Goal: Task Accomplishment & Management: Manage account settings

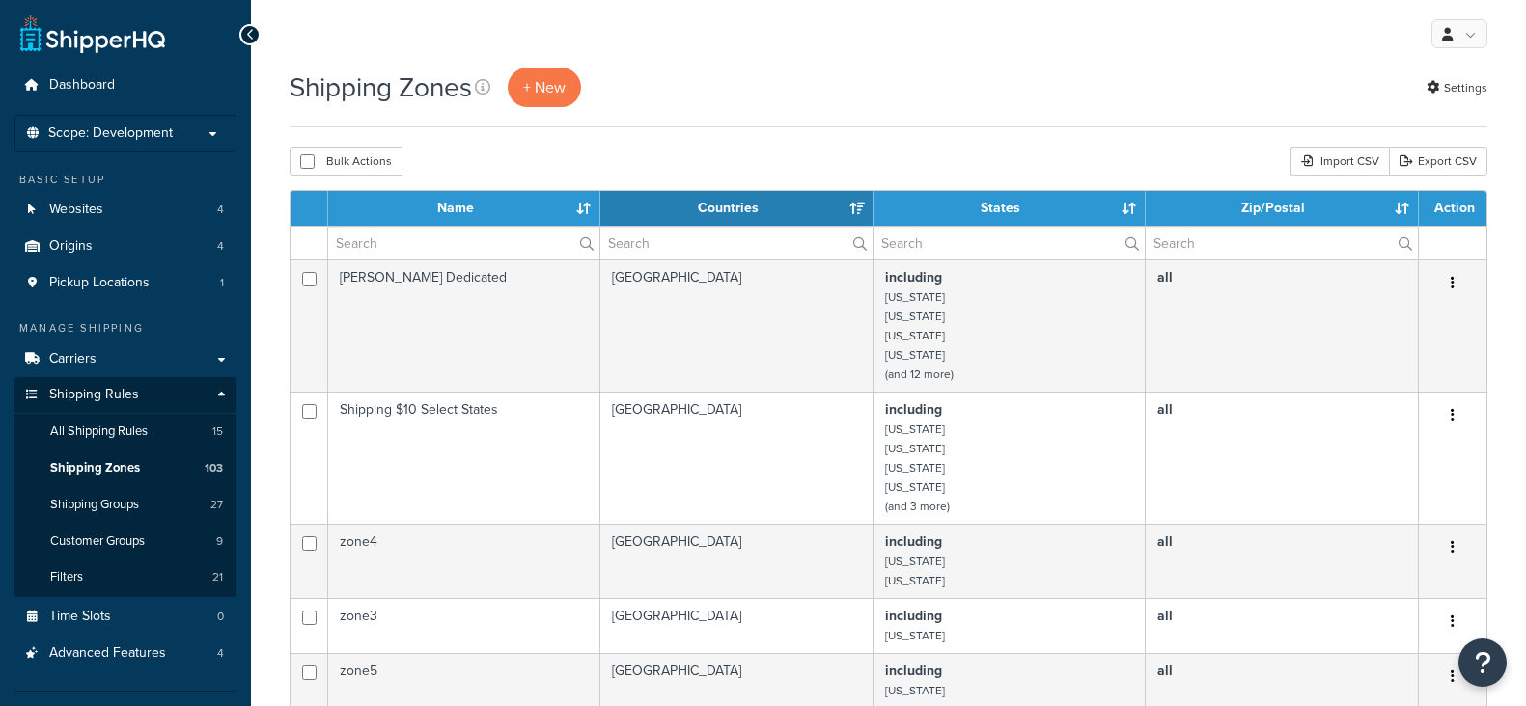
select select "15"
click at [103, 360] on link "Carriers" at bounding box center [125, 360] width 222 height 36
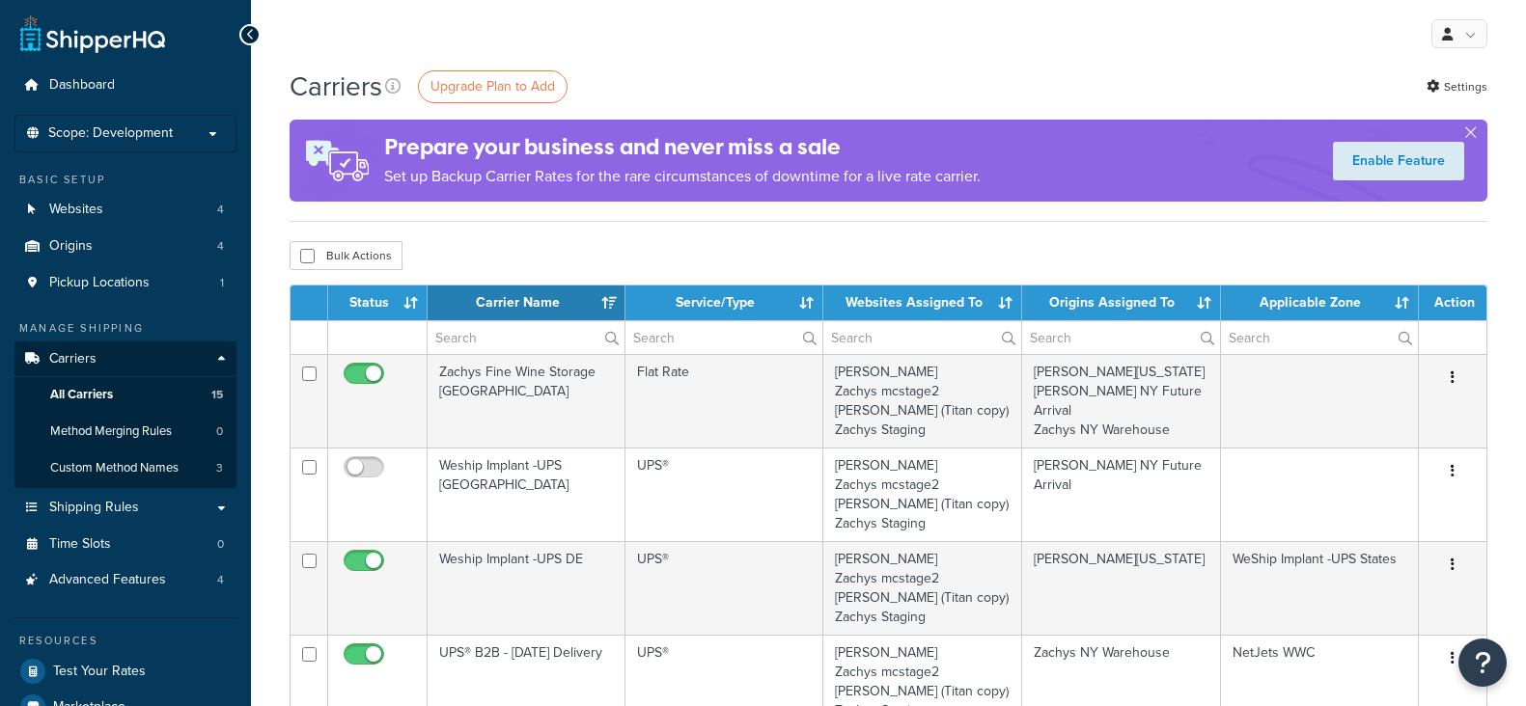
select select "15"
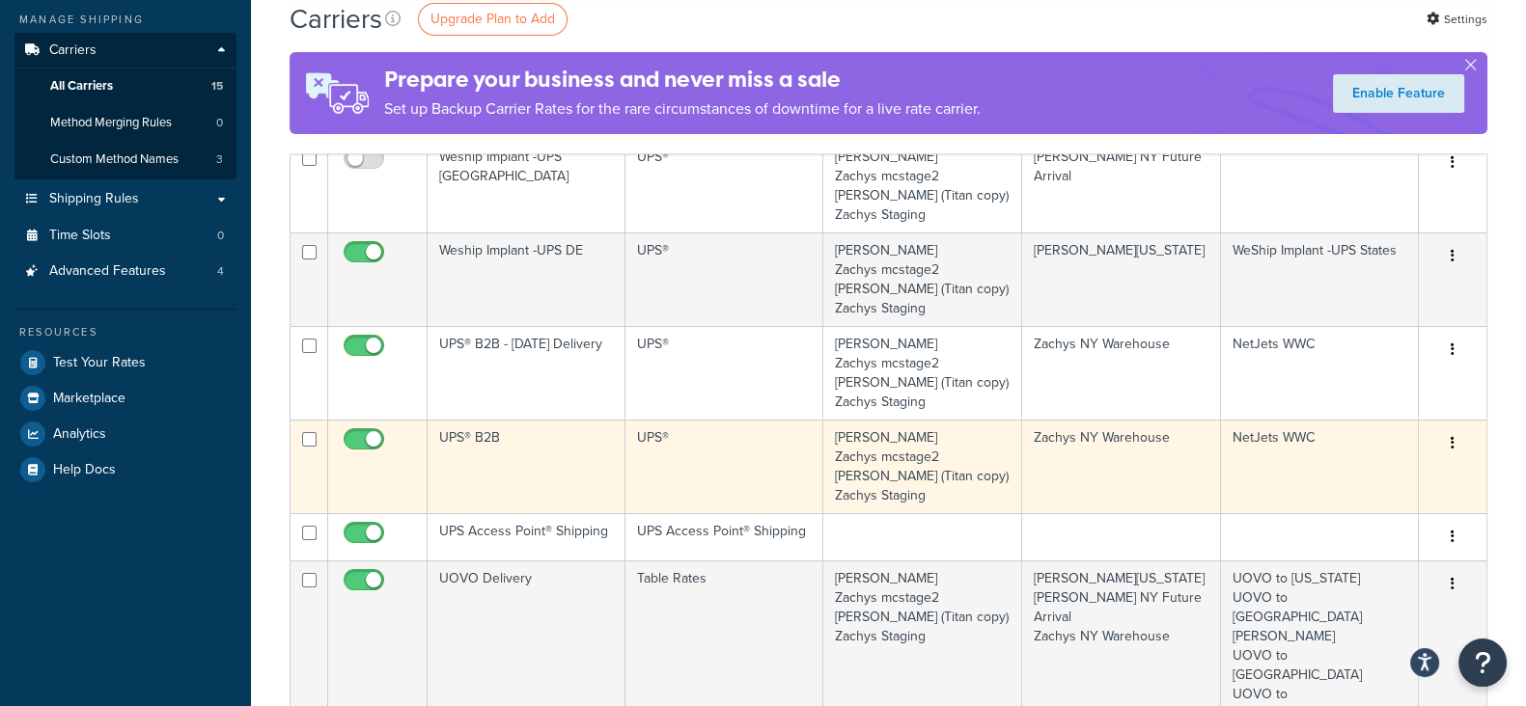
scroll to position [362, 0]
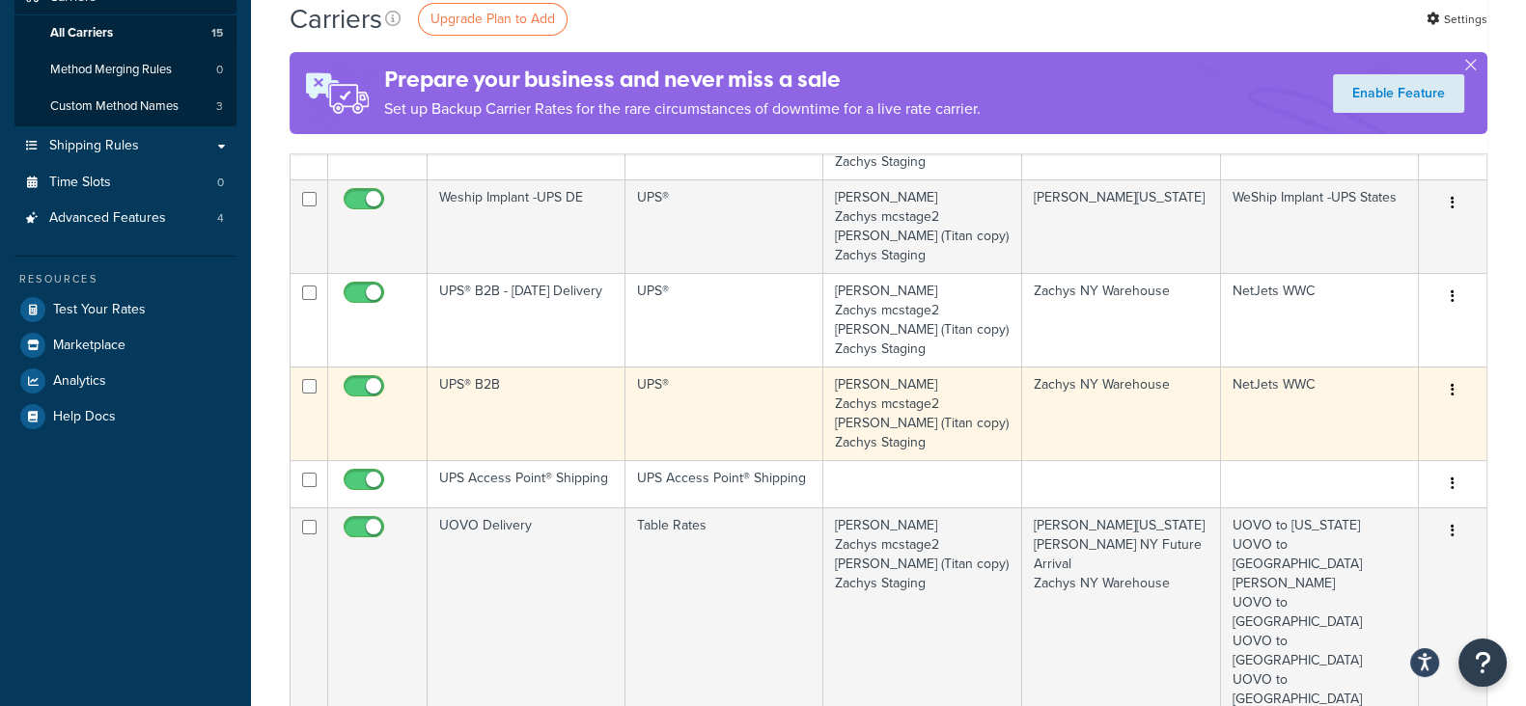
click at [1455, 394] on button "button" at bounding box center [1452, 390] width 27 height 31
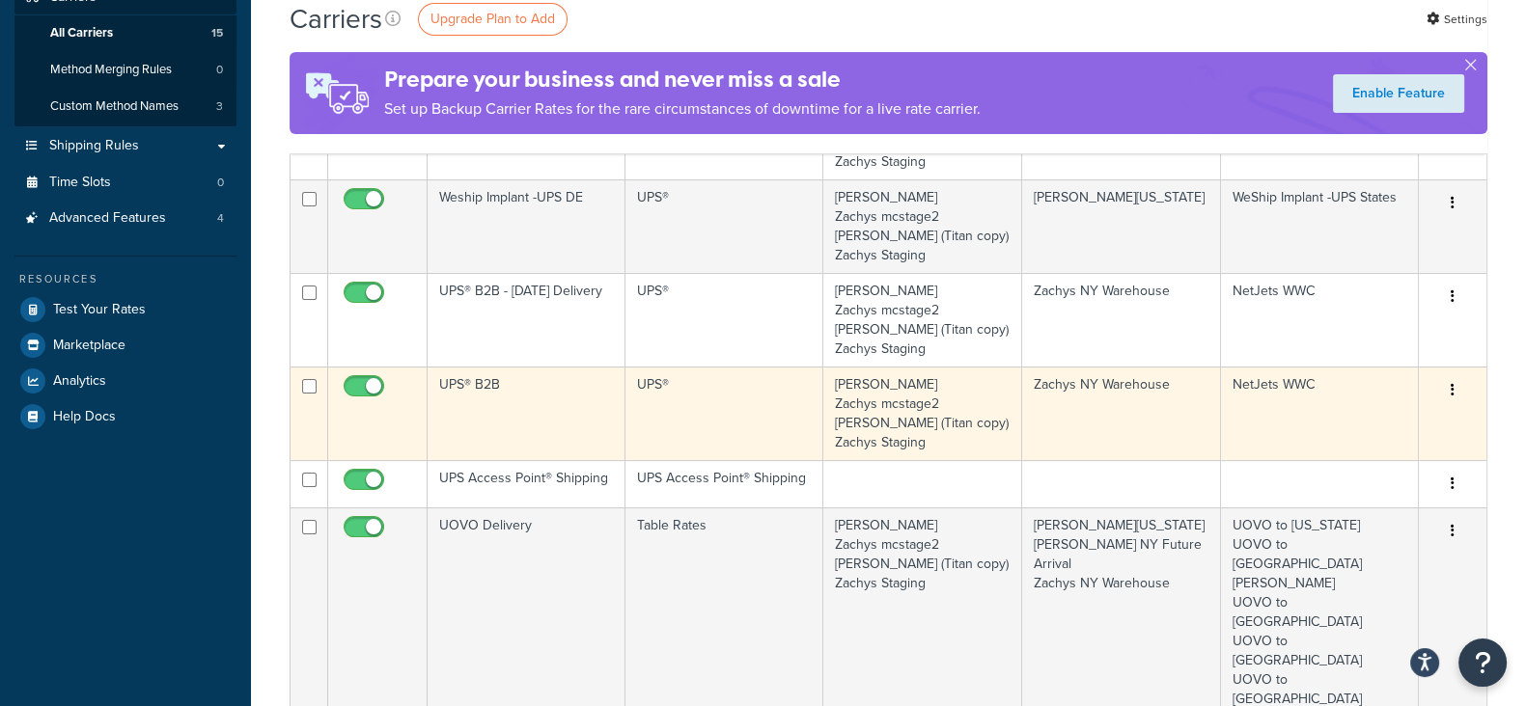
click at [1457, 388] on button "button" at bounding box center [1452, 390] width 27 height 31
click at [1352, 421] on link "Edit" at bounding box center [1374, 429] width 152 height 40
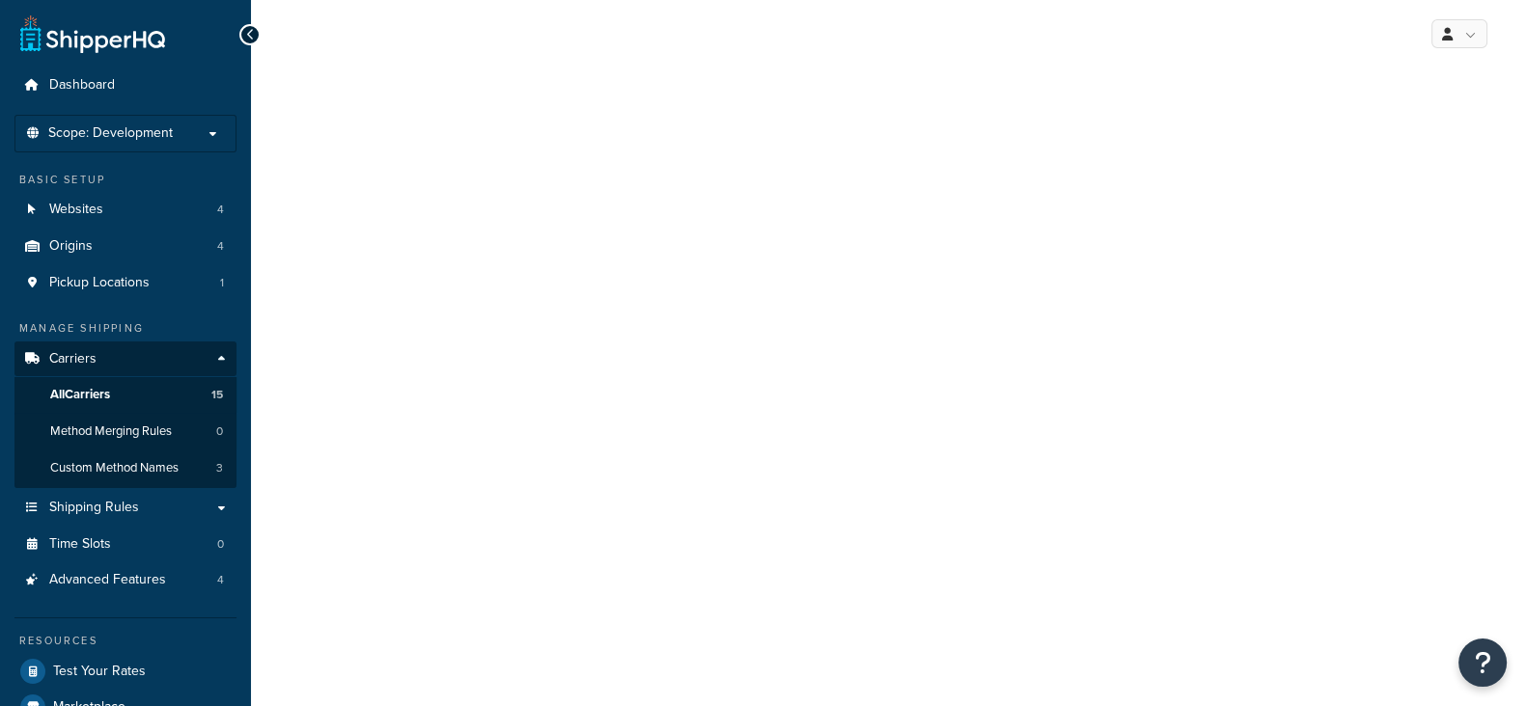
select select "ups"
select select "3"
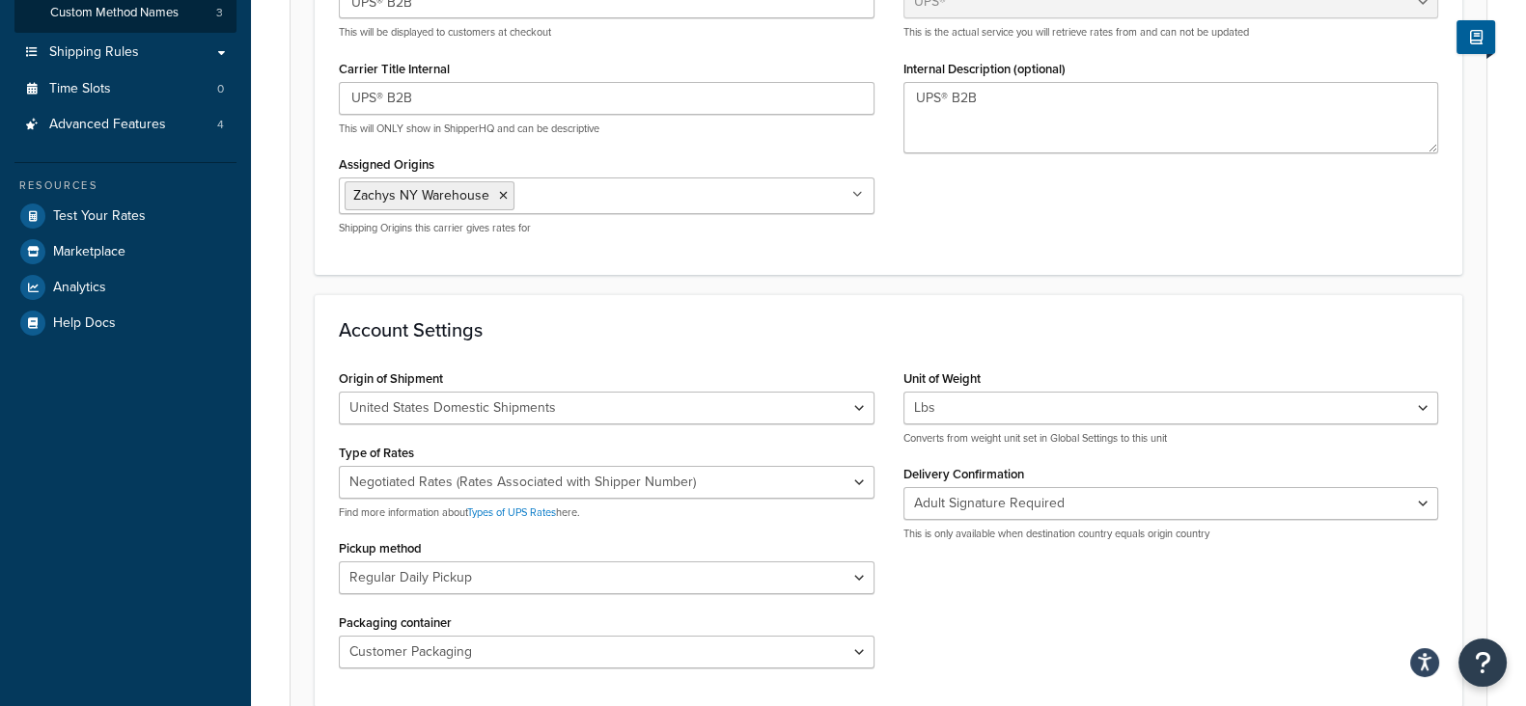
scroll to position [482, 0]
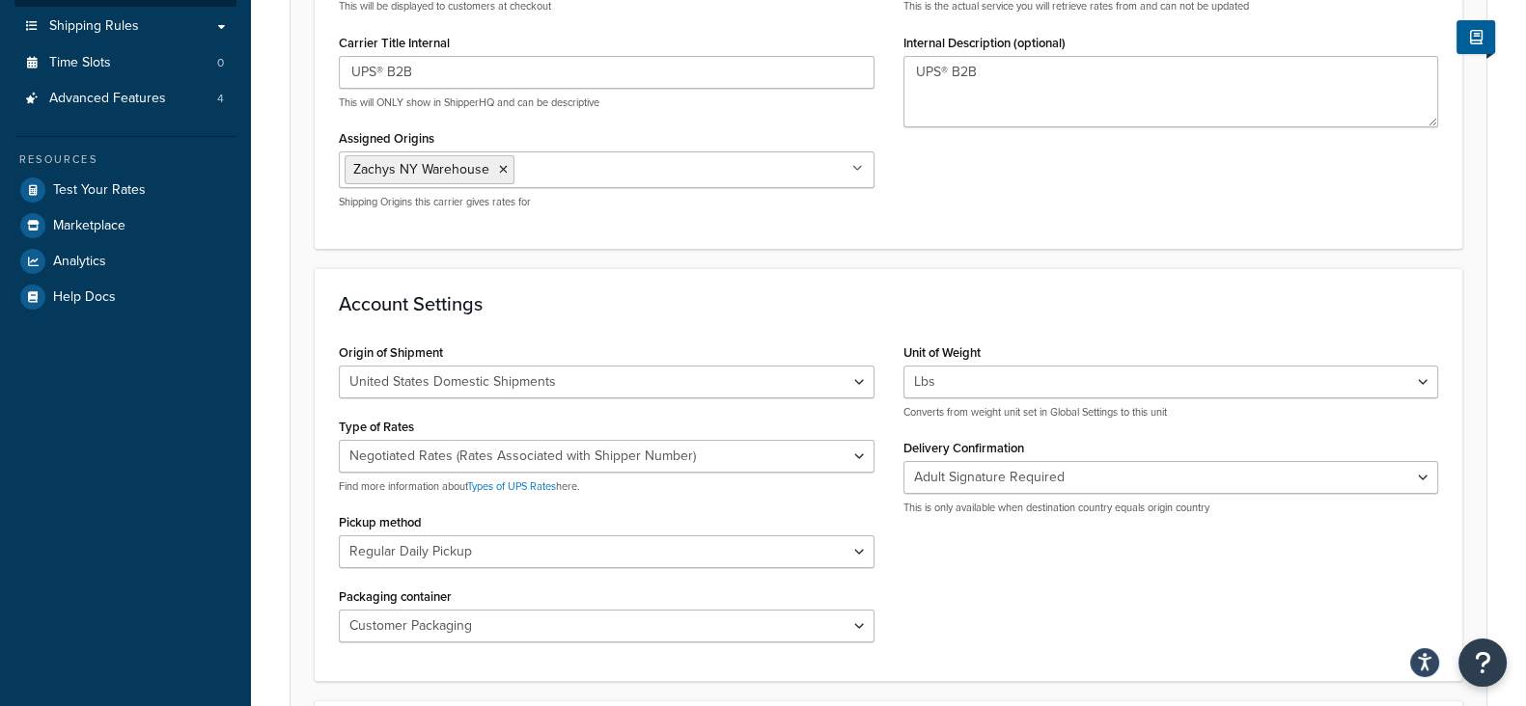
click at [637, 168] on input "Assigned Origins" at bounding box center [604, 168] width 171 height 21
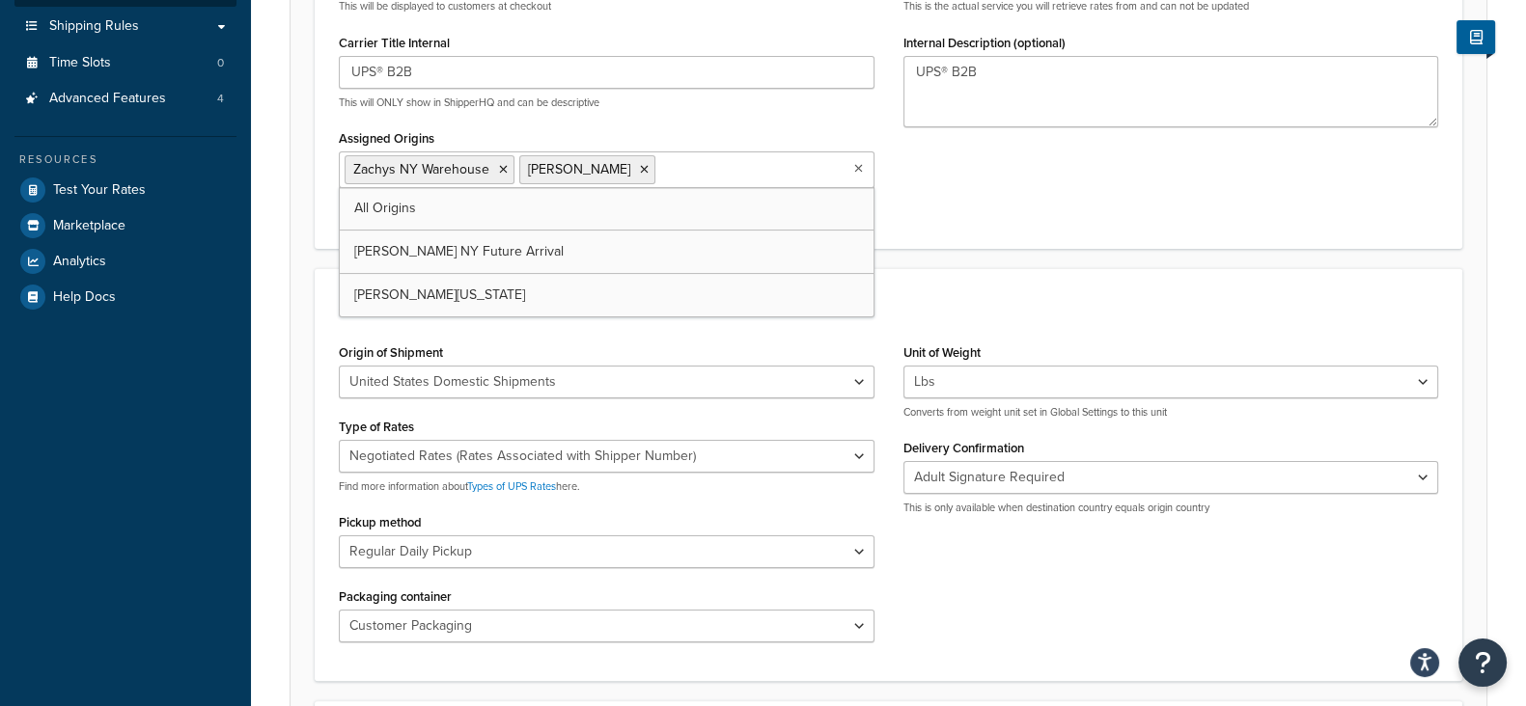
click at [1145, 176] on div "Carrier Title in Checkout UPS® B2B This will be displayed to customers at check…" at bounding box center [888, 77] width 1128 height 291
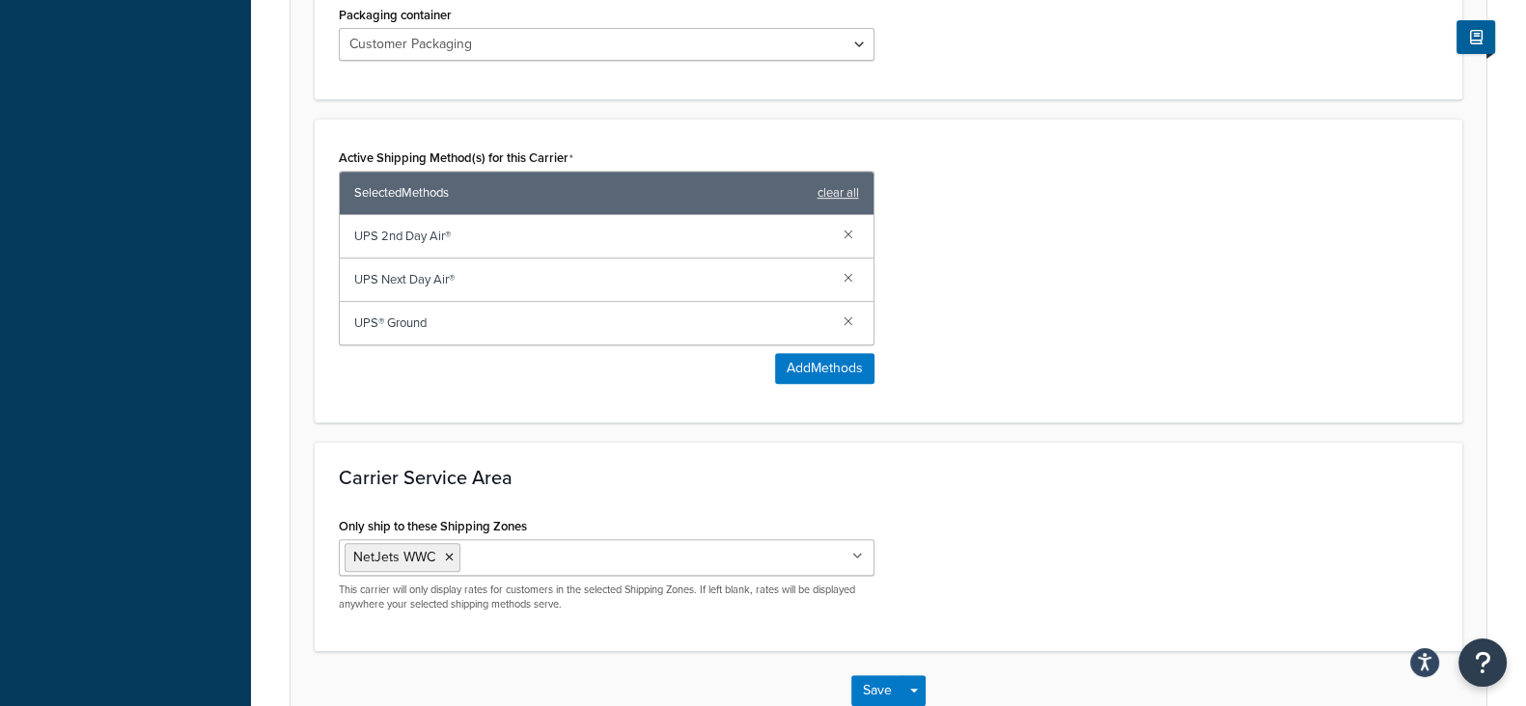
scroll to position [1184, 0]
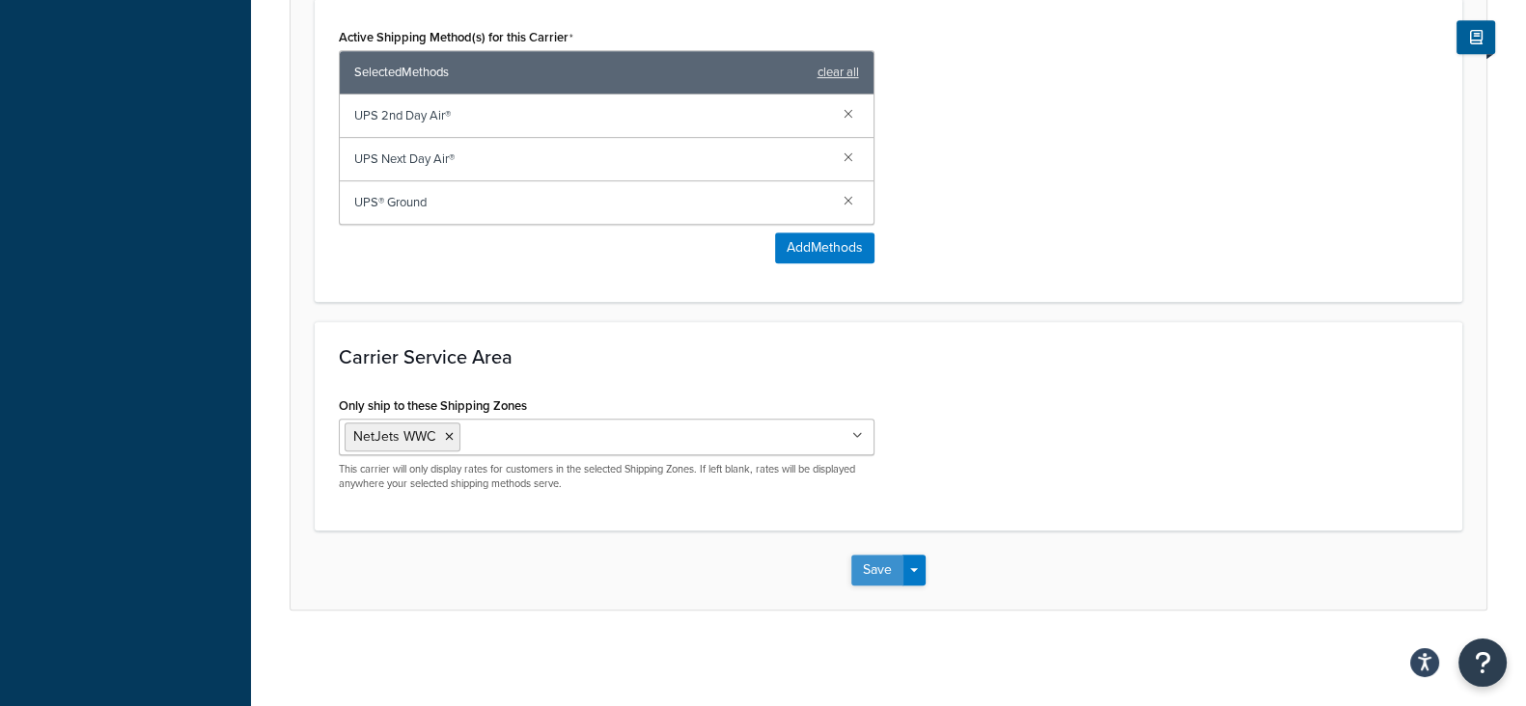
click at [863, 565] on button "Save" at bounding box center [877, 570] width 52 height 31
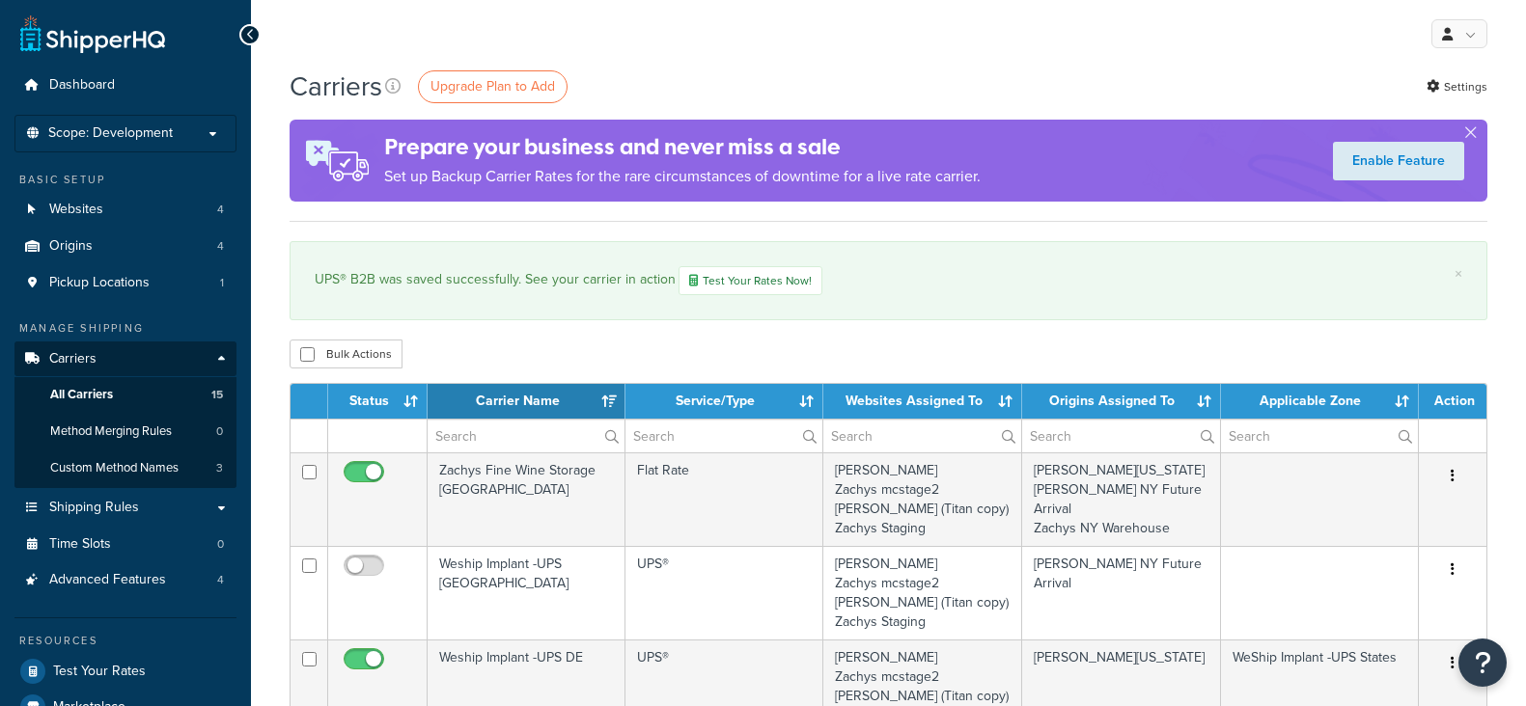
select select "15"
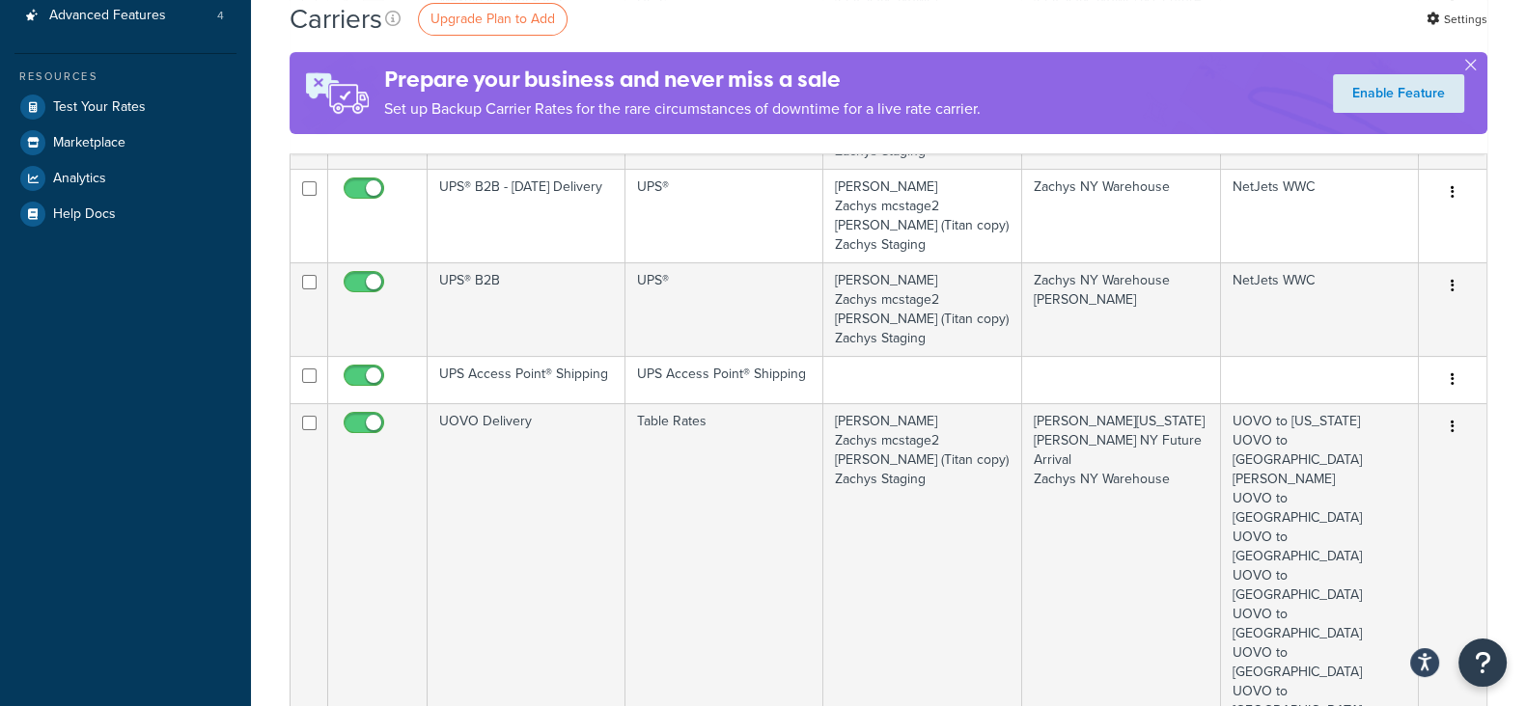
scroll to position [603, 0]
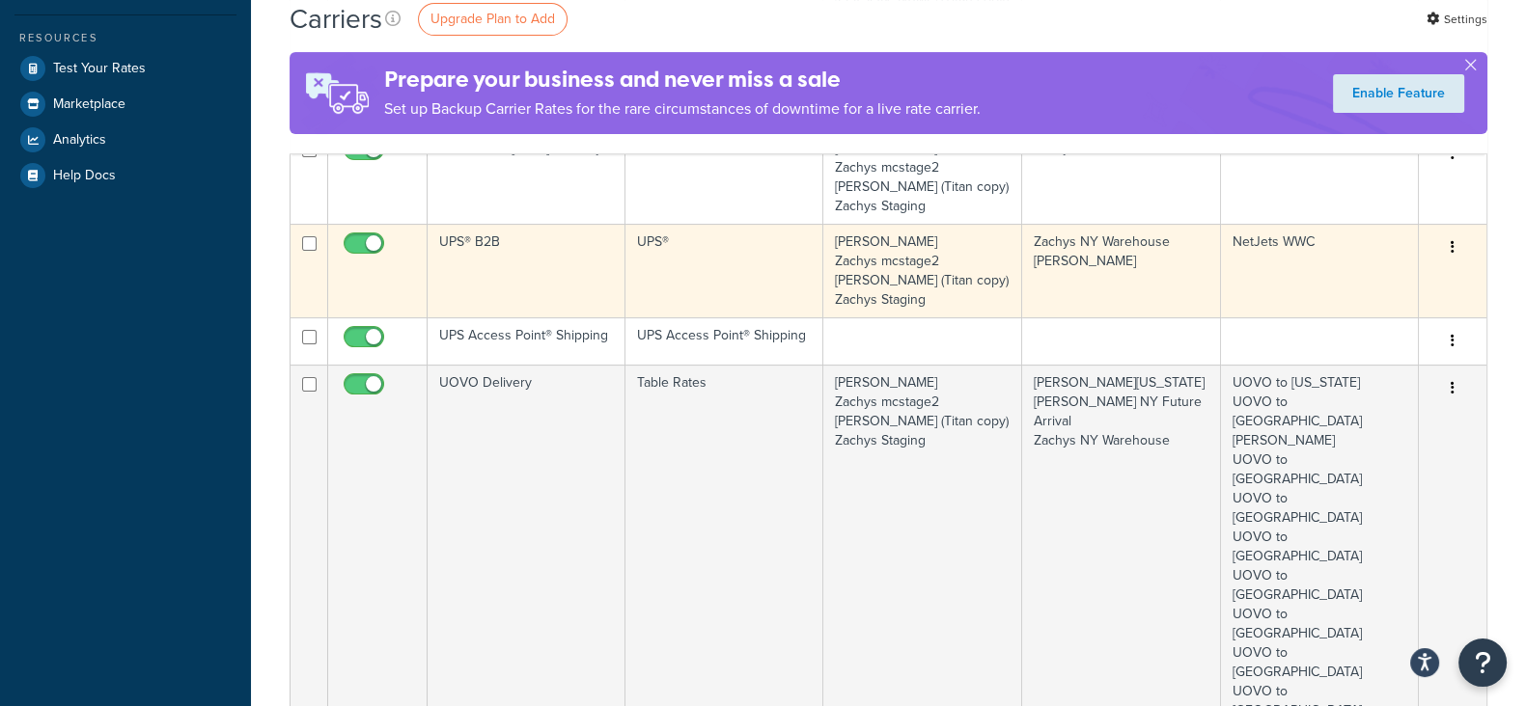
click at [1447, 253] on button "button" at bounding box center [1452, 248] width 27 height 31
click at [1398, 290] on link "Edit" at bounding box center [1374, 286] width 152 height 40
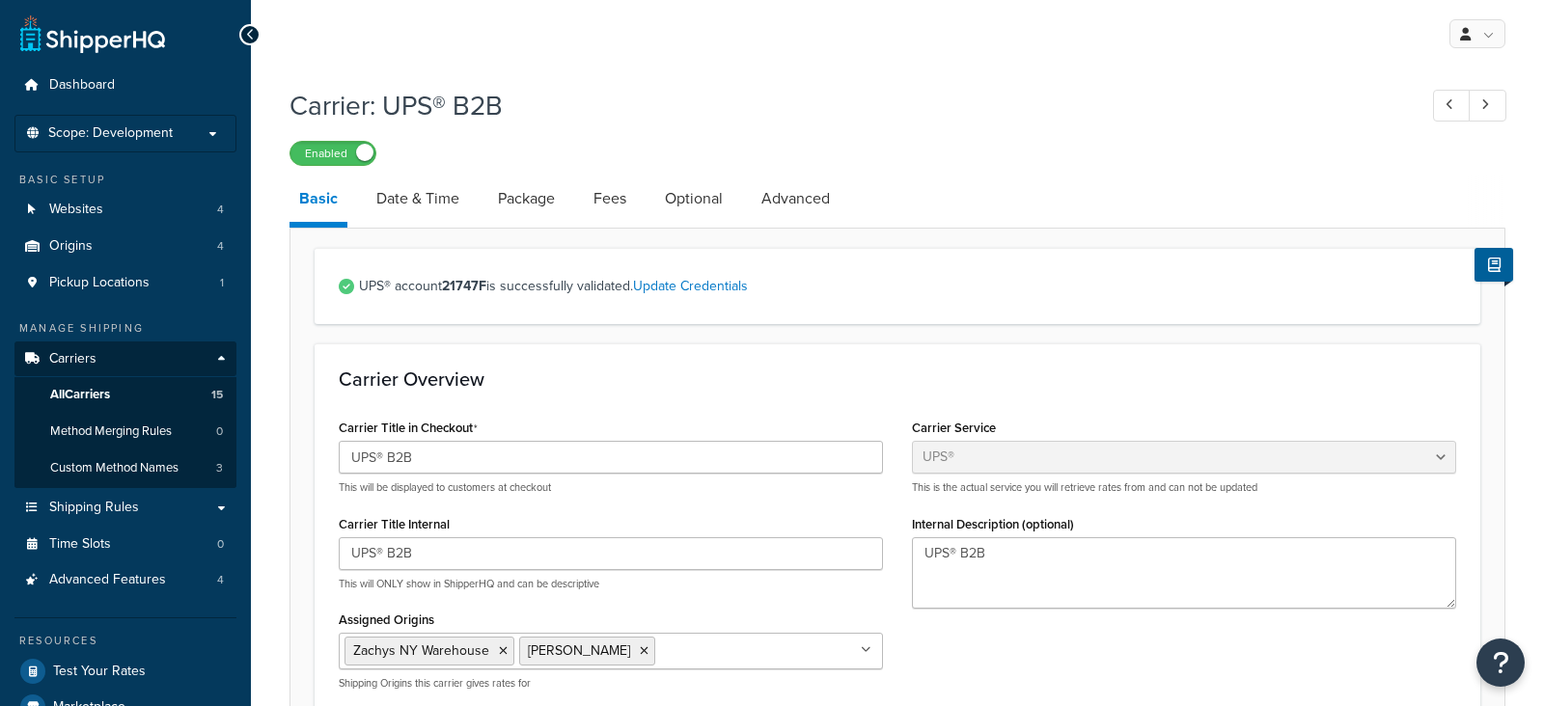
select select "ups"
select select "3"
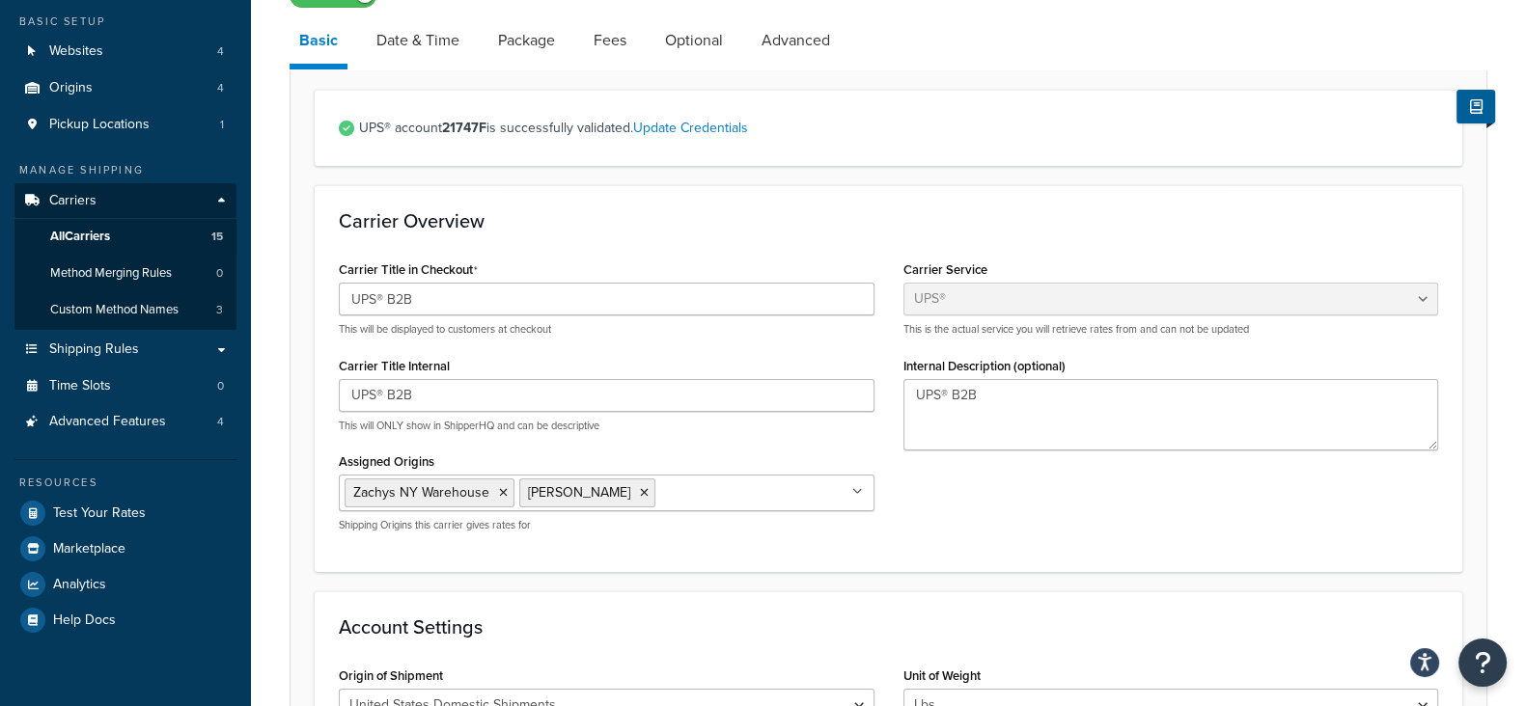
scroll to position [240, 0]
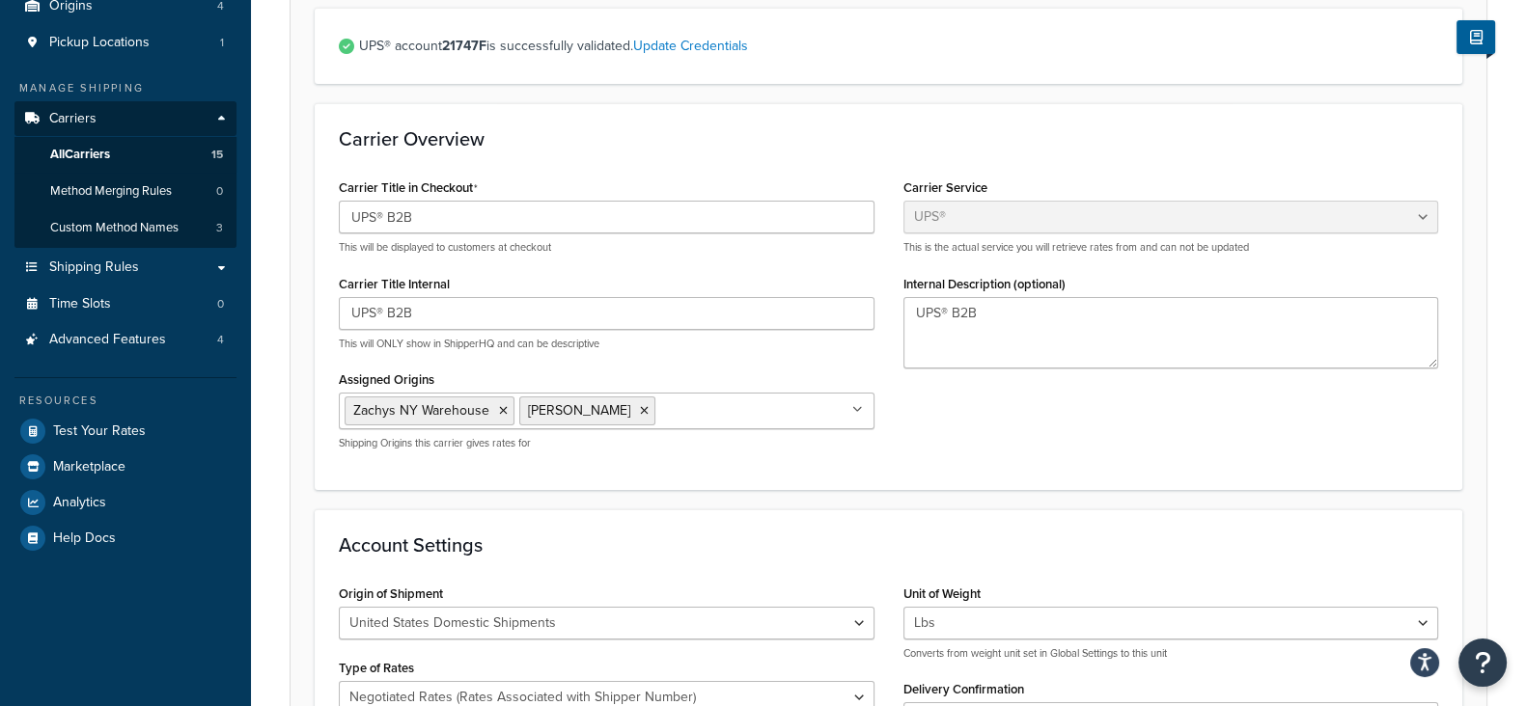
click at [735, 418] on input "Assigned Origins" at bounding box center [745, 410] width 171 height 21
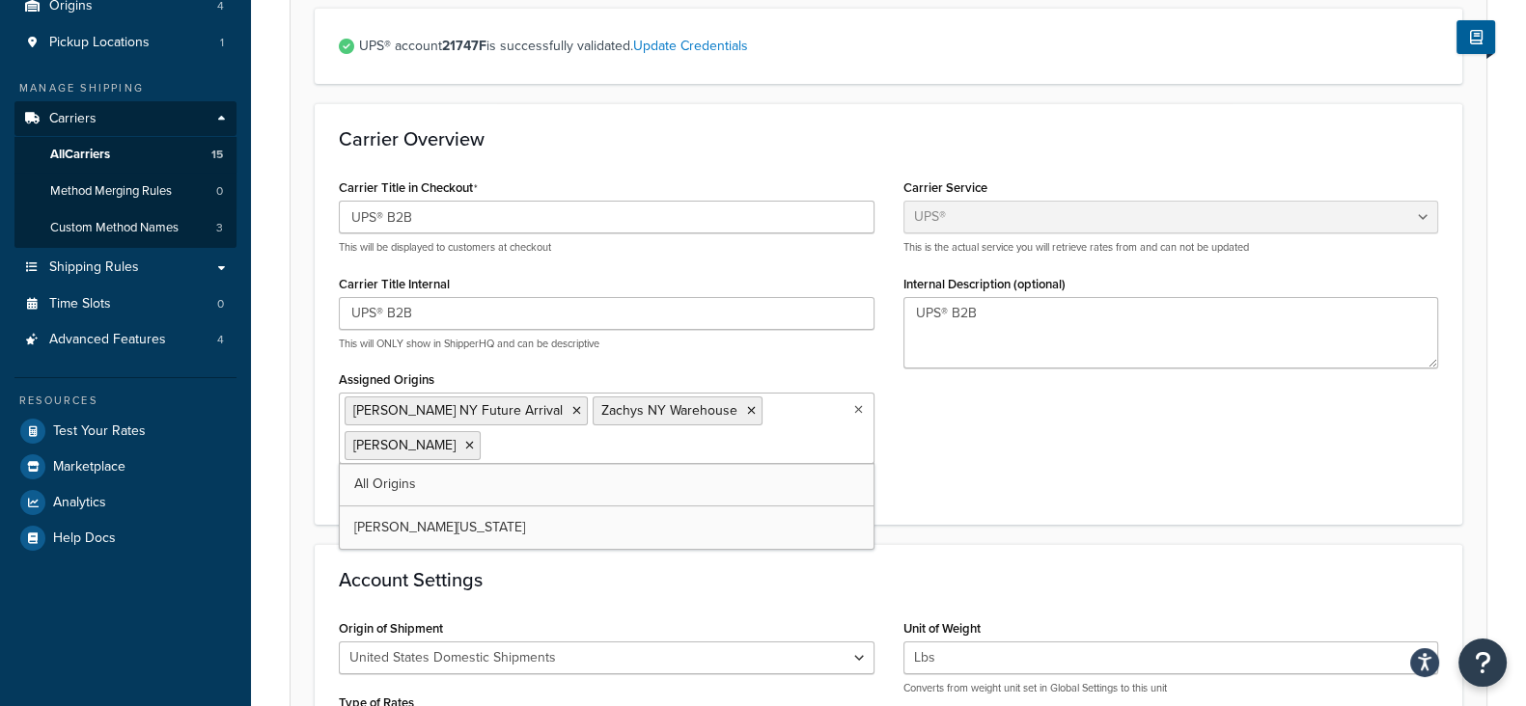
click at [976, 451] on div "Carrier Title in Checkout UPS® B2B This will be displayed to customers at check…" at bounding box center [888, 337] width 1128 height 326
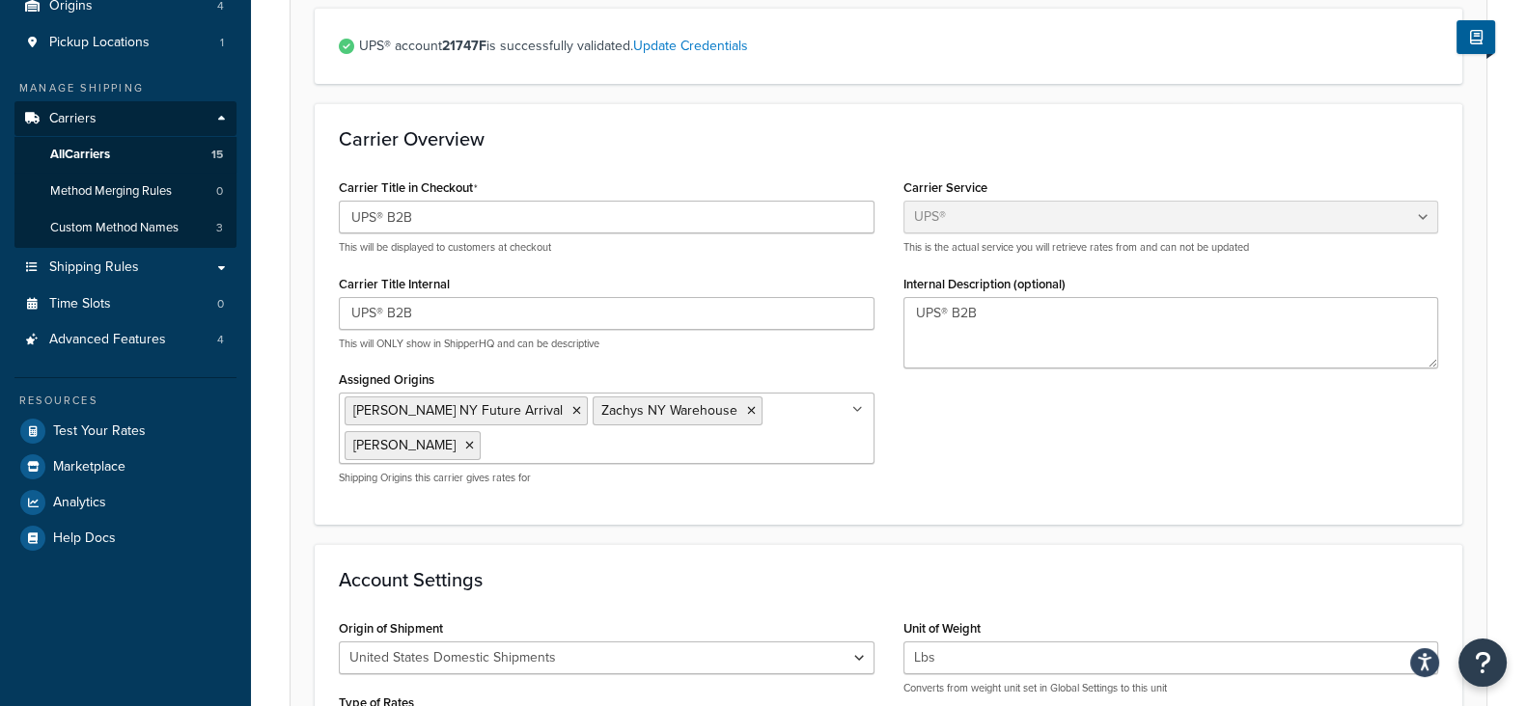
scroll to position [1214, 0]
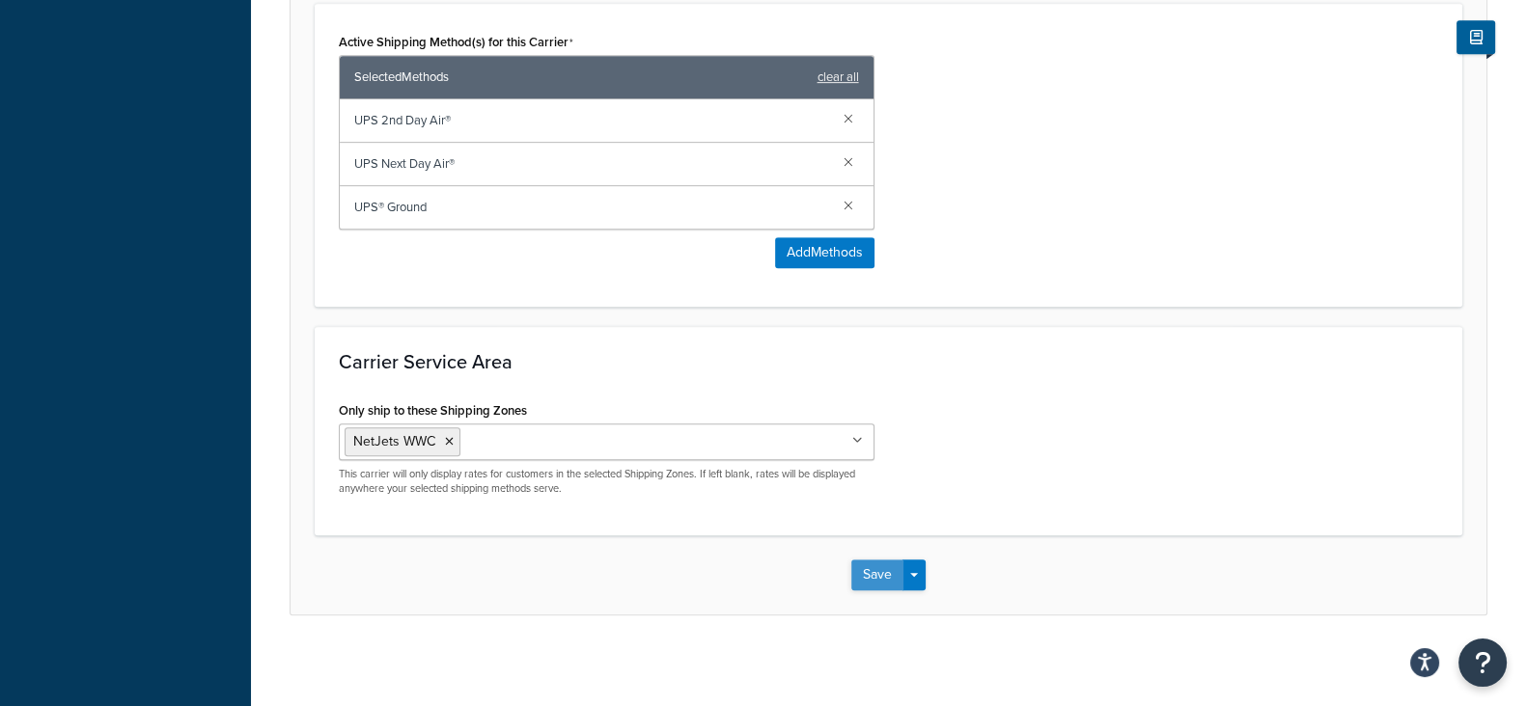
click at [875, 571] on button "Save" at bounding box center [877, 575] width 52 height 31
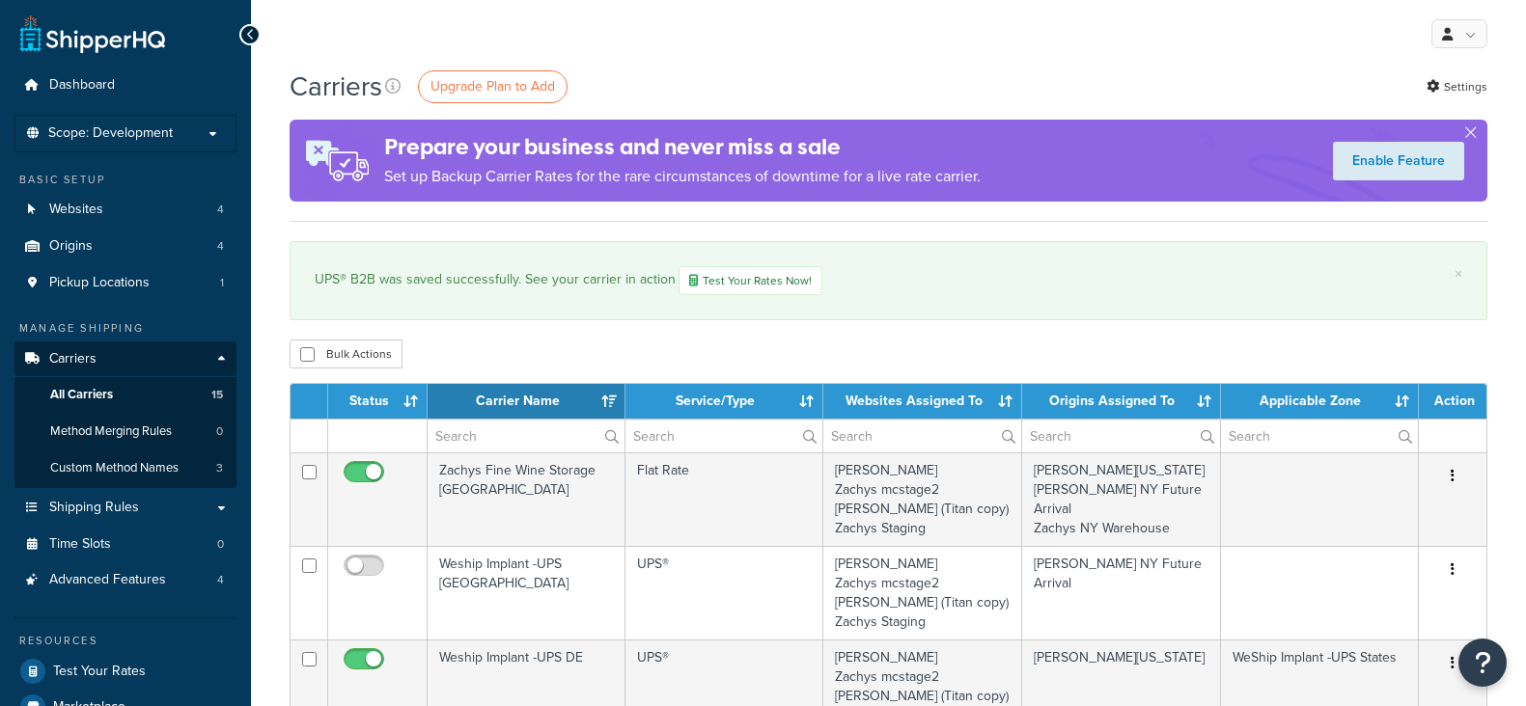
select select "15"
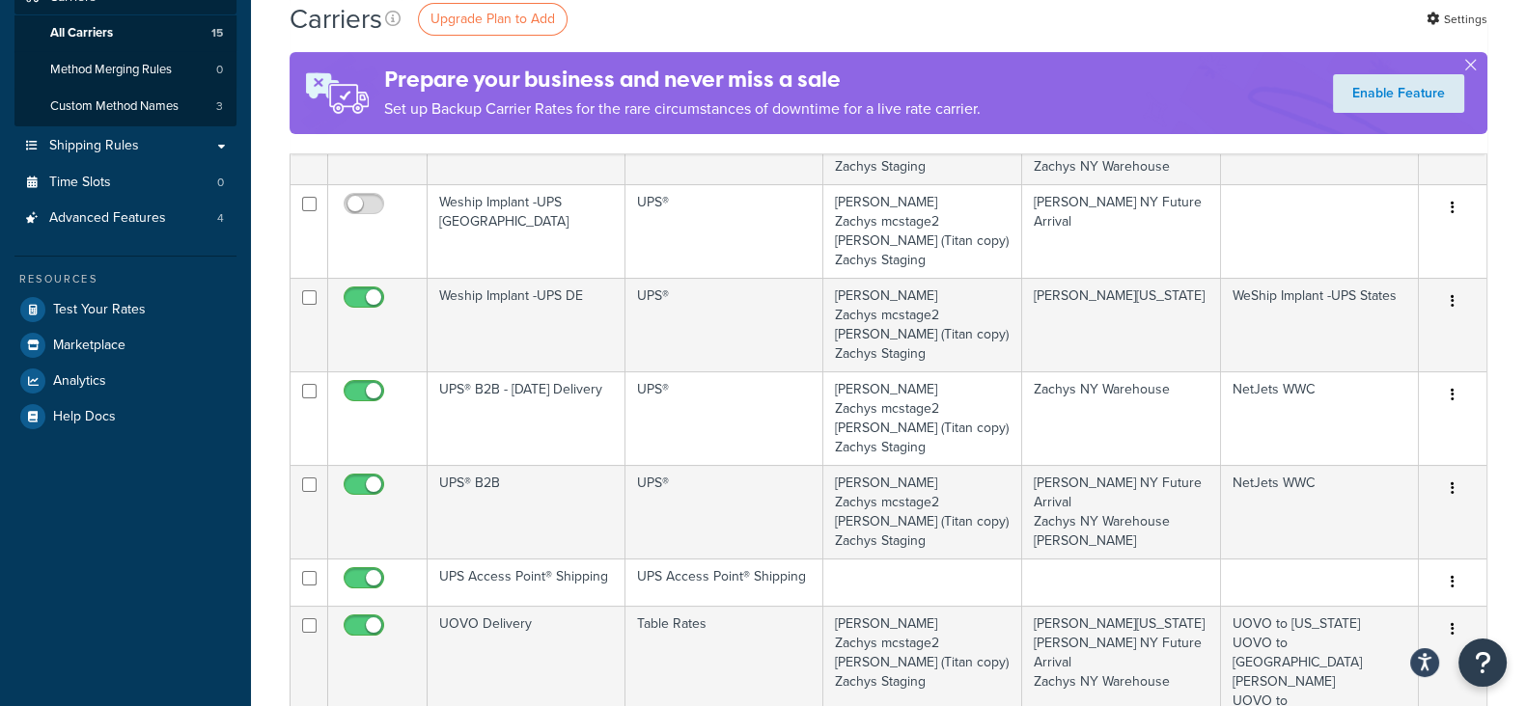
scroll to position [240, 0]
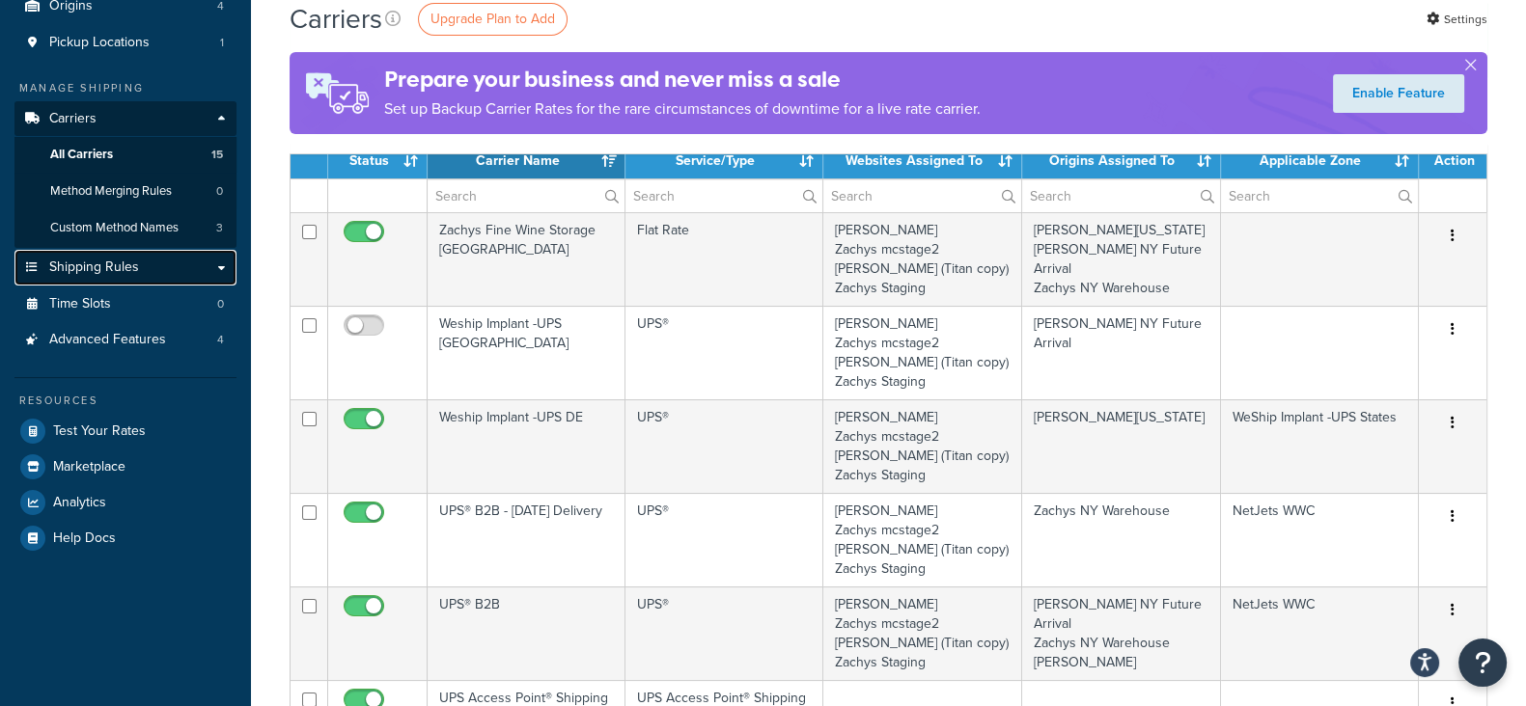
click at [82, 279] on link "Shipping Rules" at bounding box center [125, 268] width 222 height 36
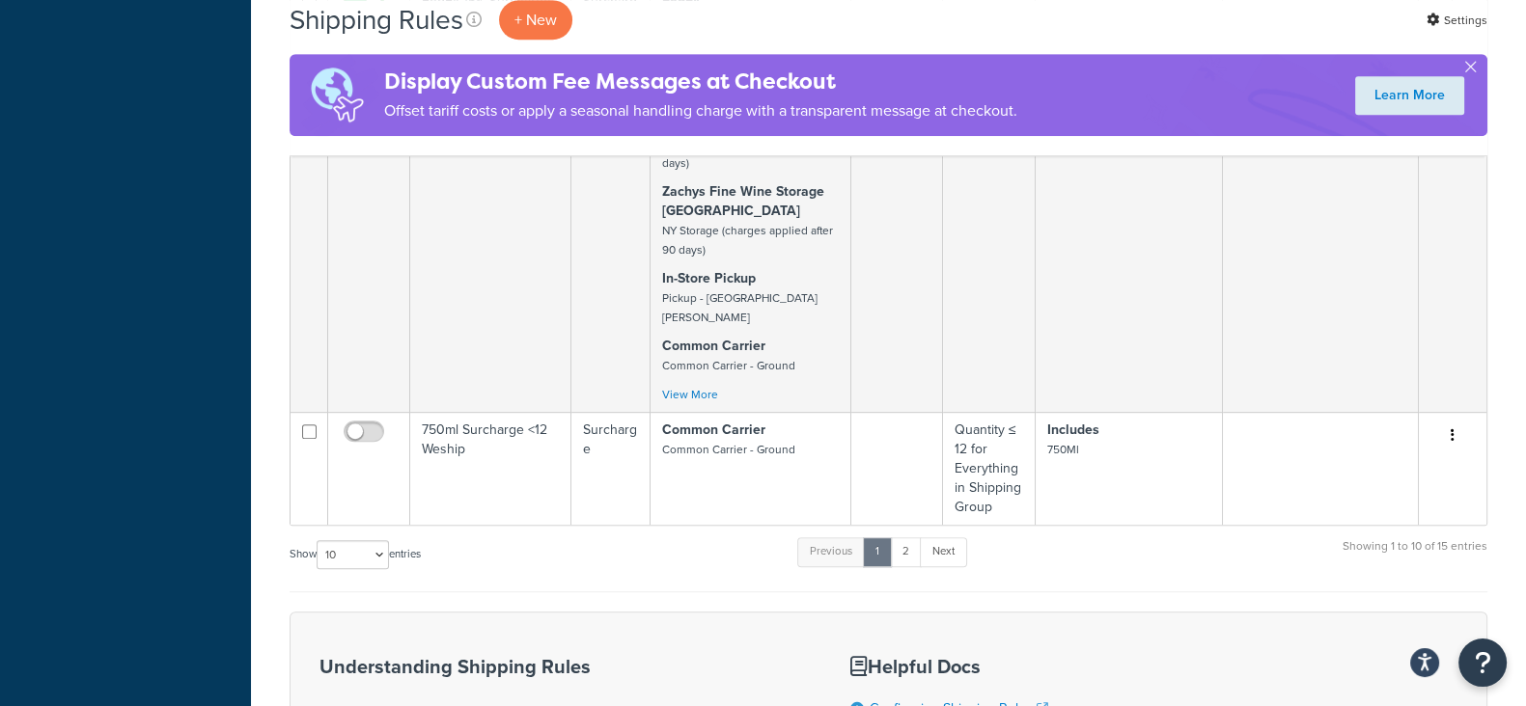
scroll to position [1327, 0]
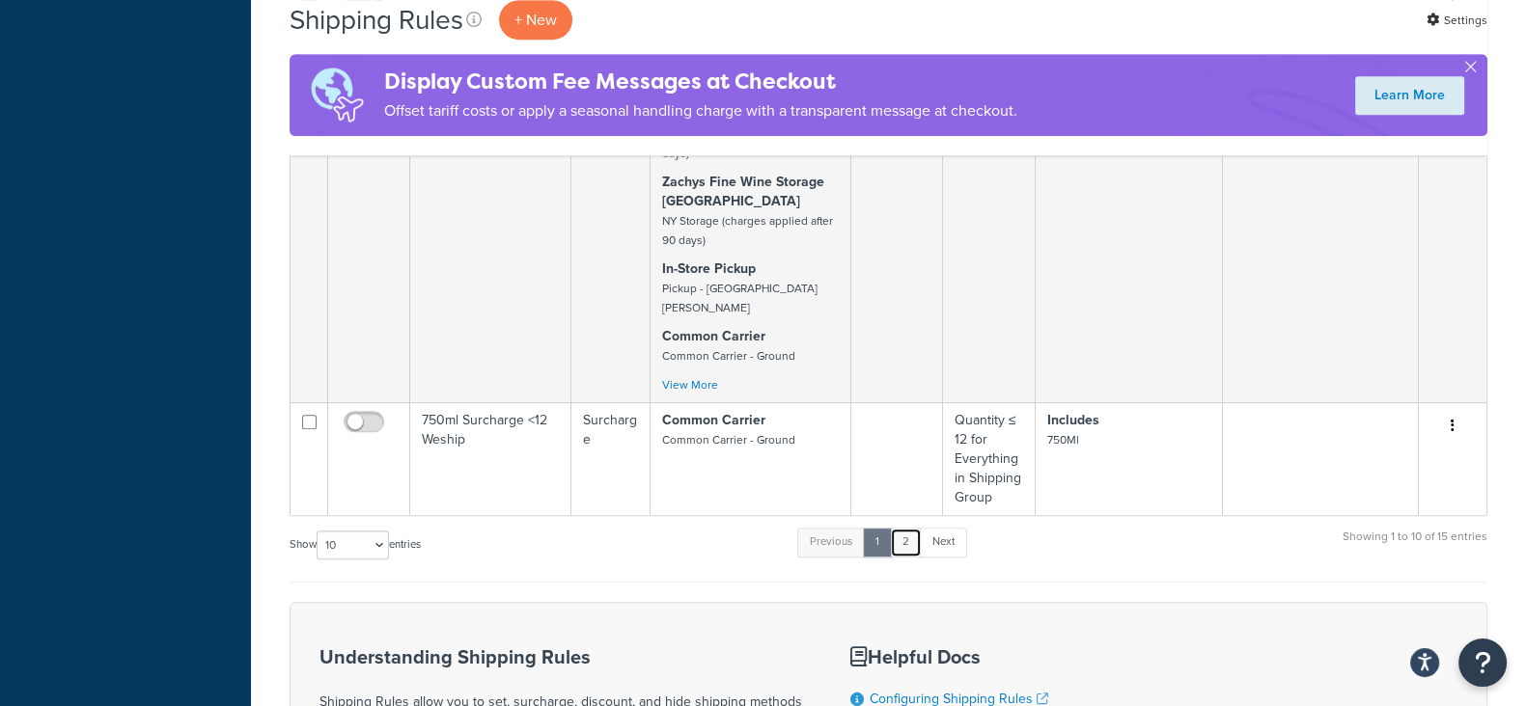
click at [904, 528] on link "2" at bounding box center [906, 542] width 32 height 29
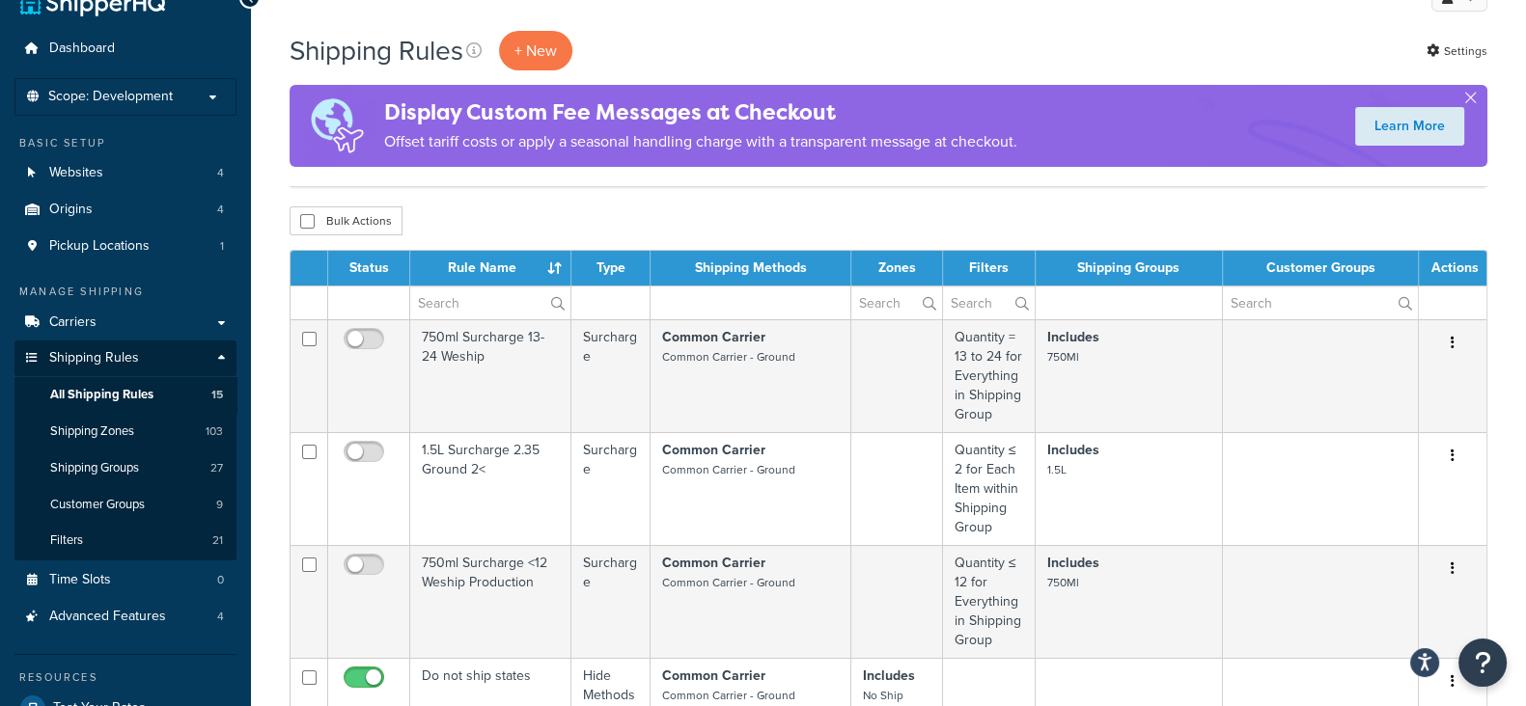
scroll to position [0, 0]
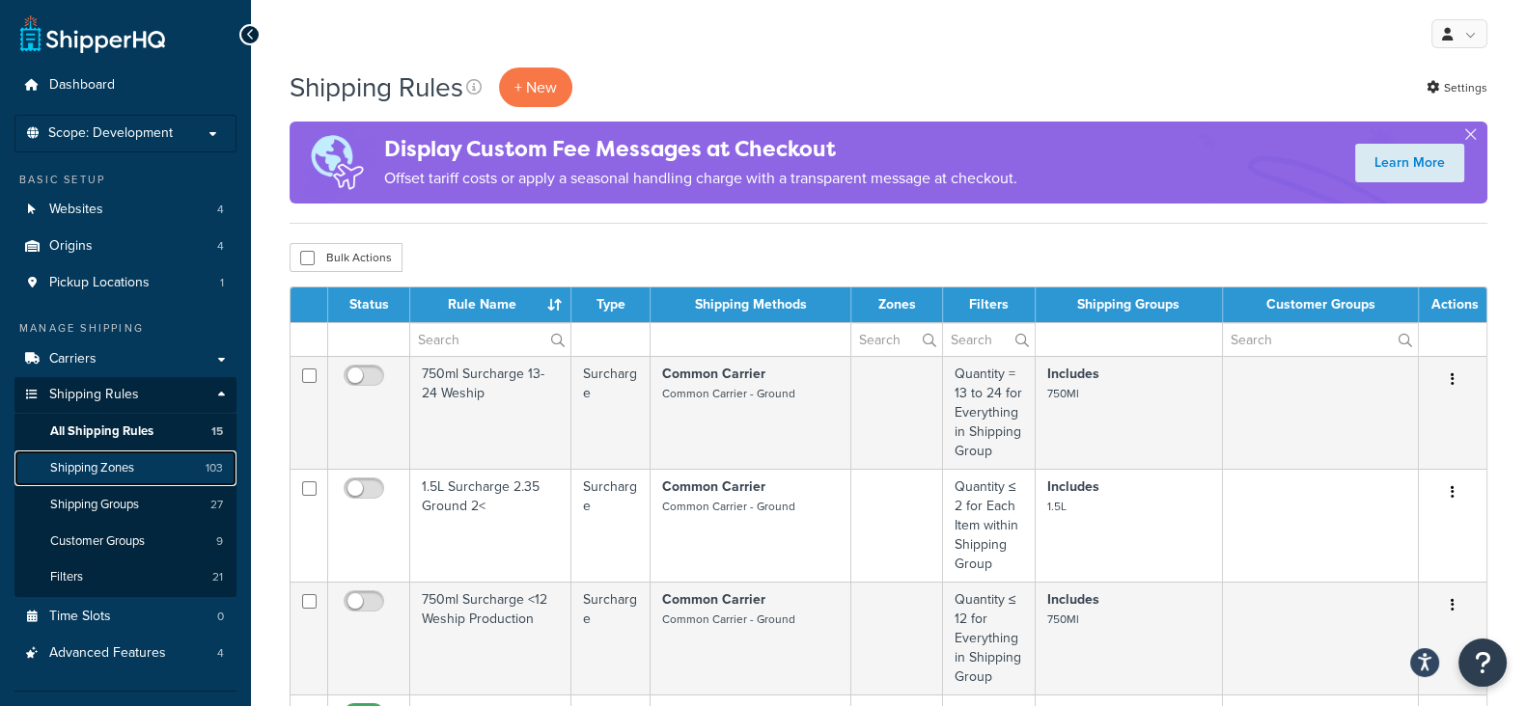
click at [59, 475] on span "Shipping Zones" at bounding box center [92, 468] width 84 height 16
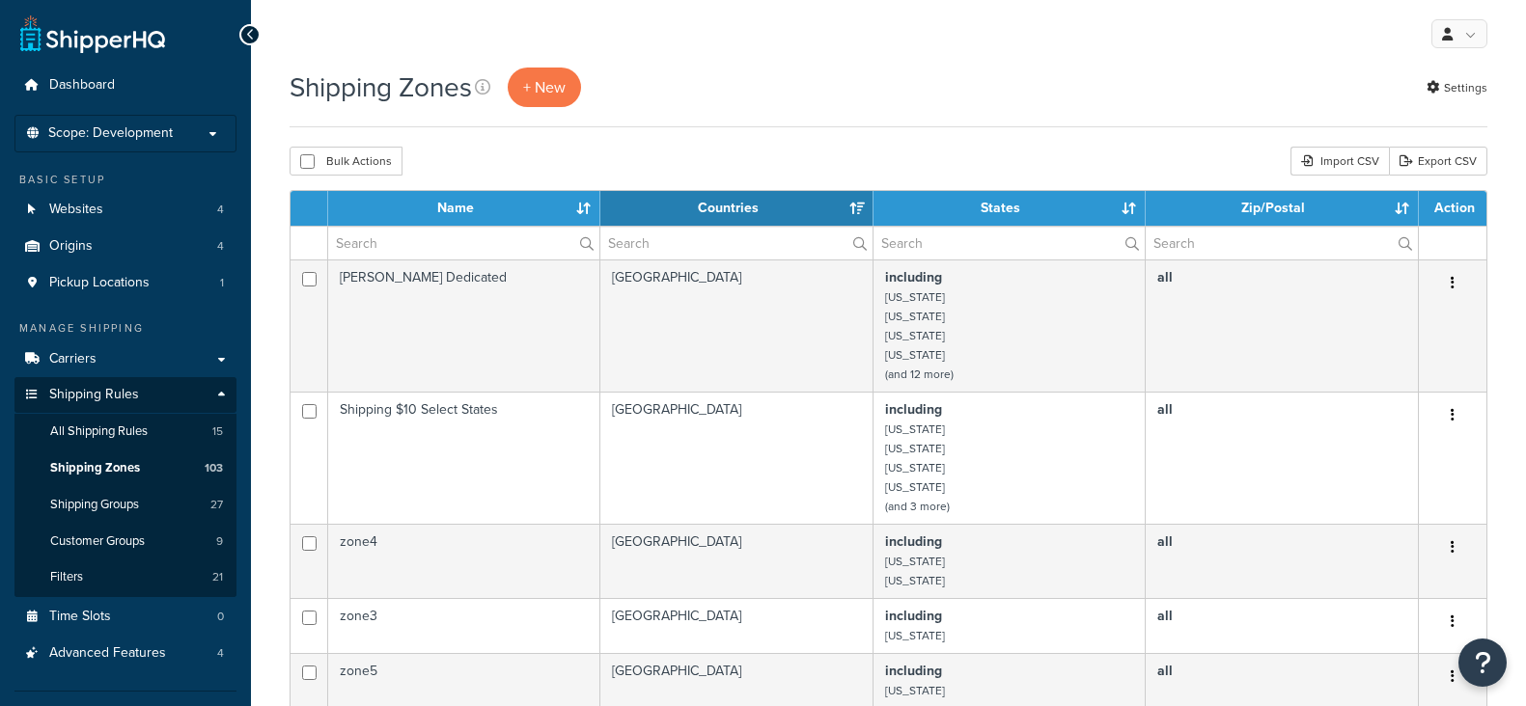
select select "15"
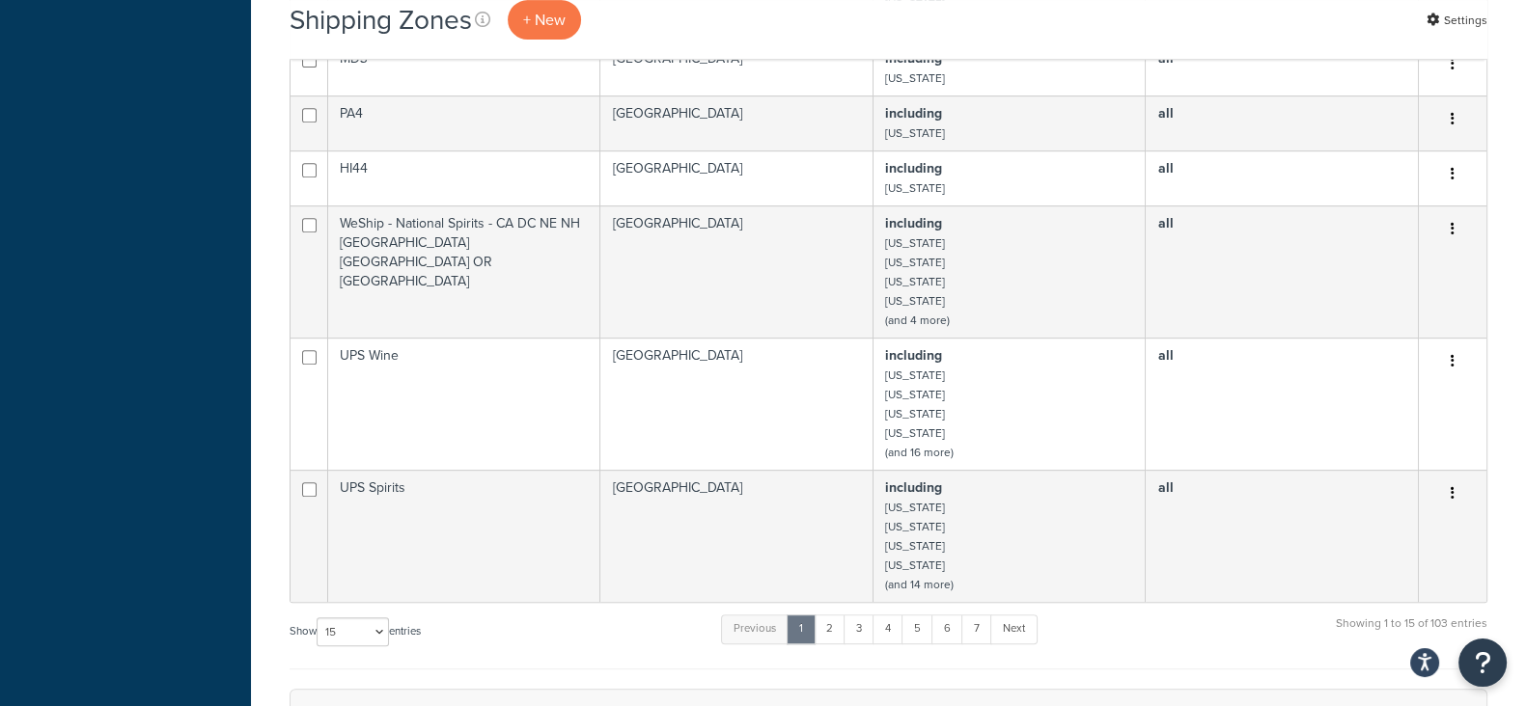
scroll to position [1086, 0]
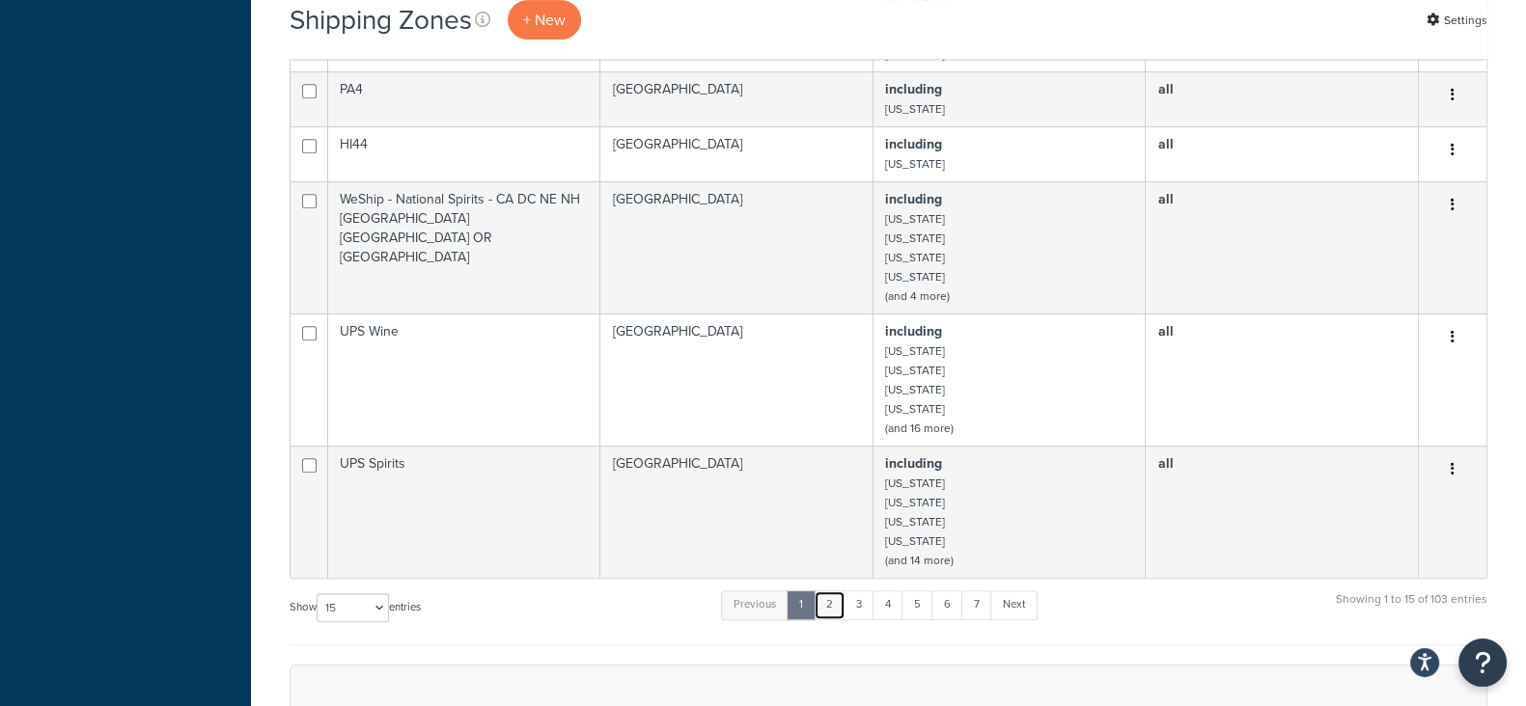
click at [840, 610] on link "2" at bounding box center [830, 605] width 32 height 29
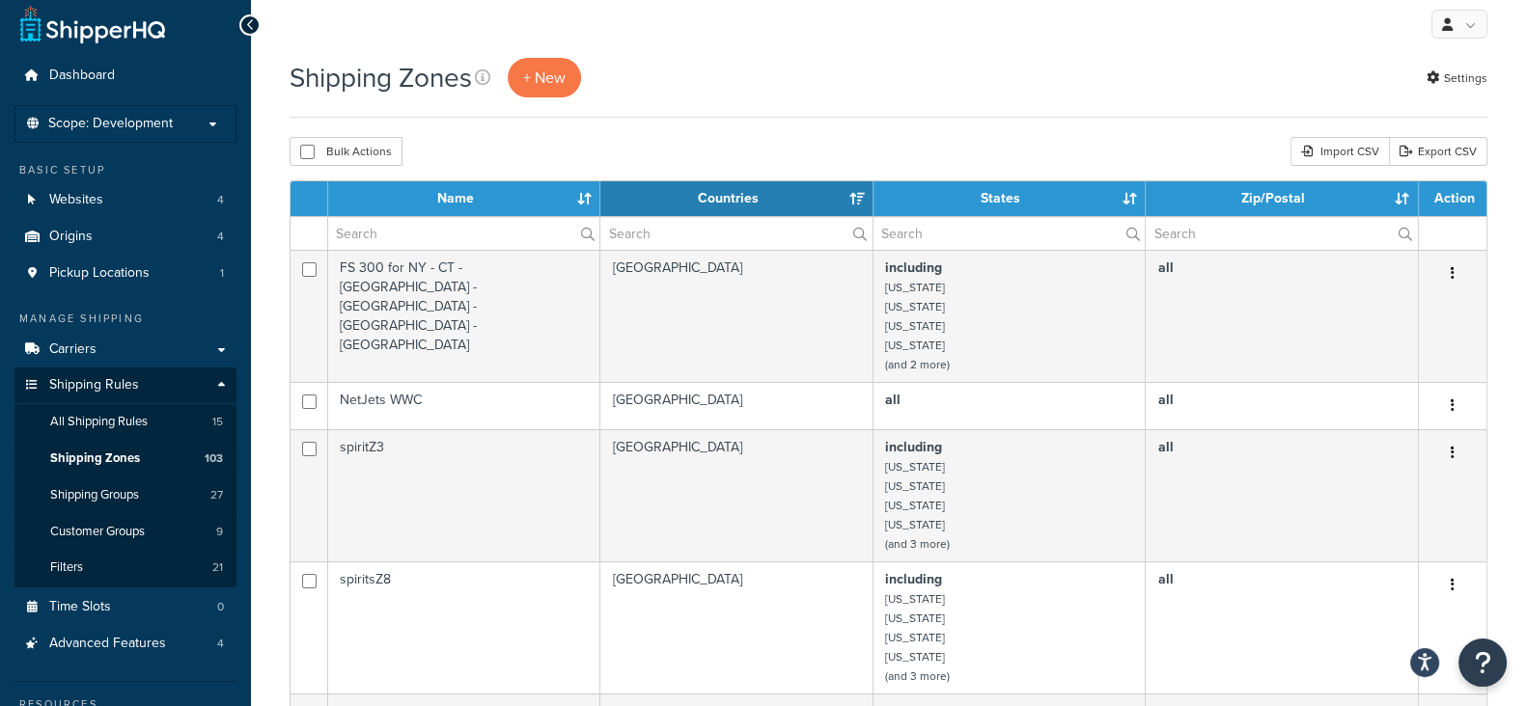
scroll to position [0, 0]
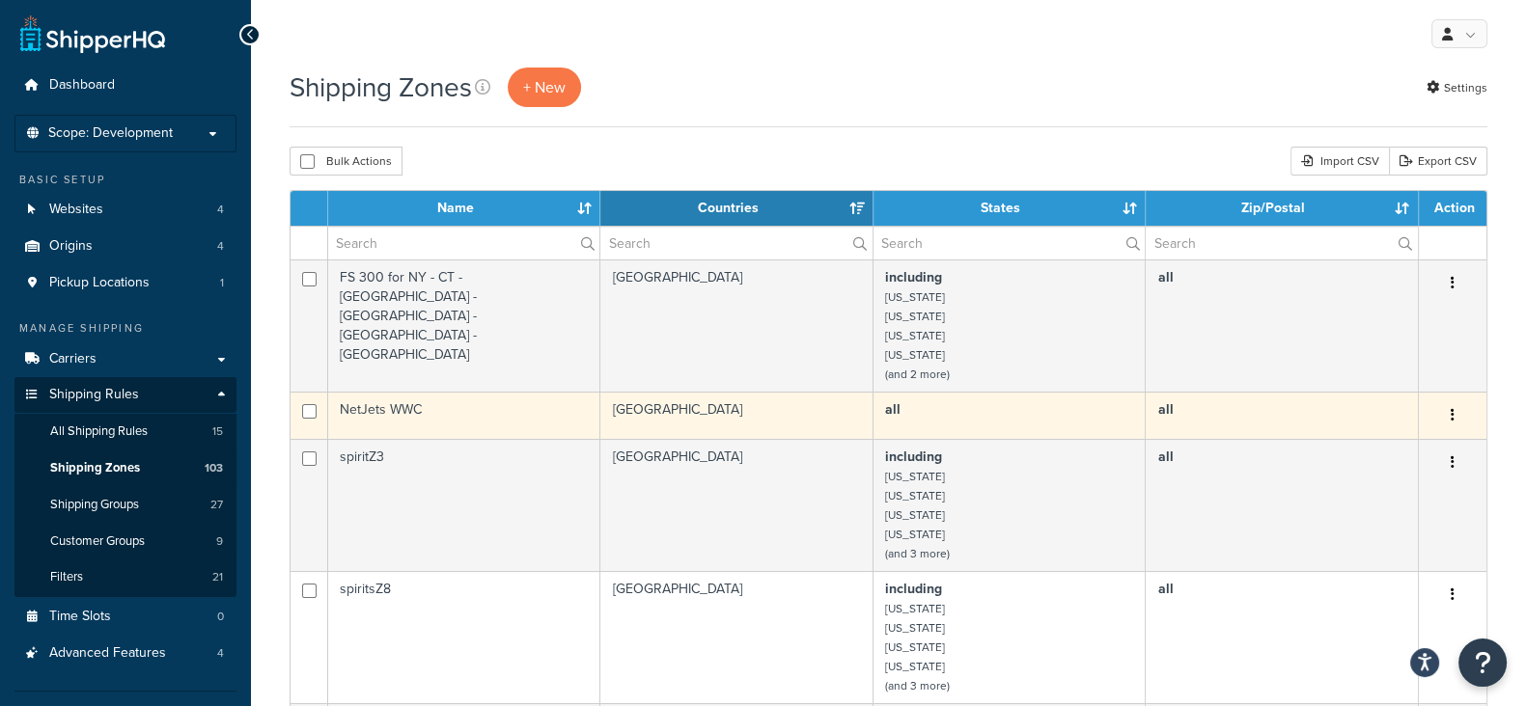
click at [1452, 412] on icon "button" at bounding box center [1452, 415] width 4 height 14
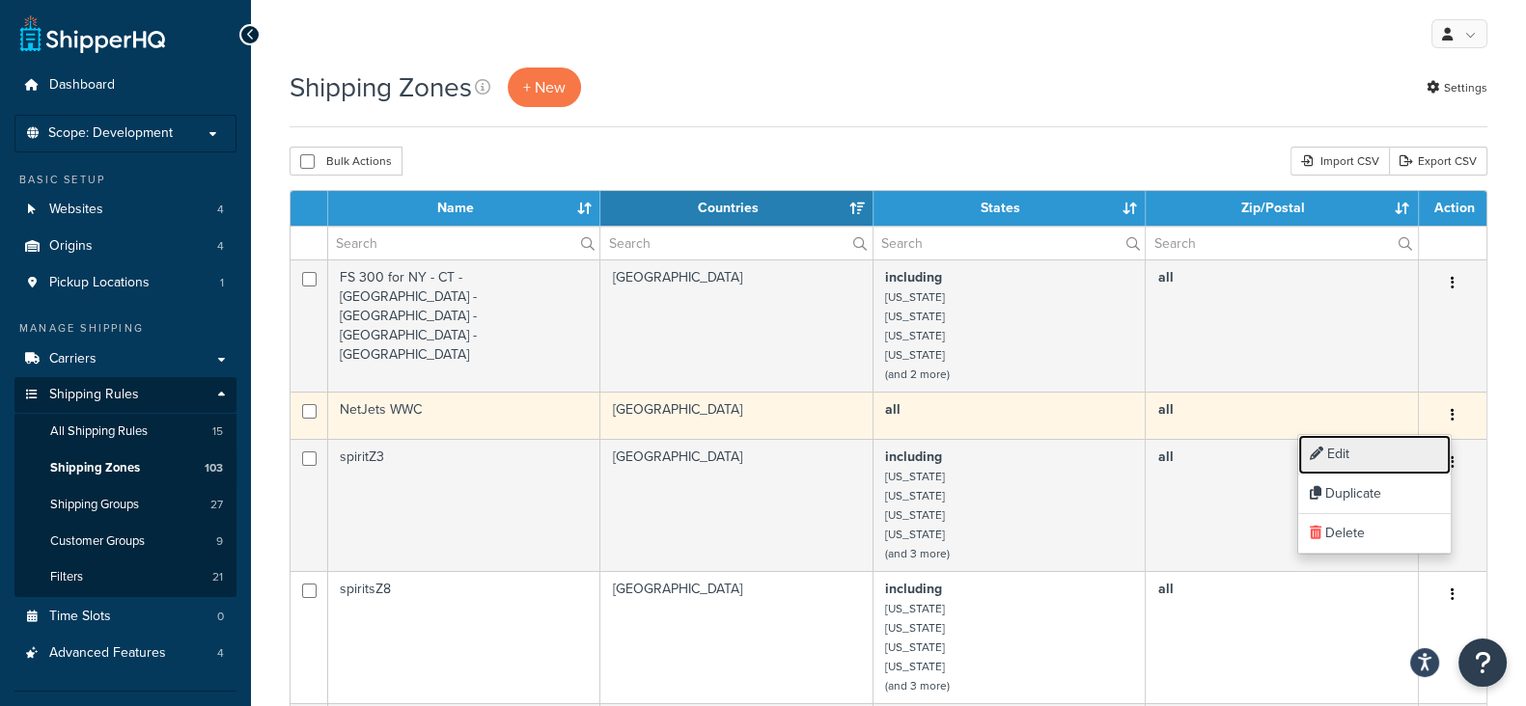
click at [1341, 452] on link "Edit" at bounding box center [1374, 455] width 152 height 40
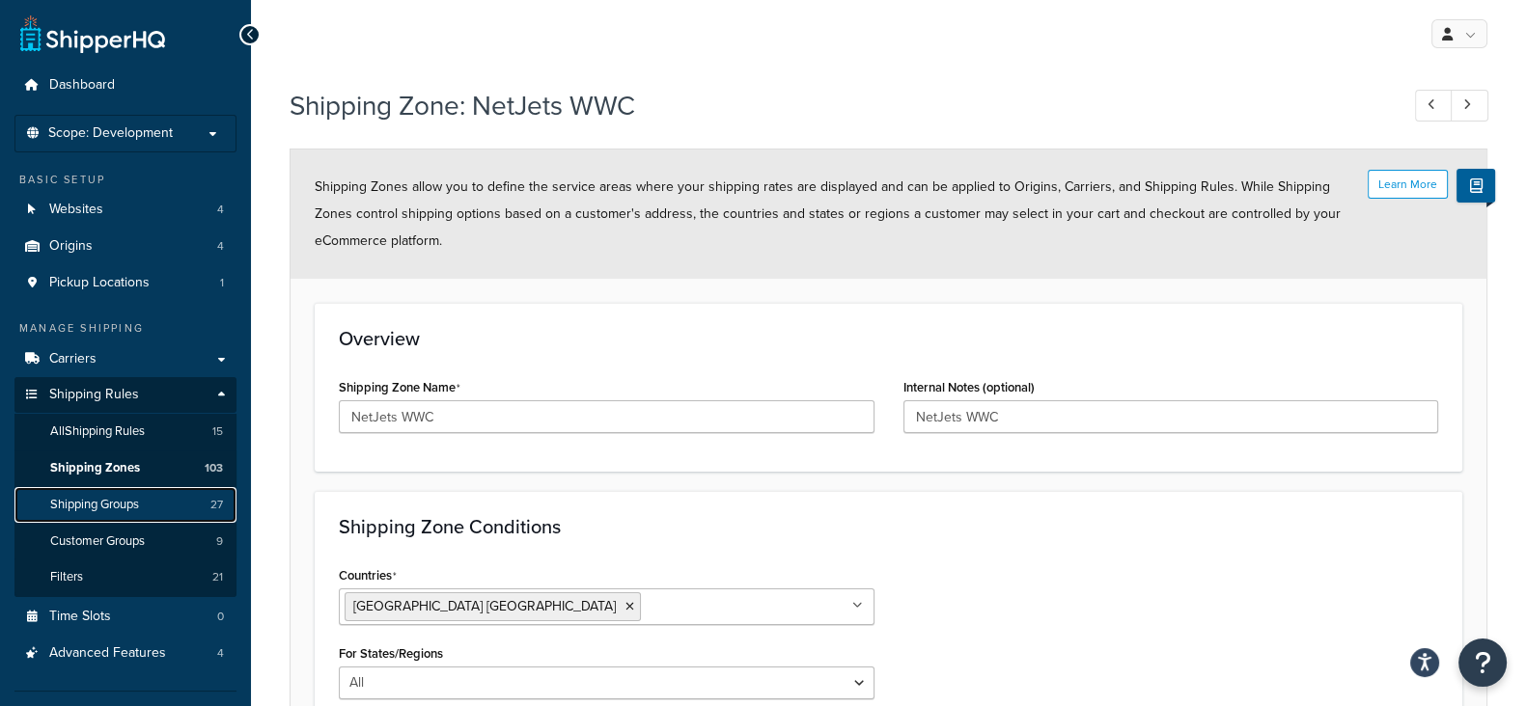
click at [88, 504] on span "Shipping Groups" at bounding box center [94, 505] width 89 height 16
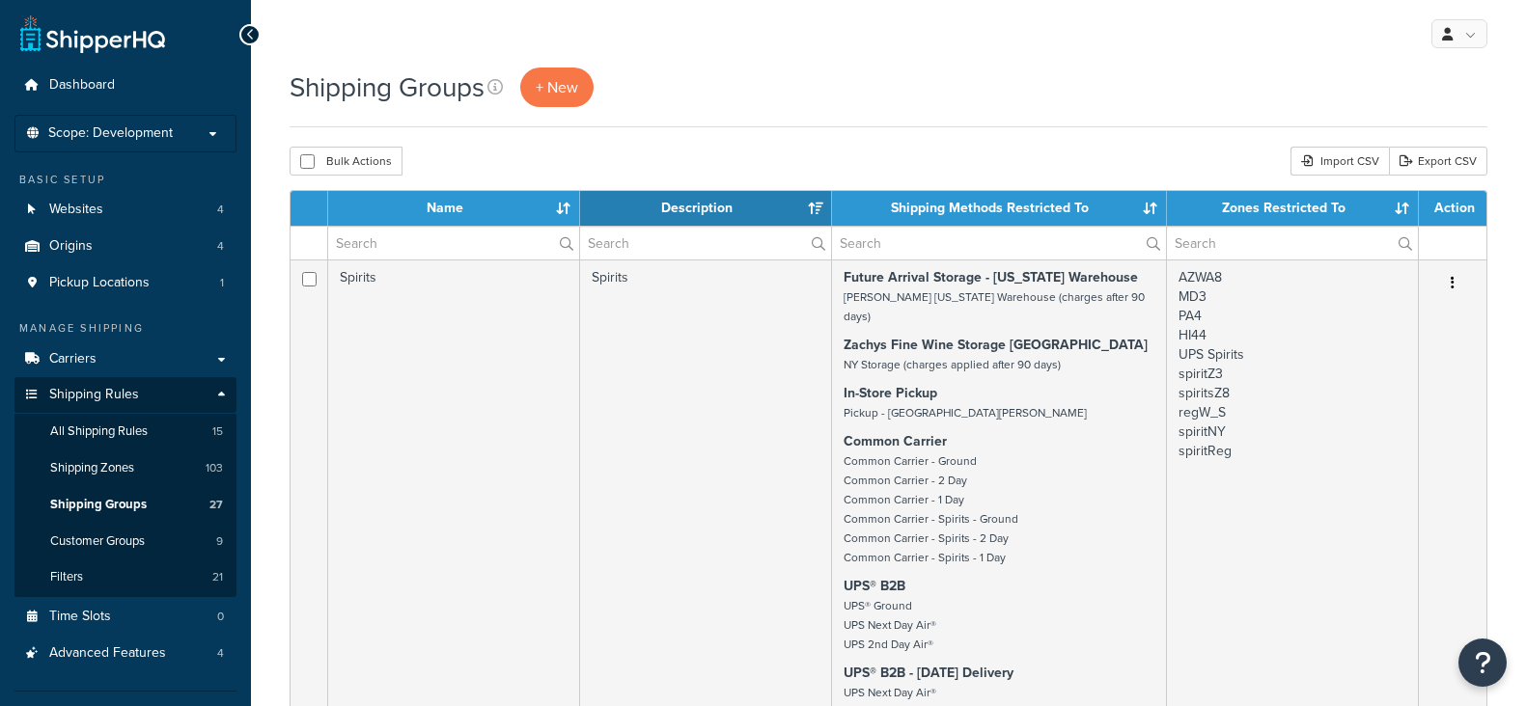
select select "15"
click at [99, 364] on link "Carriers" at bounding box center [125, 360] width 222 height 36
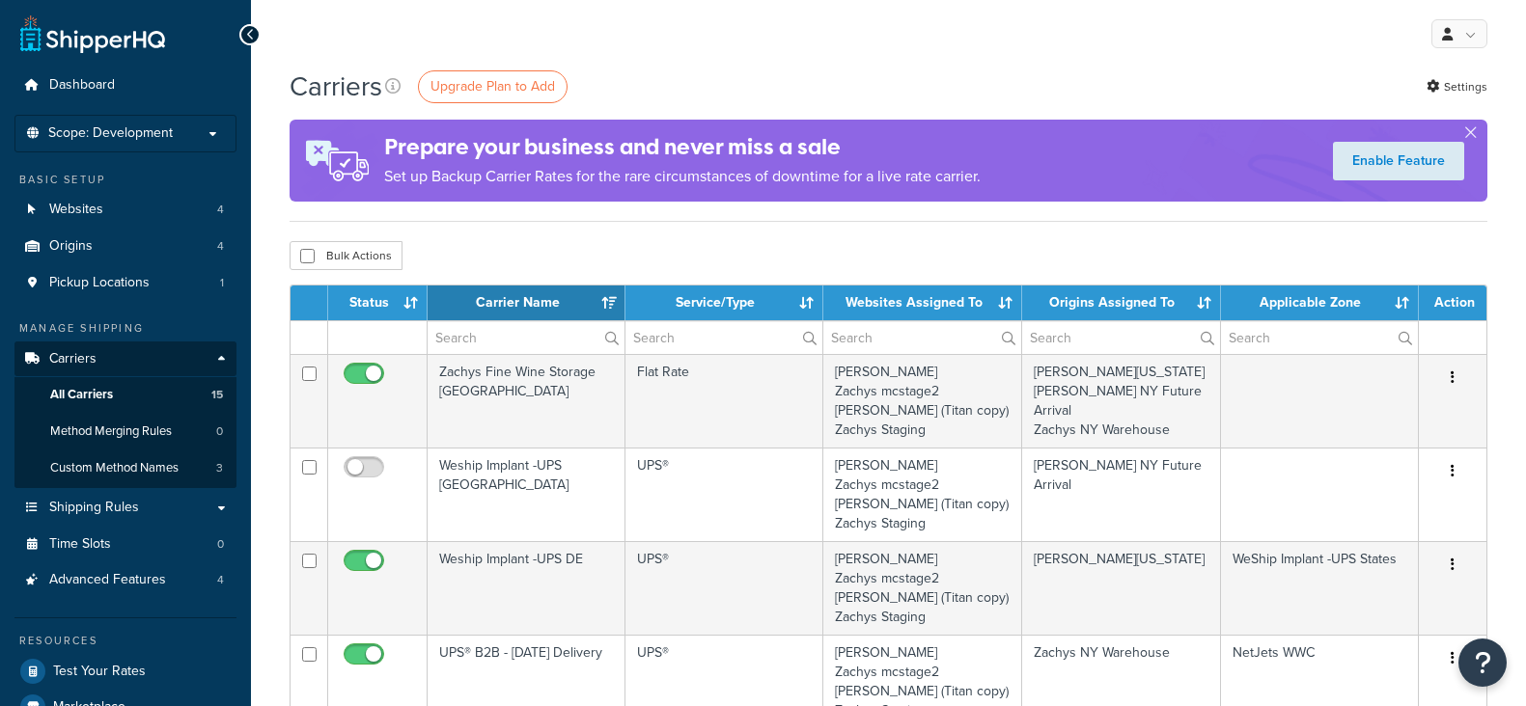
select select "15"
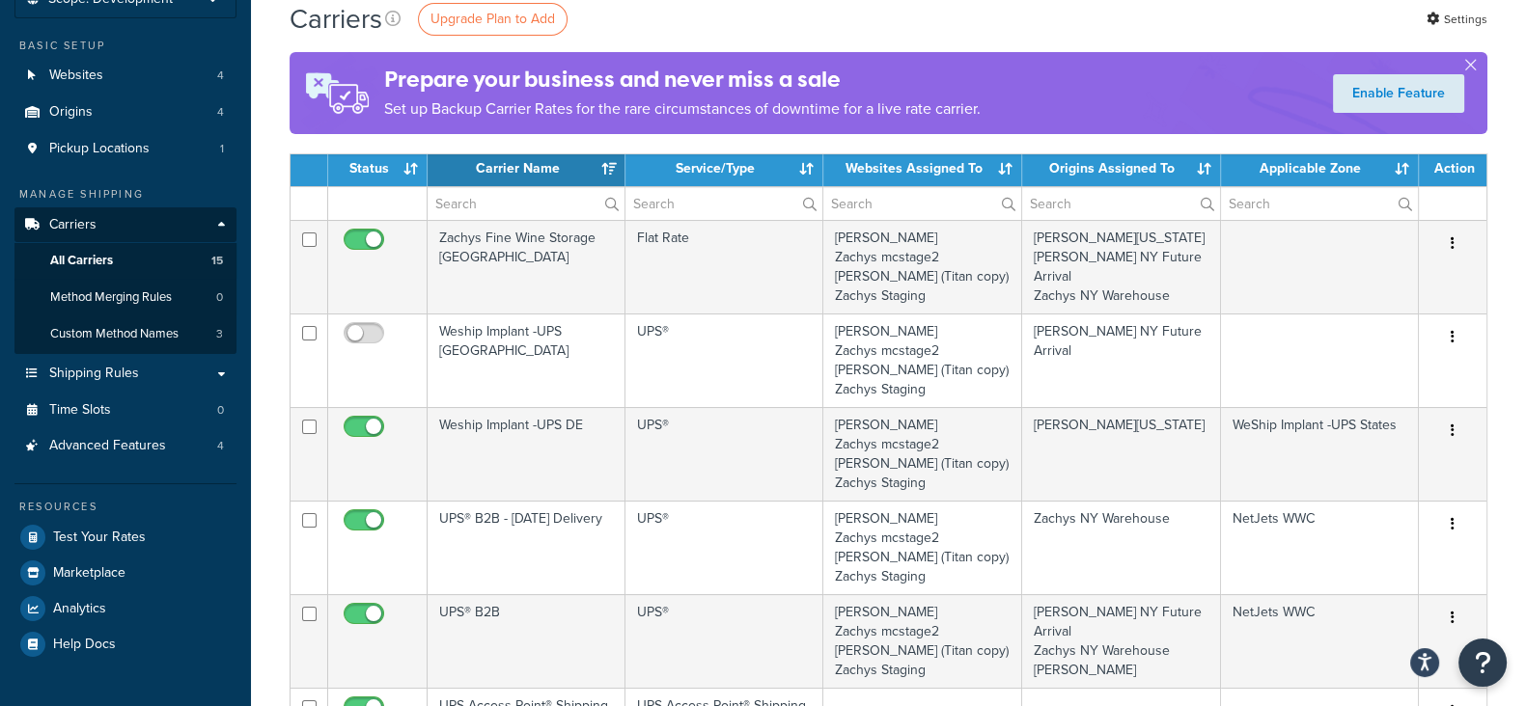
scroll to position [240, 0]
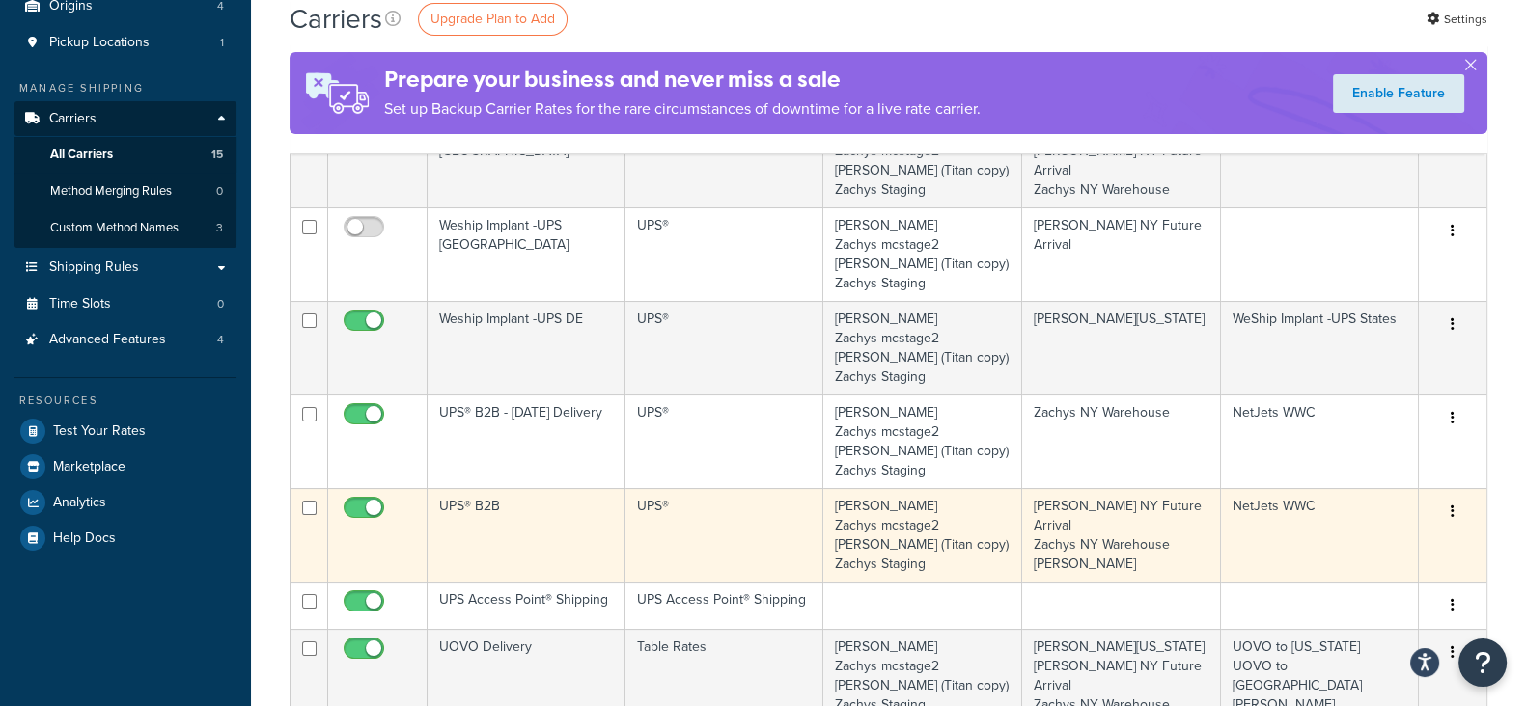
click at [1444, 506] on button "button" at bounding box center [1452, 512] width 27 height 31
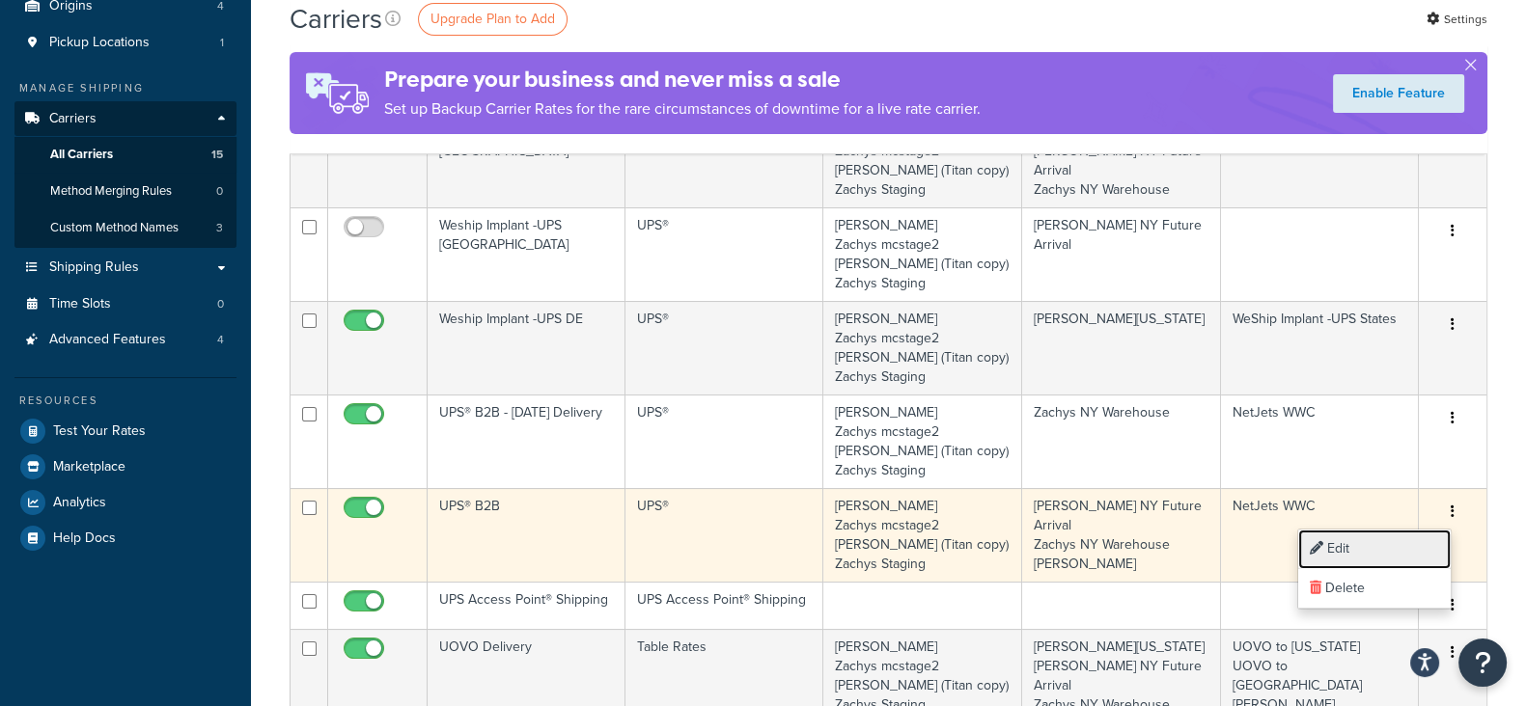
click at [1338, 553] on link "Edit" at bounding box center [1374, 550] width 152 height 40
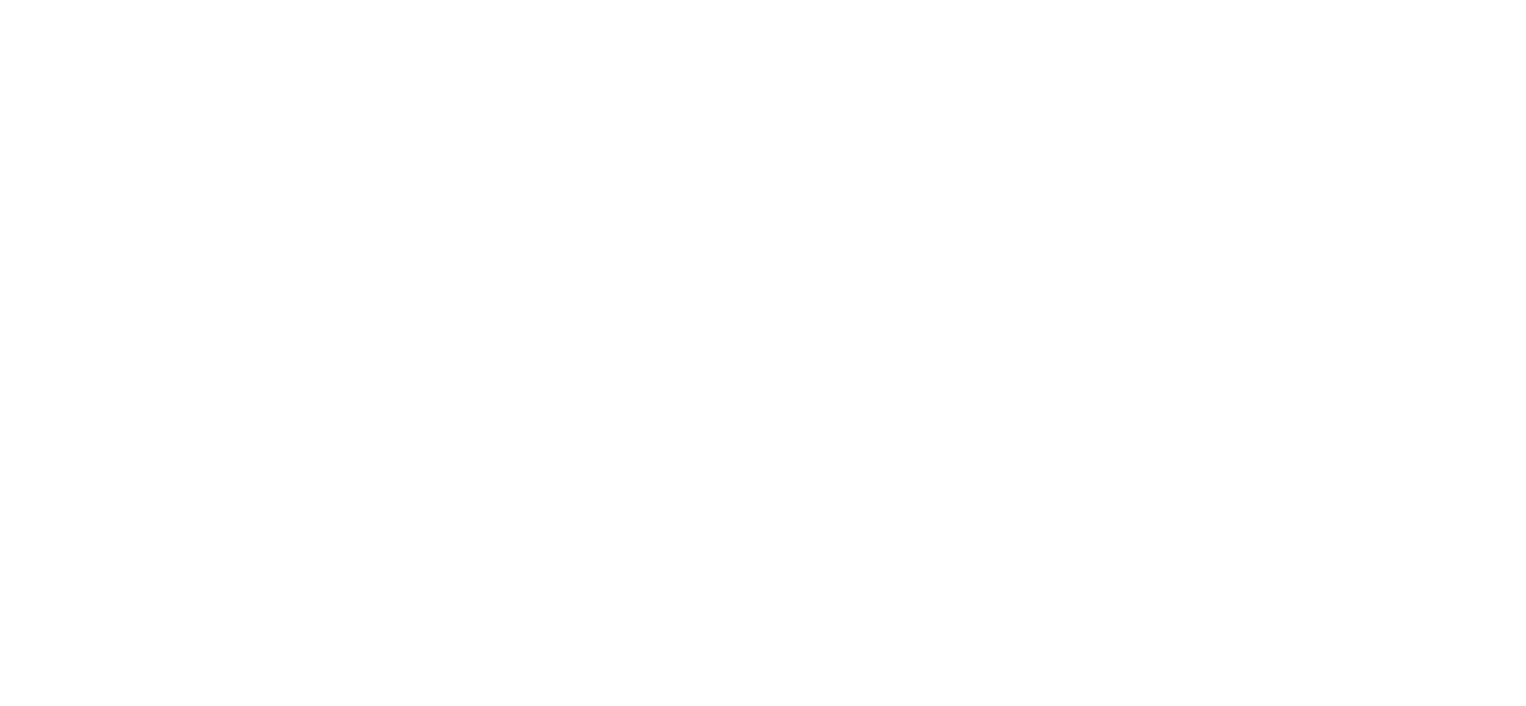
select select "ups"
select select "3"
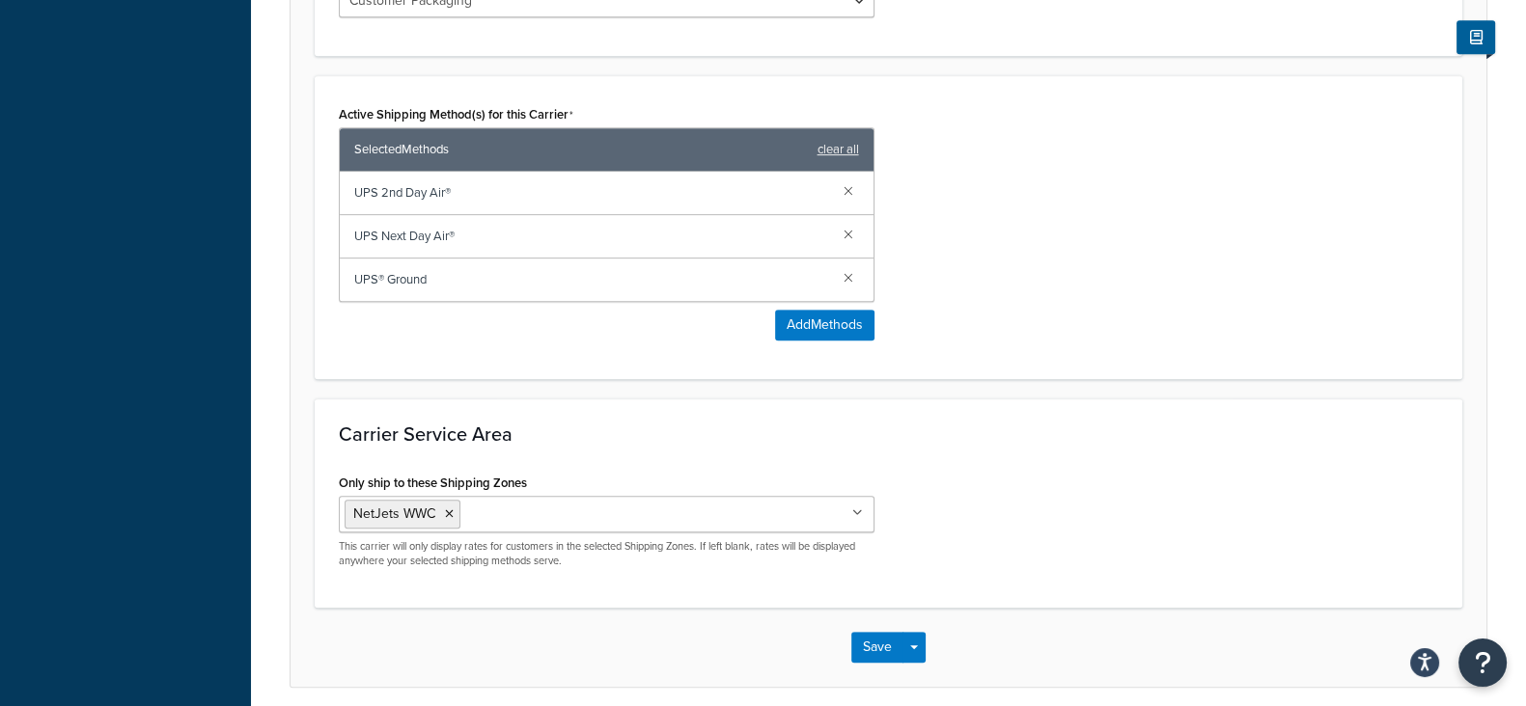
scroll to position [1206, 0]
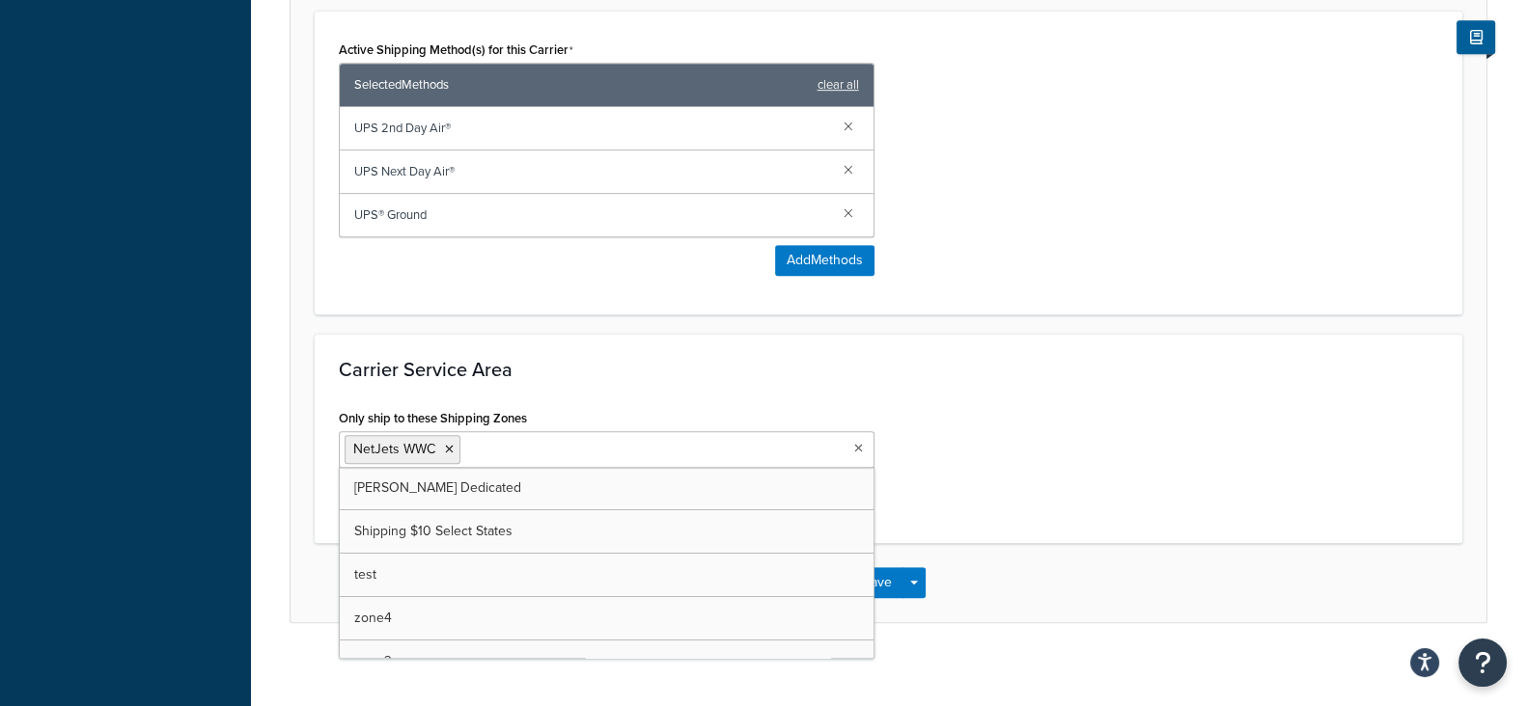
click at [854, 448] on icon at bounding box center [858, 449] width 9 height 12
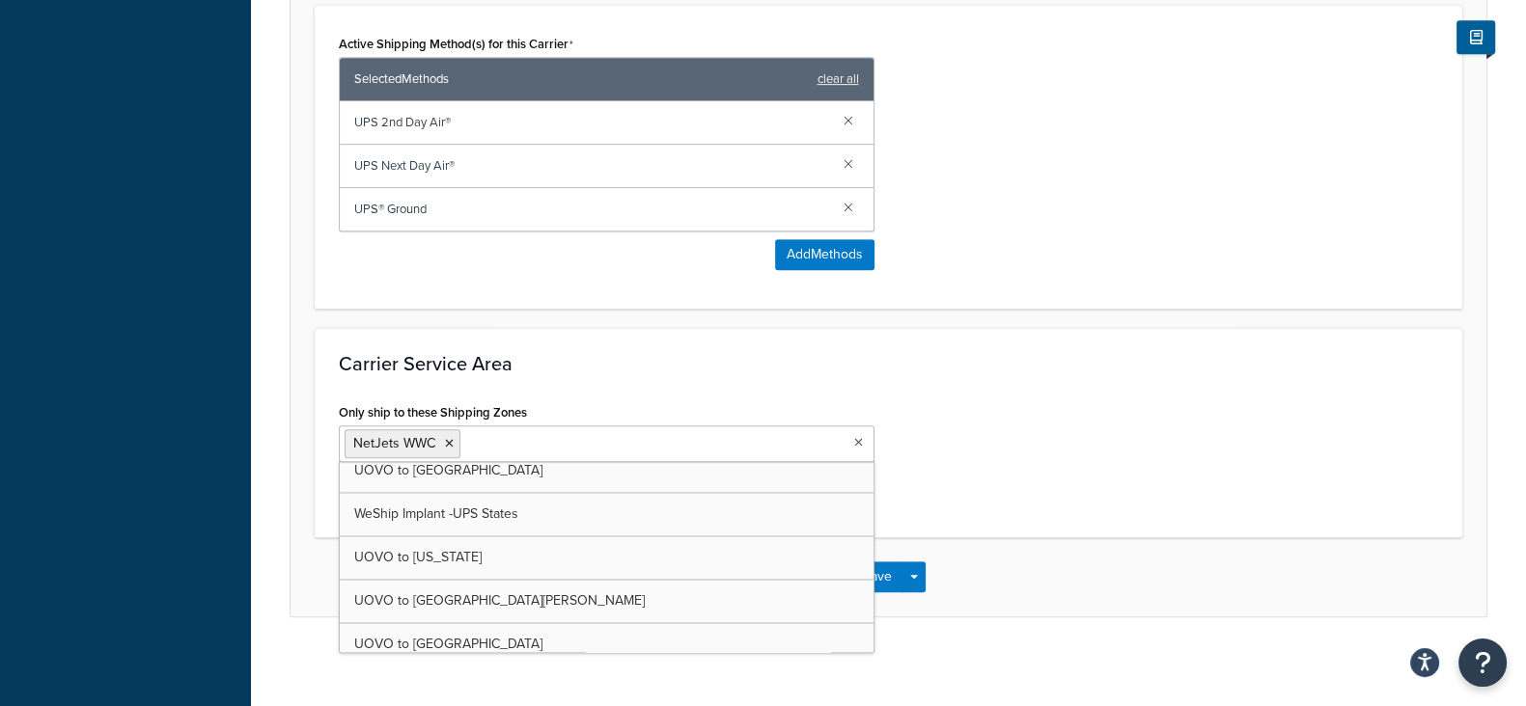
scroll to position [1214, 0]
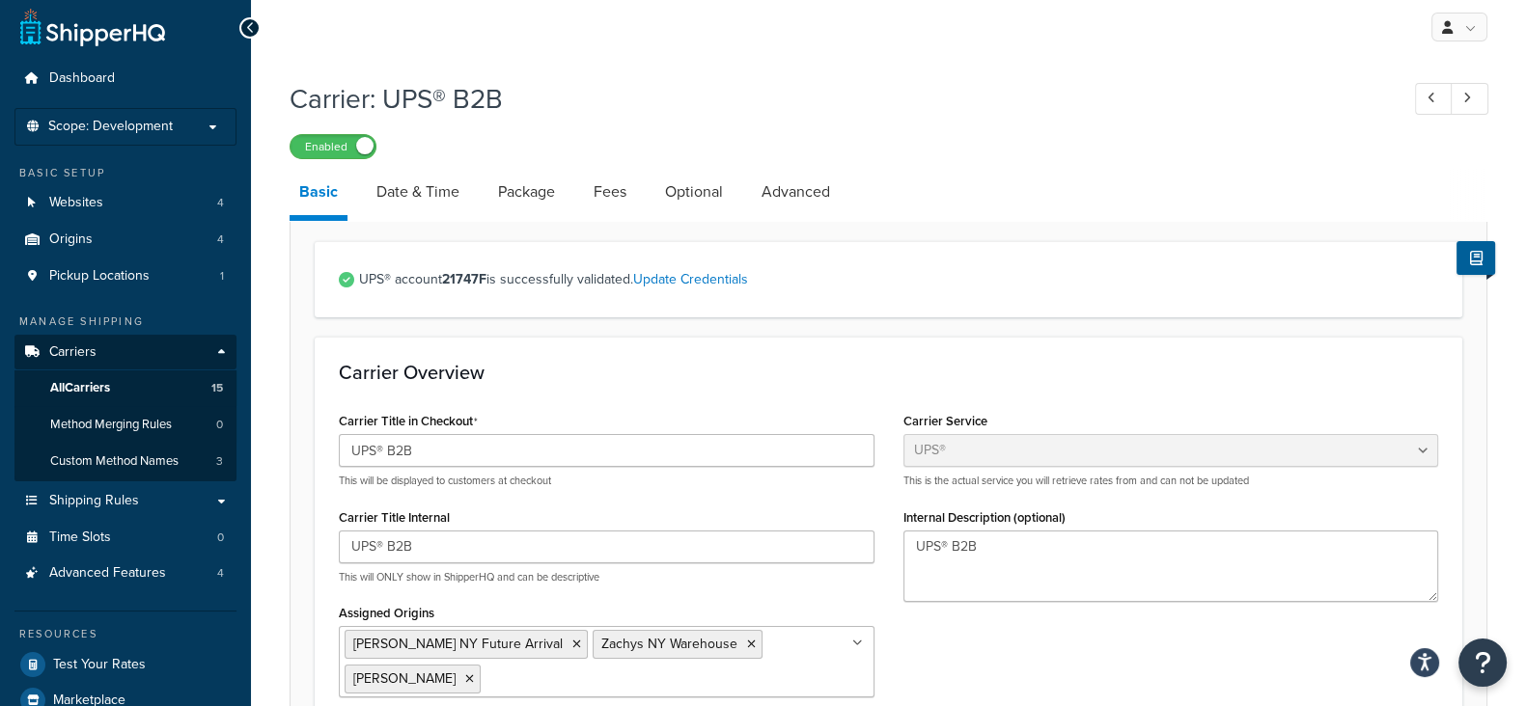
scroll to position [0, 0]
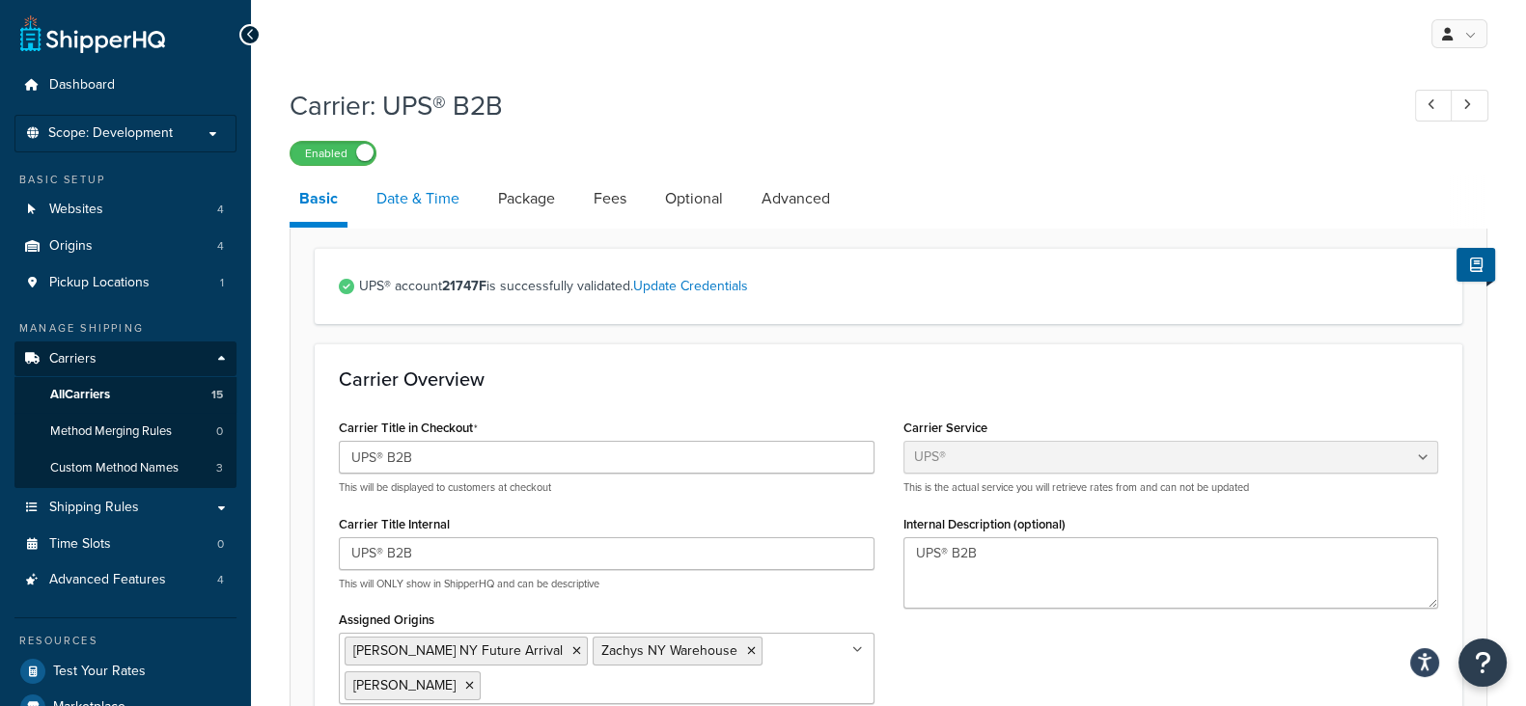
click at [423, 196] on link "Date & Time" at bounding box center [418, 199] width 102 height 46
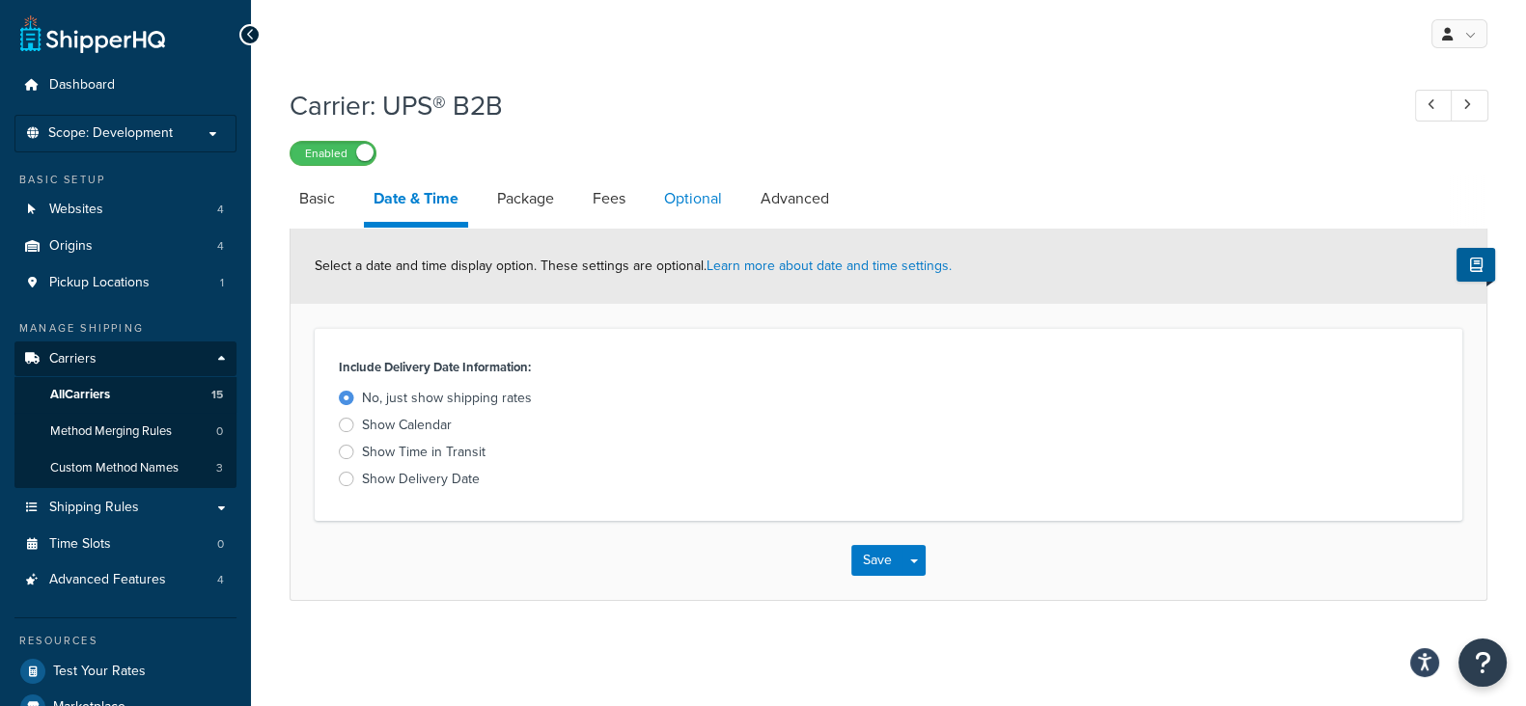
click at [707, 198] on link "Optional" at bounding box center [692, 199] width 77 height 46
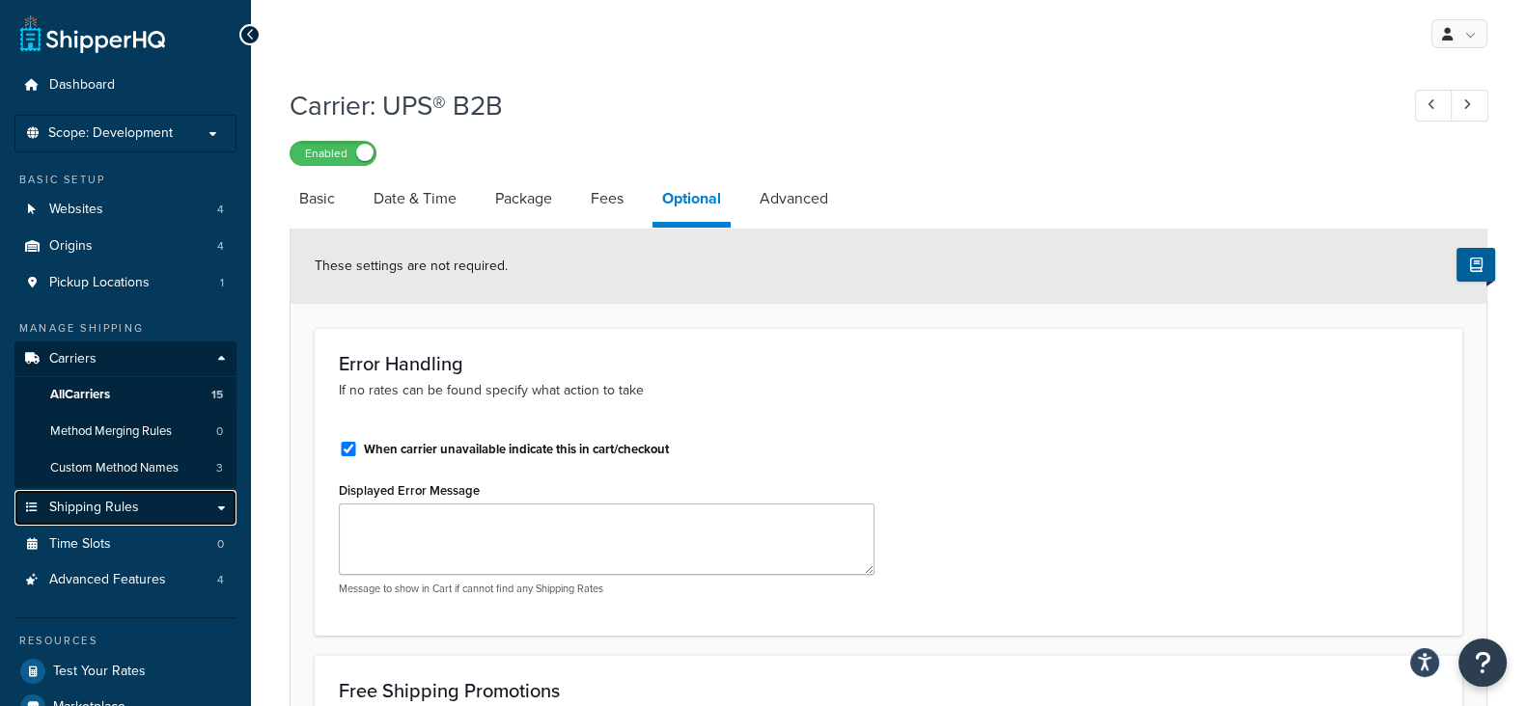
click at [95, 504] on span "Shipping Rules" at bounding box center [94, 508] width 90 height 16
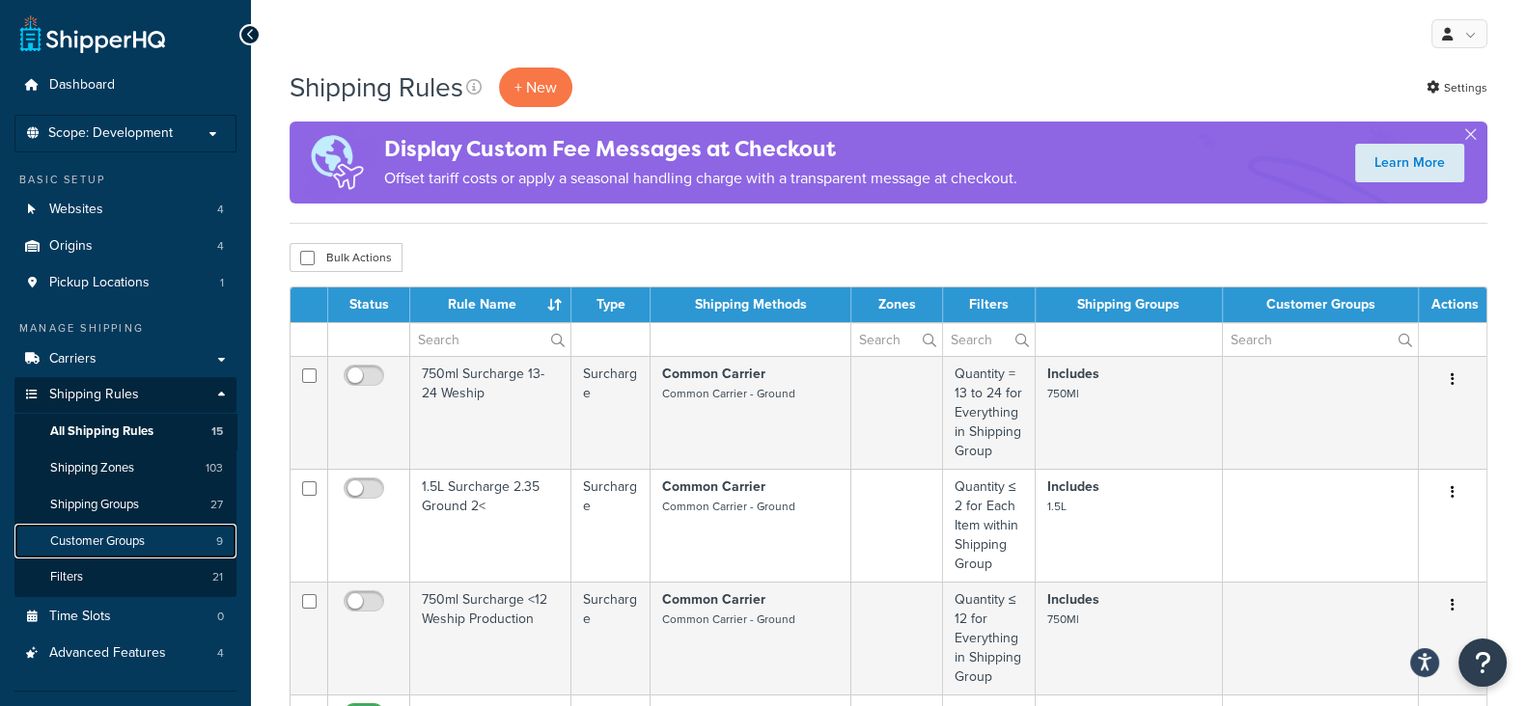
click at [105, 543] on span "Customer Groups" at bounding box center [97, 542] width 95 height 16
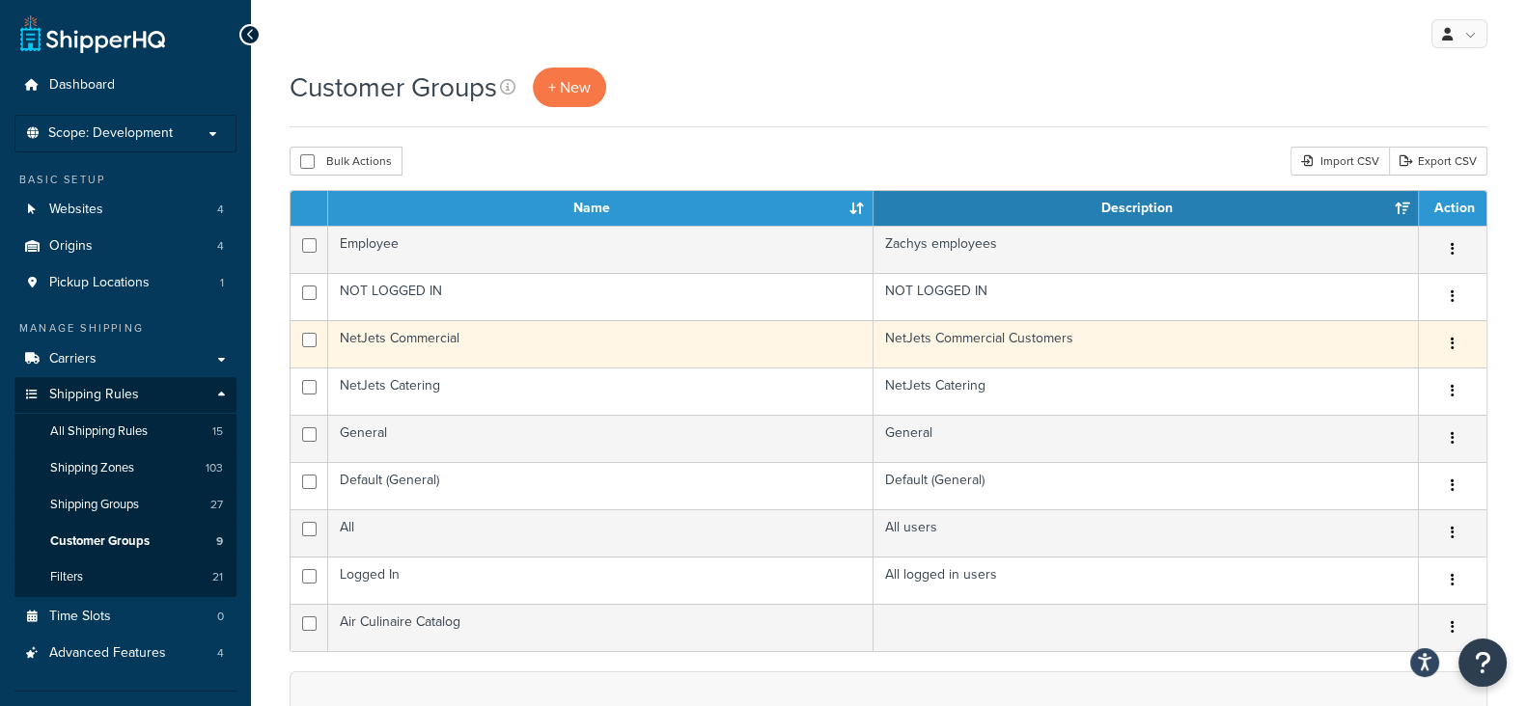
click at [1447, 345] on button "button" at bounding box center [1452, 344] width 27 height 31
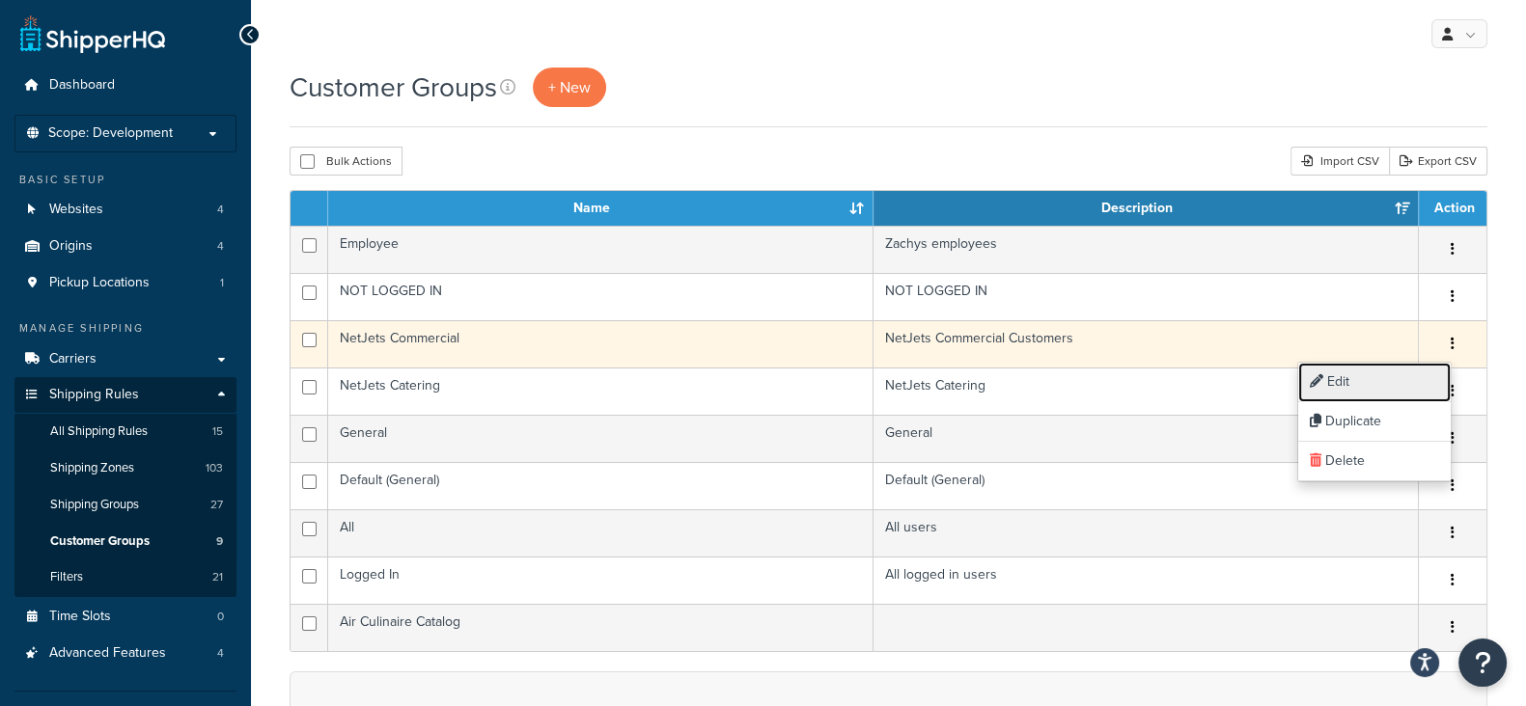
click at [1356, 379] on link "Edit" at bounding box center [1374, 383] width 152 height 40
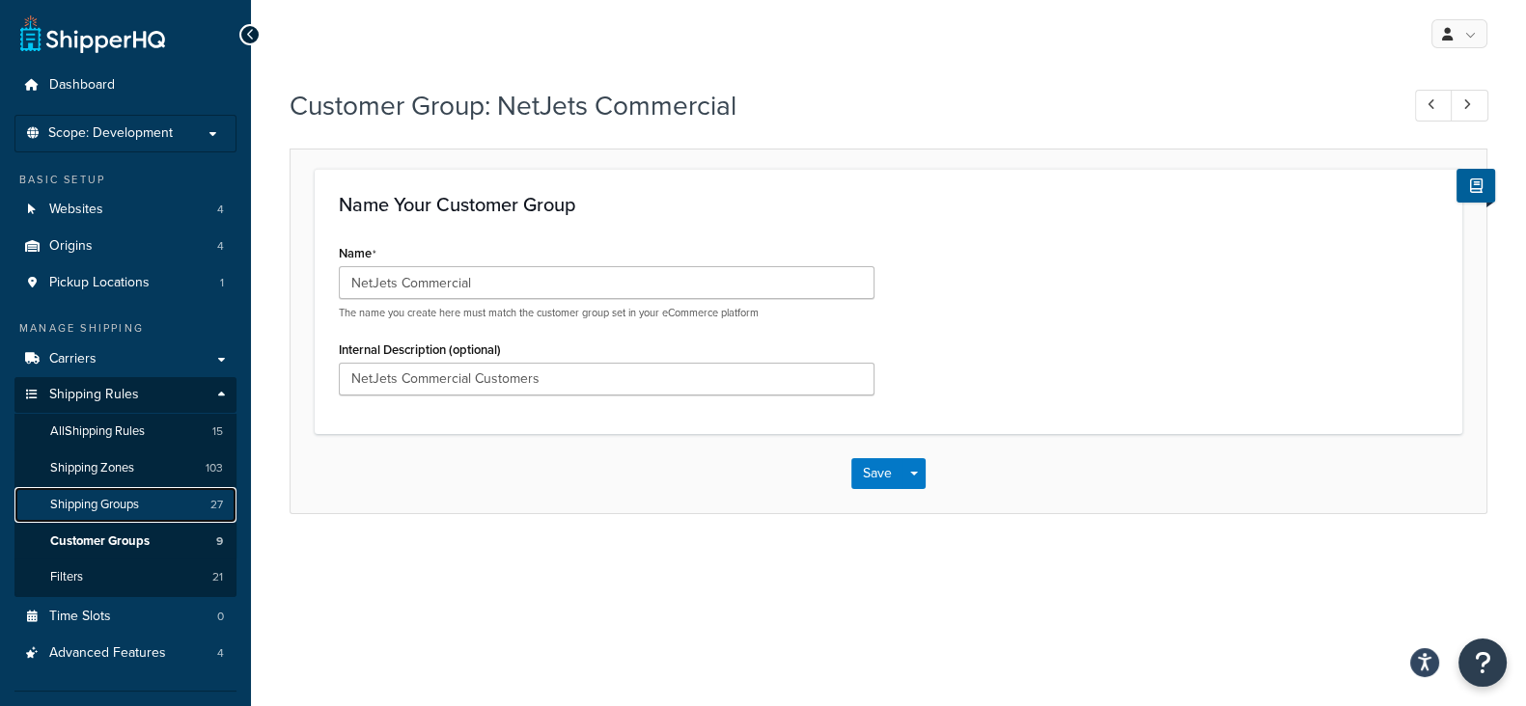
click at [112, 506] on span "Shipping Groups" at bounding box center [94, 505] width 89 height 16
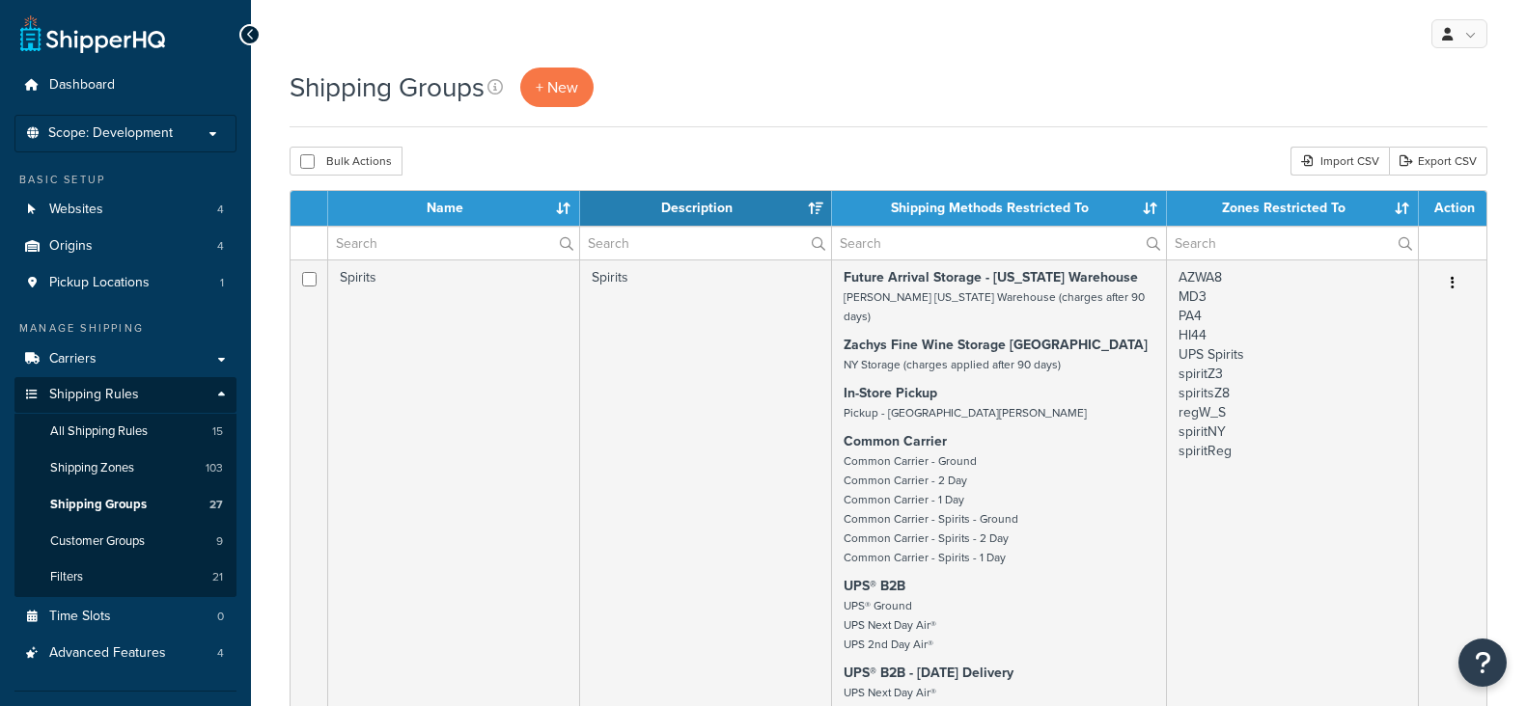
select select "15"
click at [448, 238] on input "text" at bounding box center [453, 243] width 251 height 33
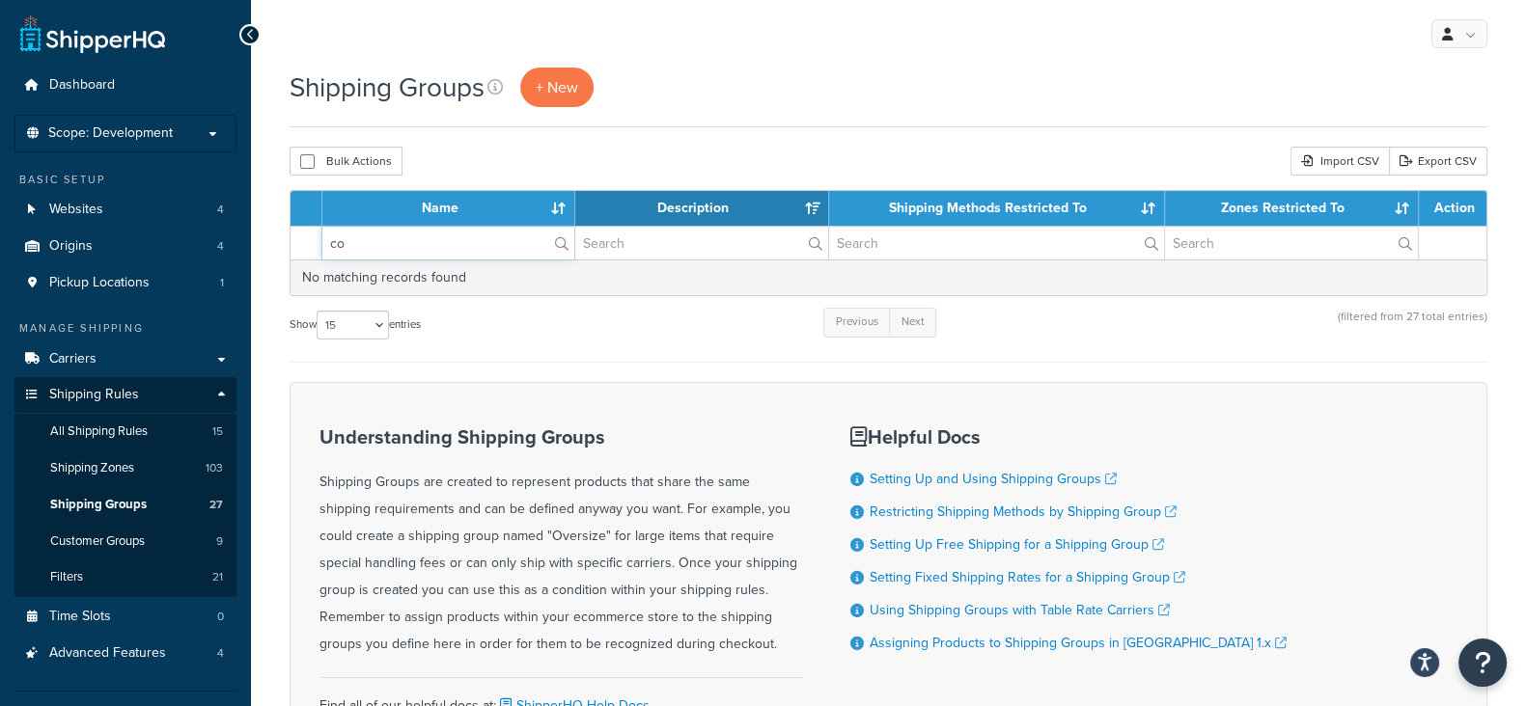
type input "c"
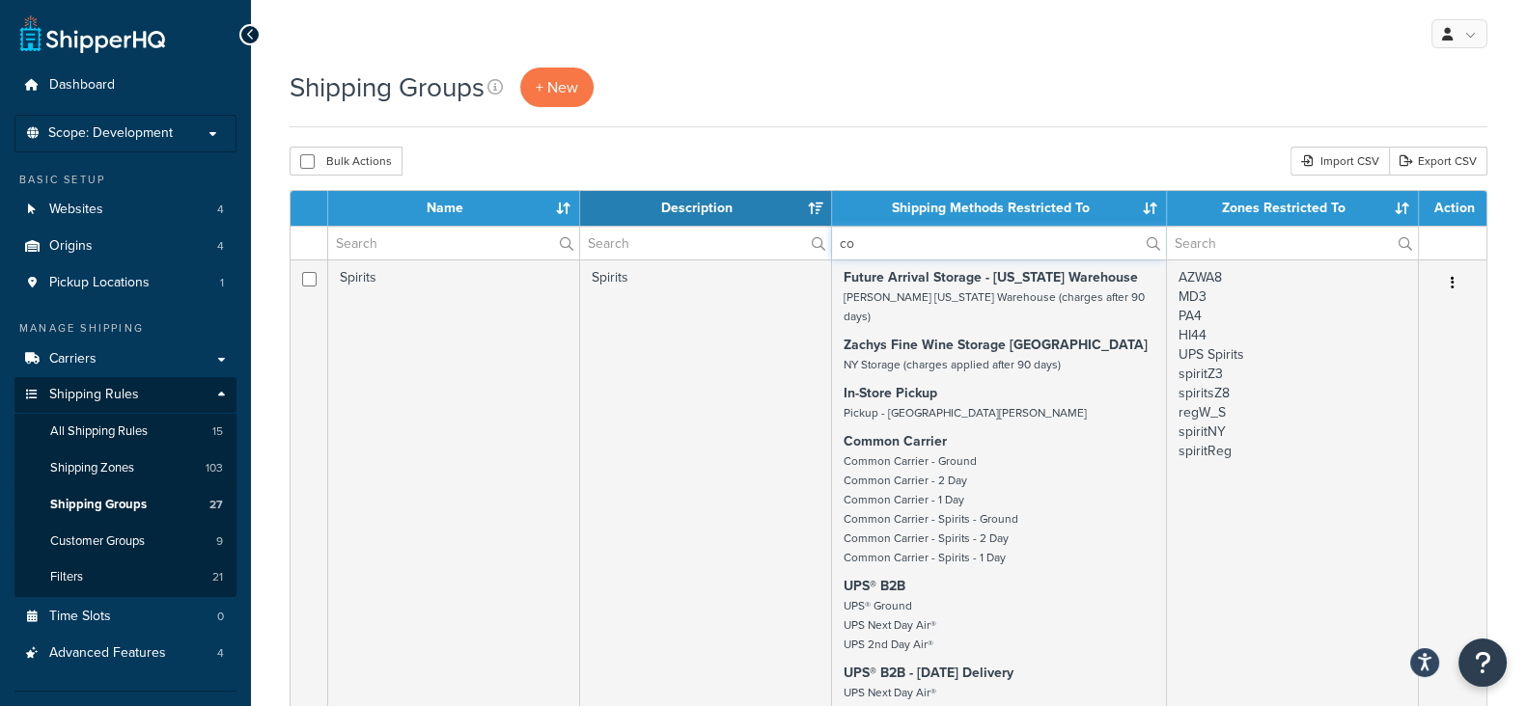
type input "c"
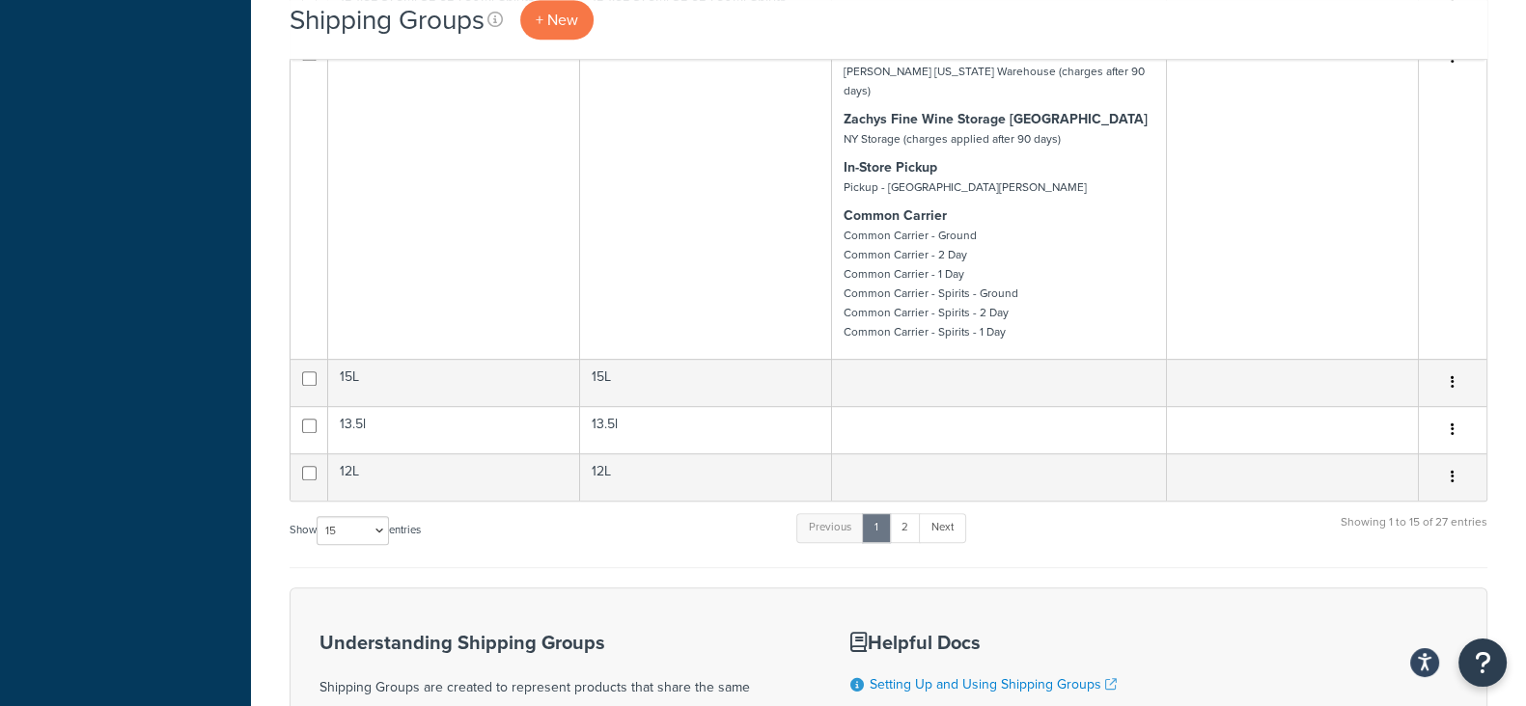
scroll to position [1206, 0]
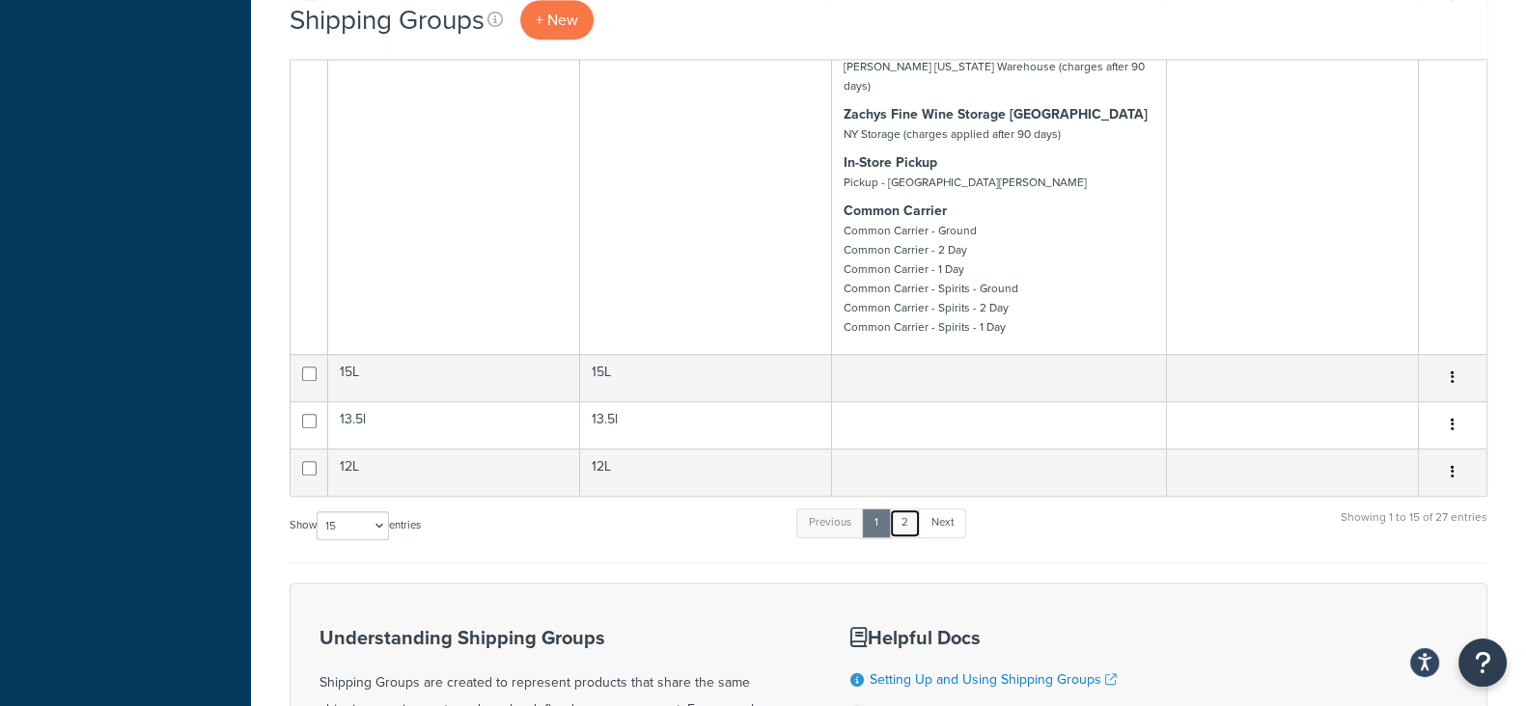
click at [908, 509] on link "2" at bounding box center [905, 523] width 32 height 29
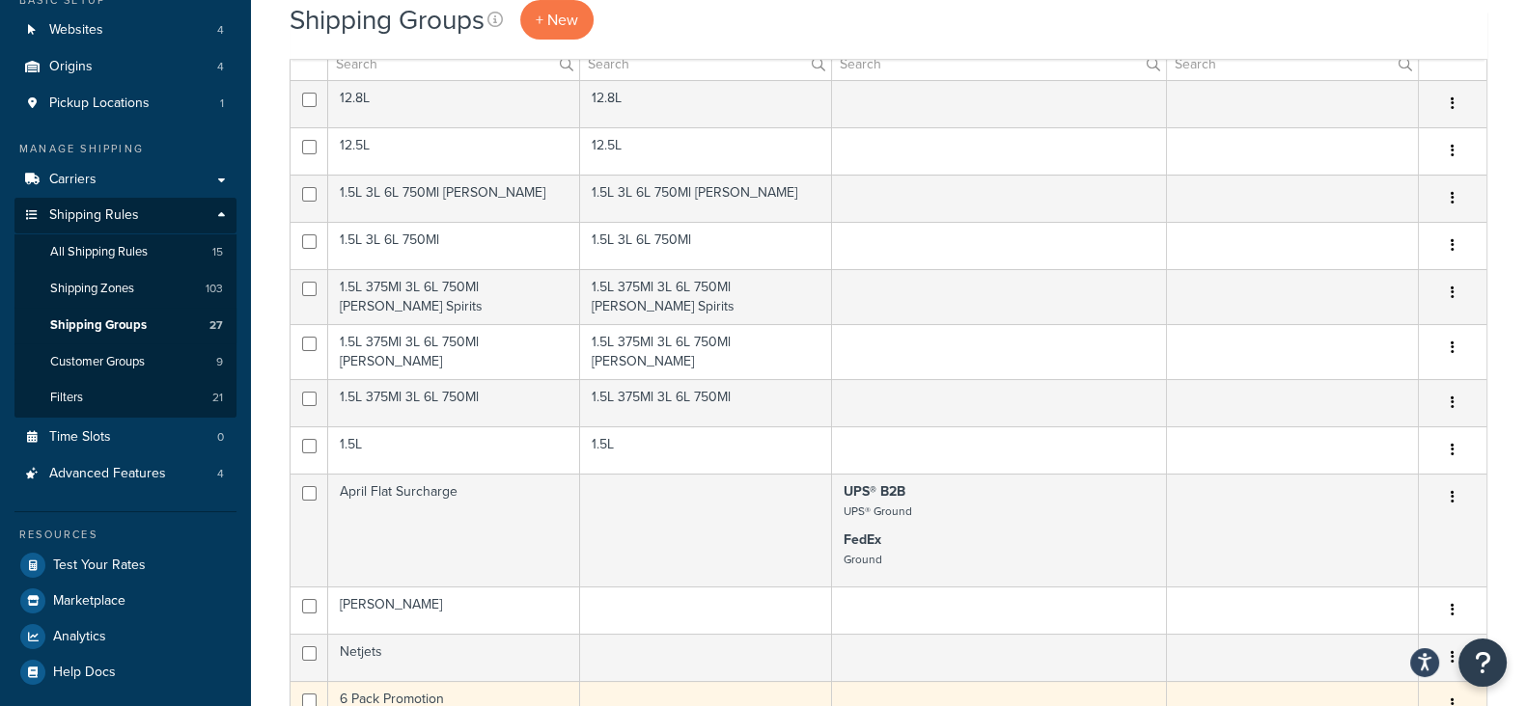
scroll to position [0, 0]
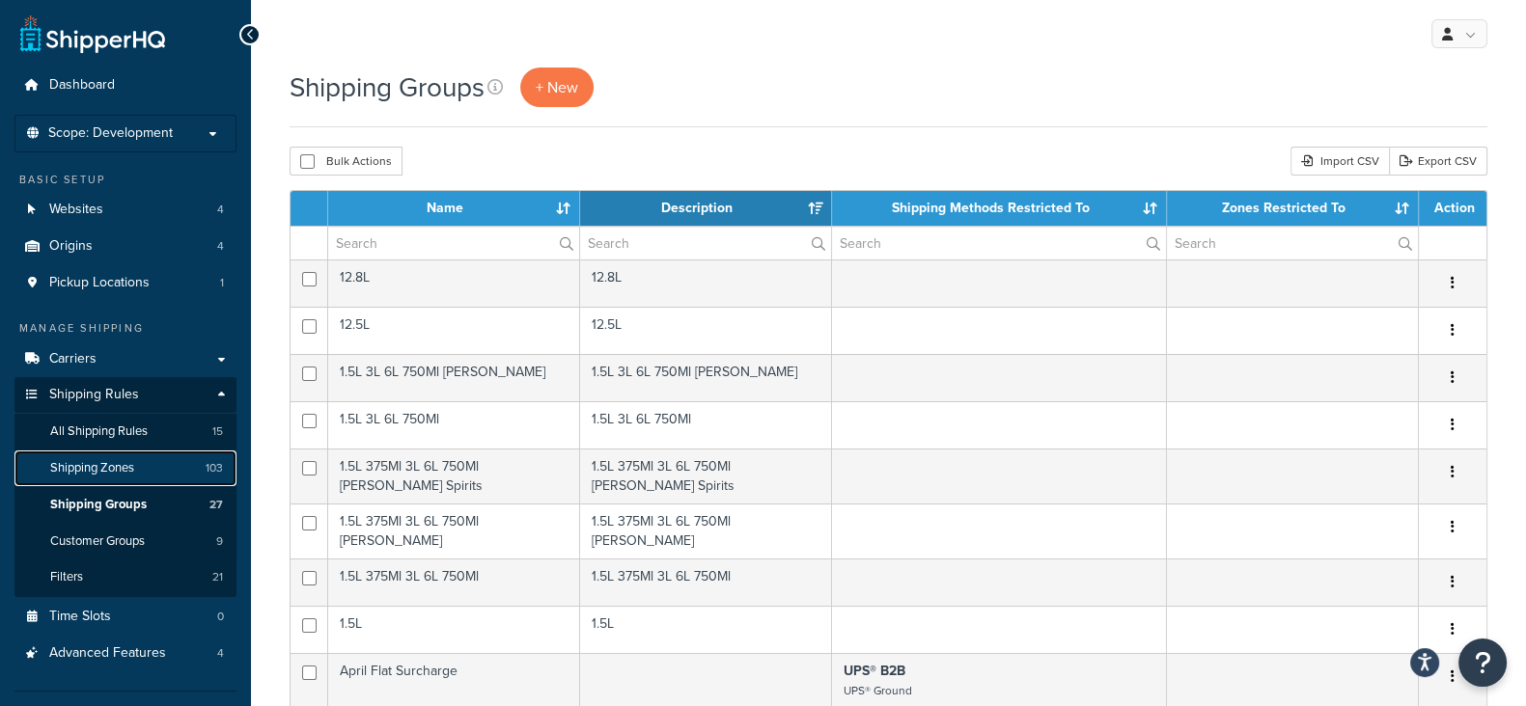
click at [102, 475] on span "Shipping Zones" at bounding box center [92, 468] width 84 height 16
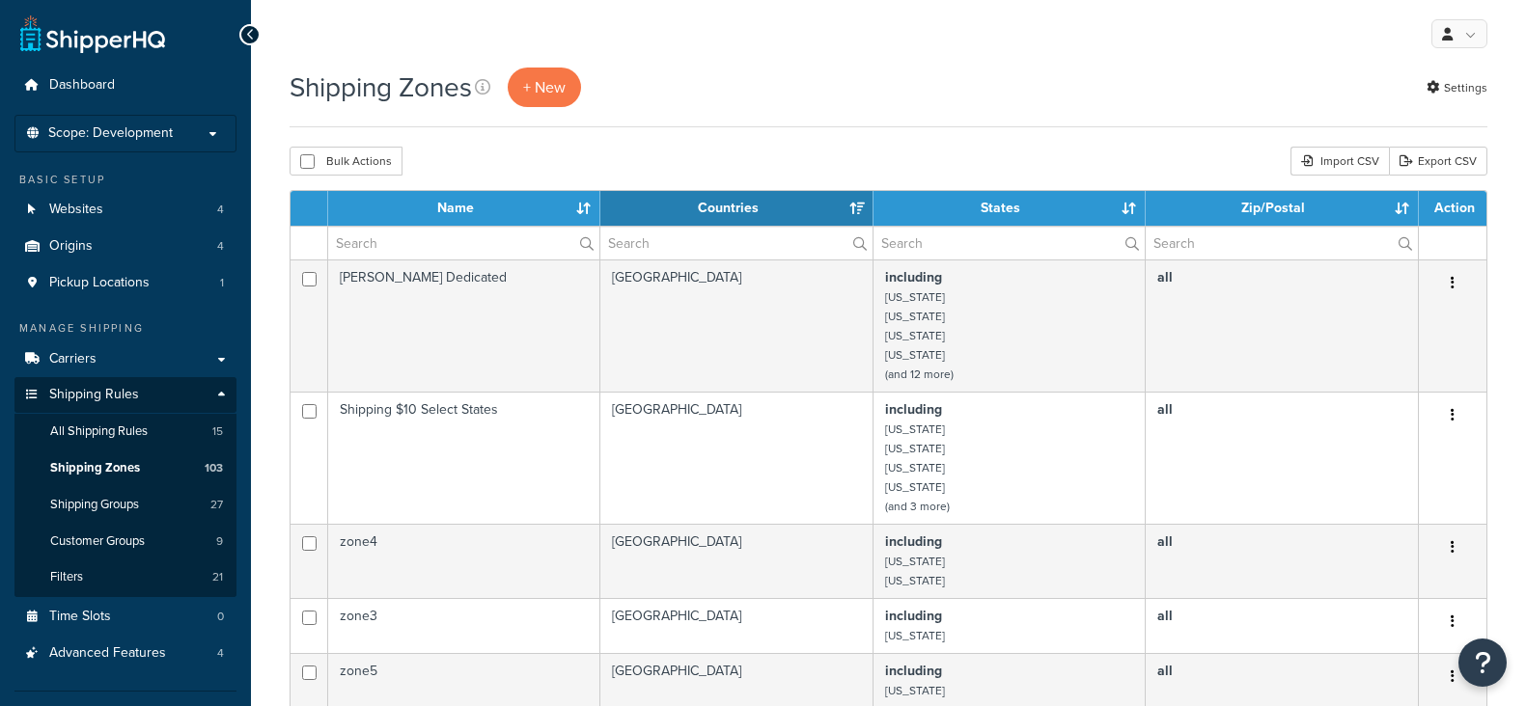
select select "15"
click at [428, 245] on input "text" at bounding box center [463, 243] width 271 height 33
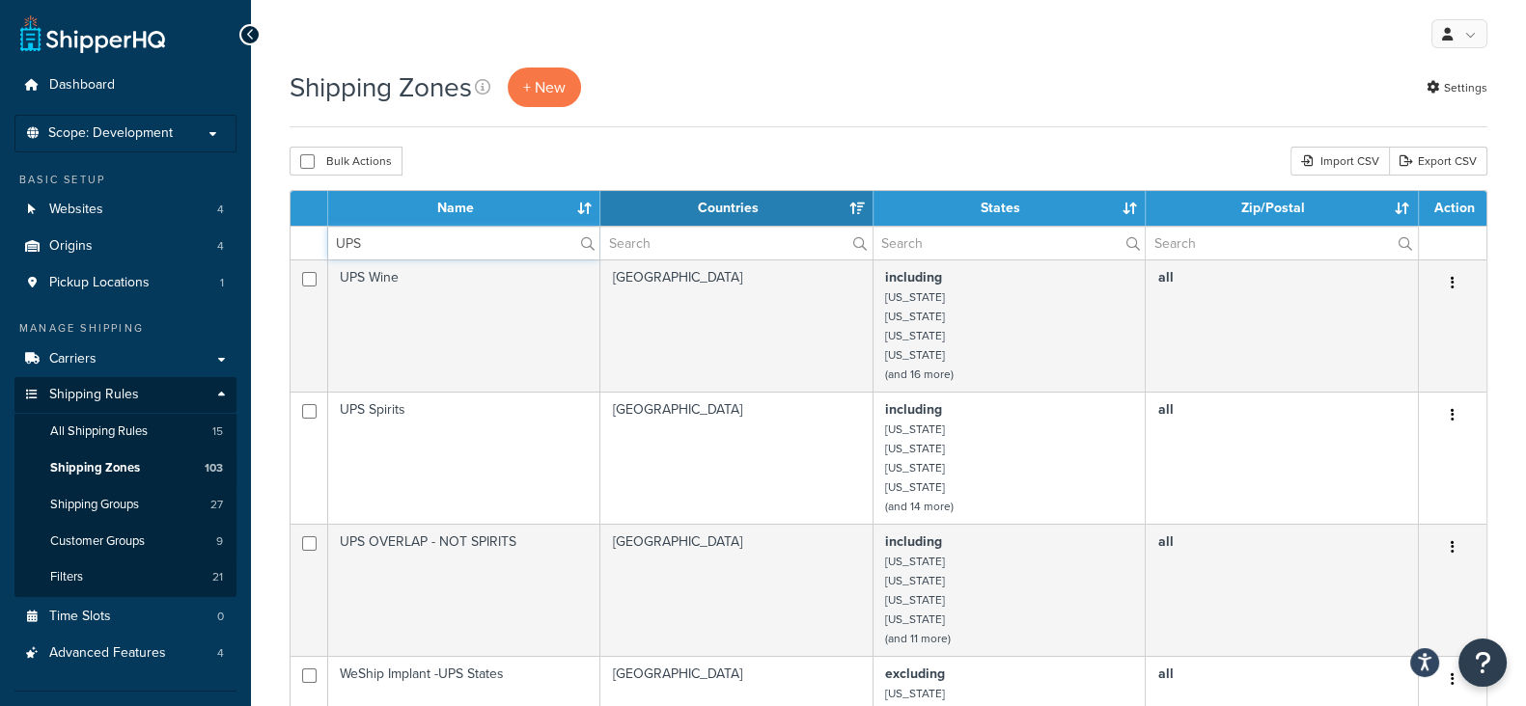
type input "UPS"
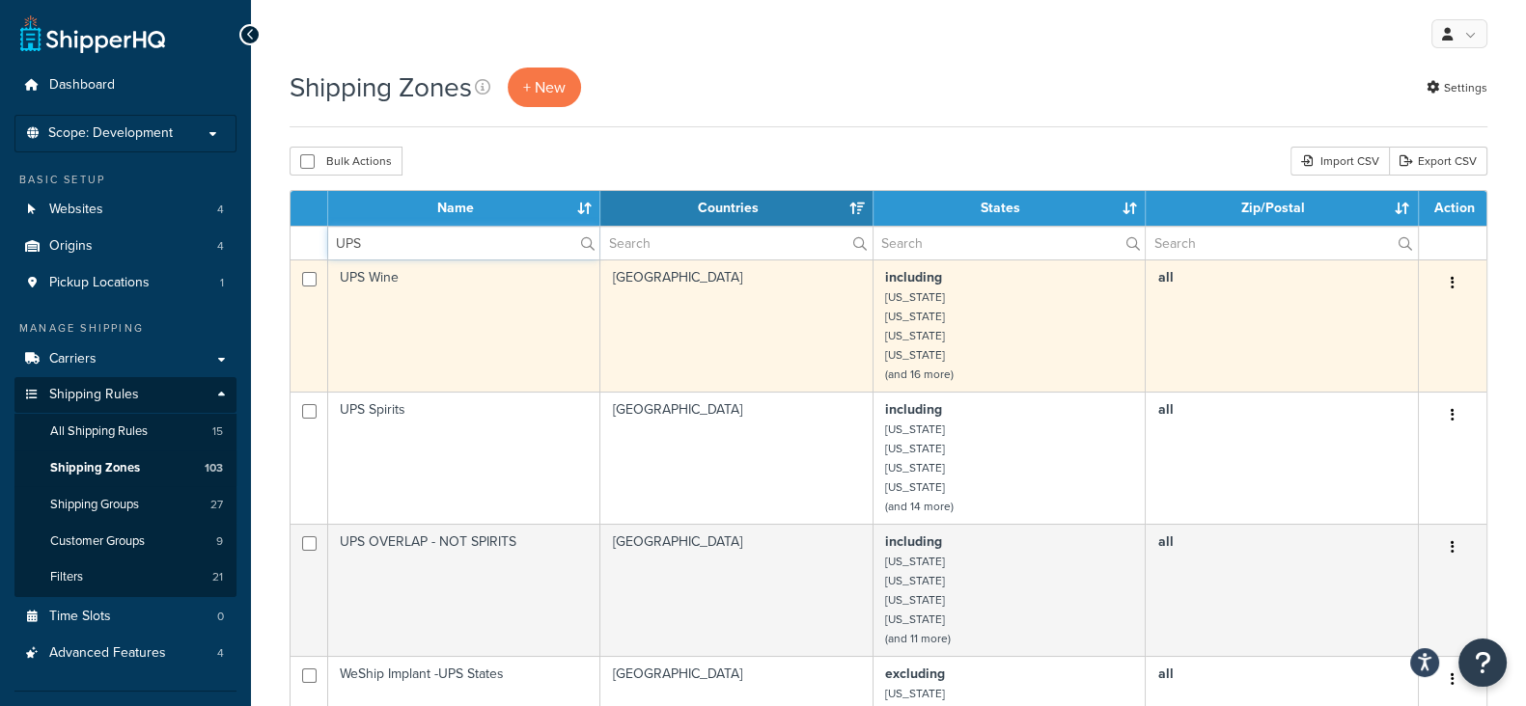
scroll to position [240, 0]
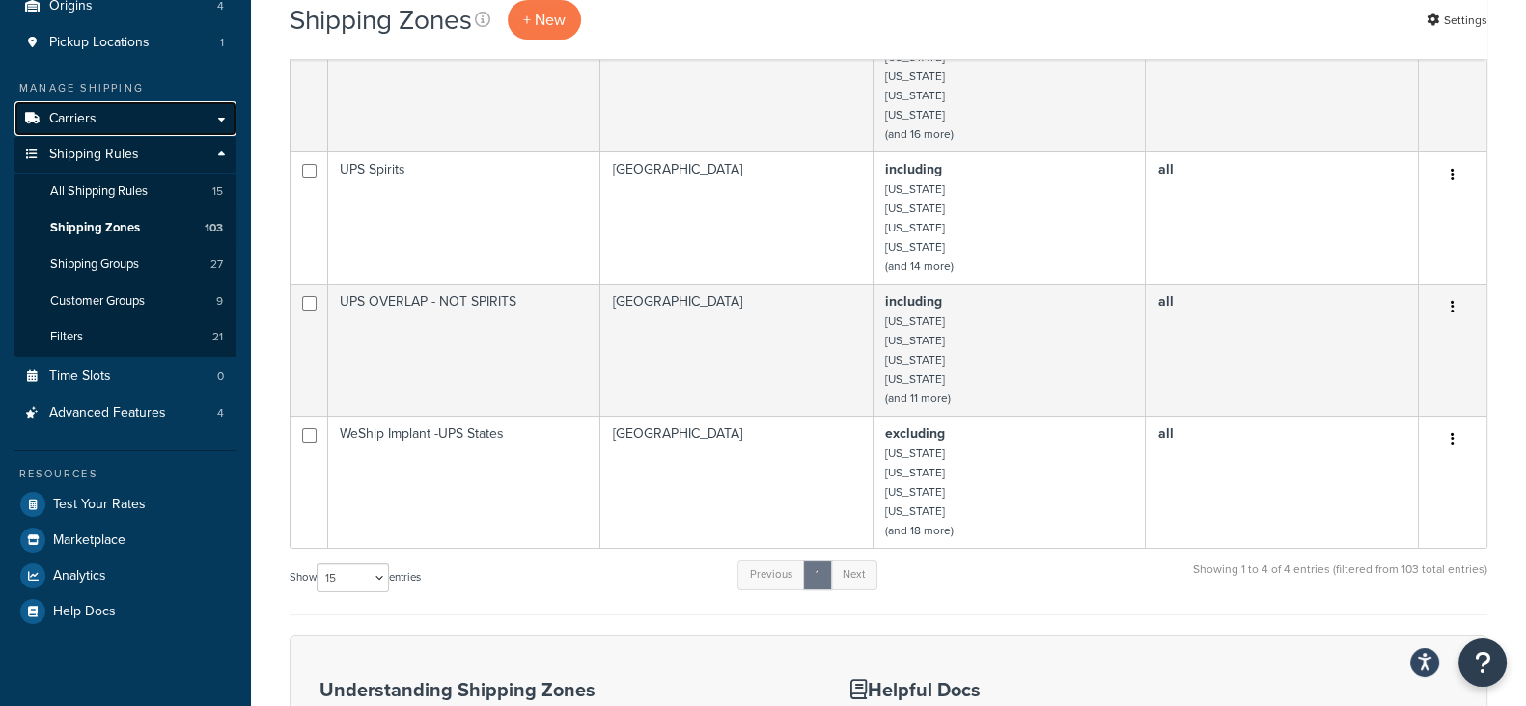
click at [76, 115] on span "Carriers" at bounding box center [72, 119] width 47 height 16
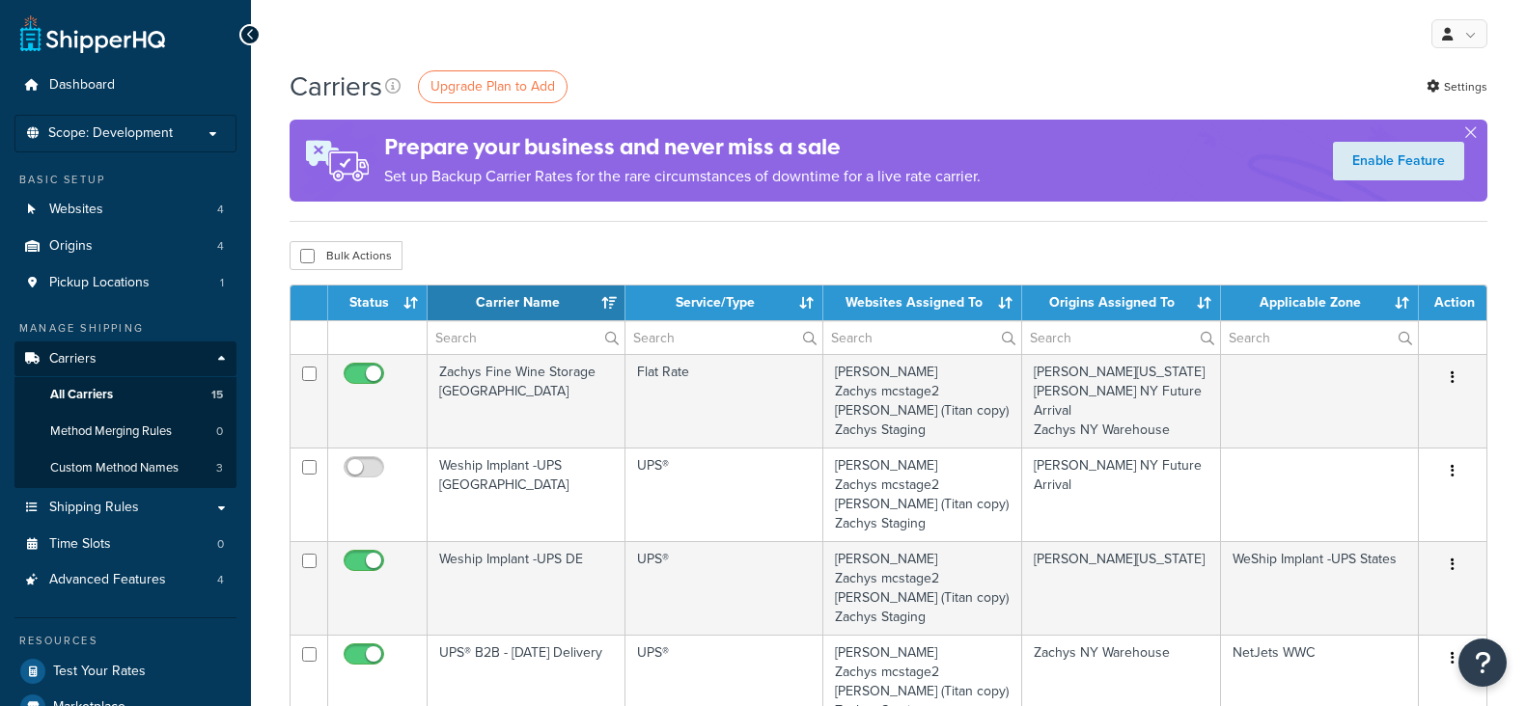
select select "15"
click at [77, 504] on span "Shipping Rules" at bounding box center [94, 508] width 90 height 16
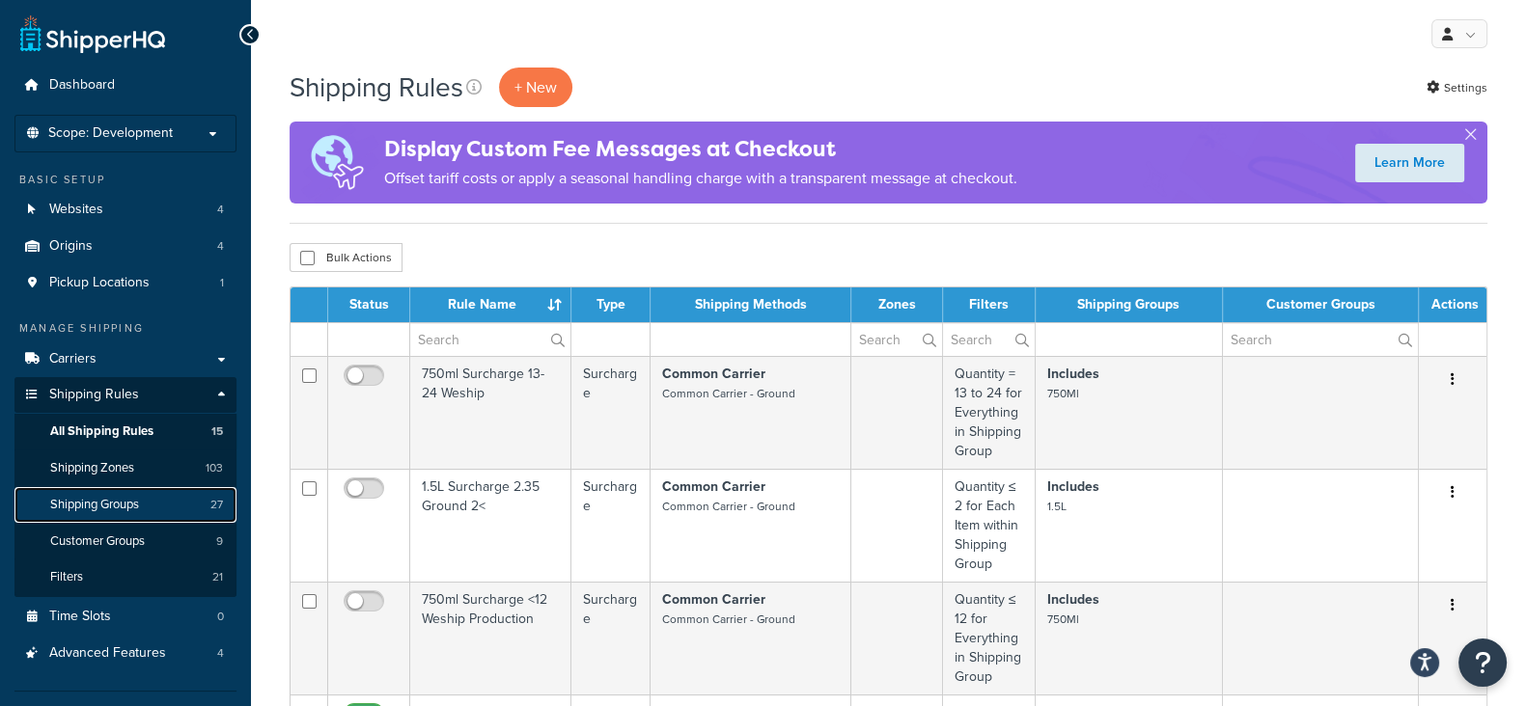
click at [92, 504] on span "Shipping Groups" at bounding box center [94, 505] width 89 height 16
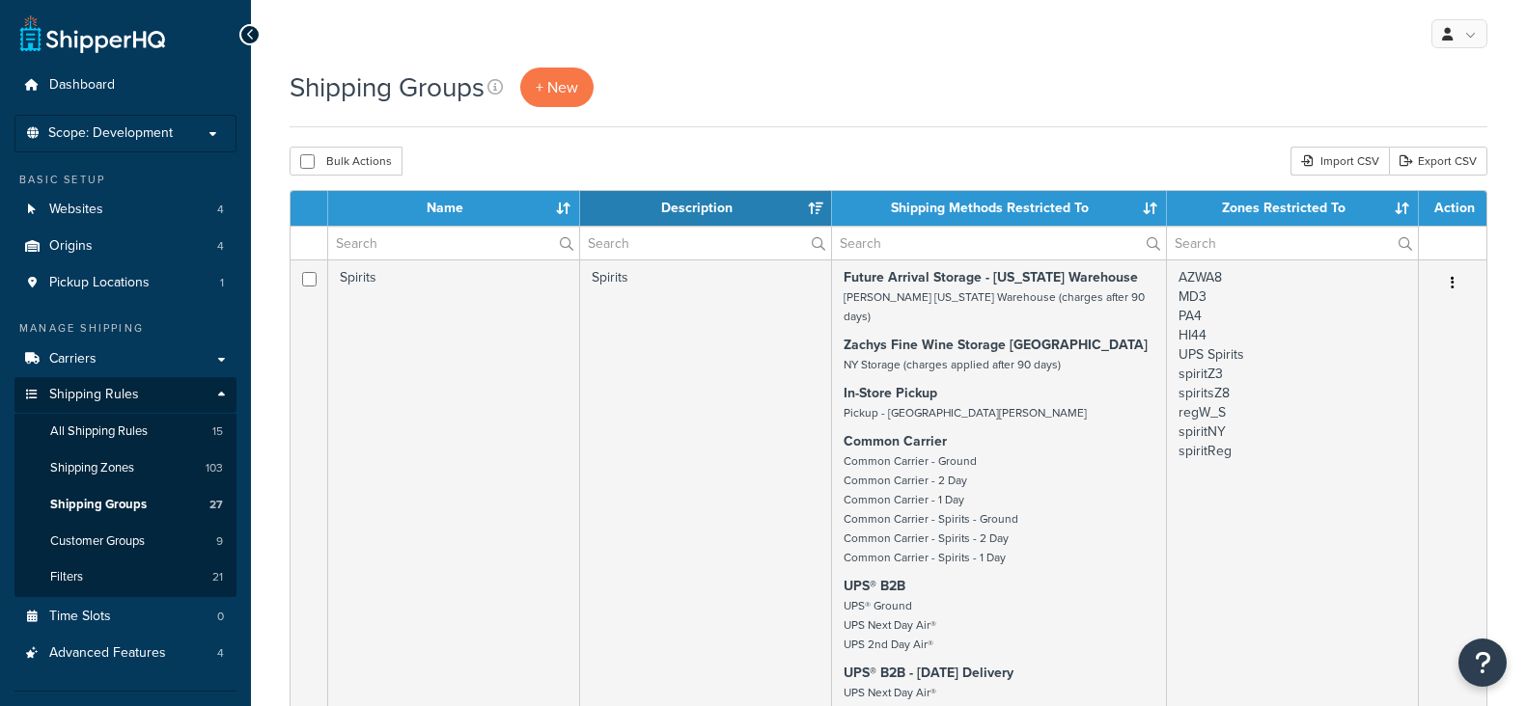
select select "15"
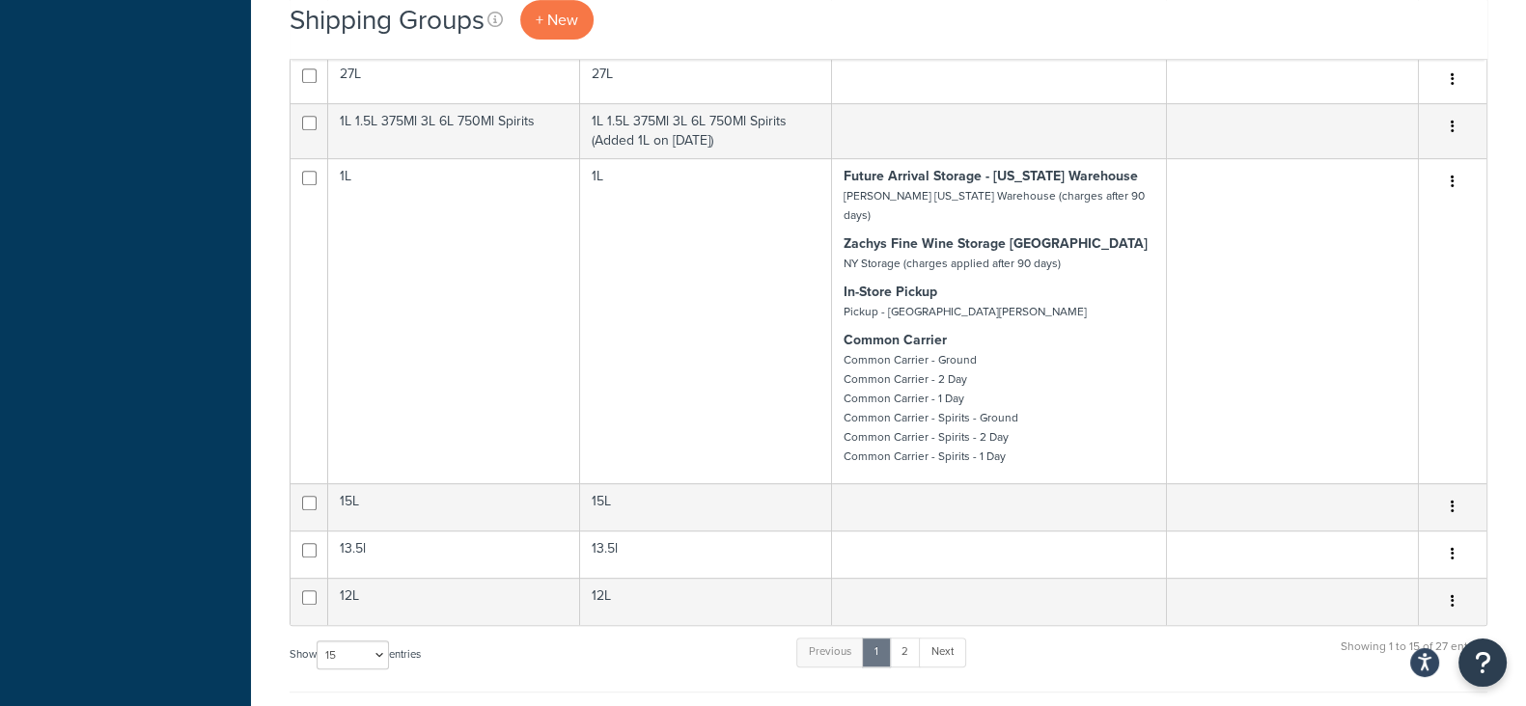
scroll to position [1086, 0]
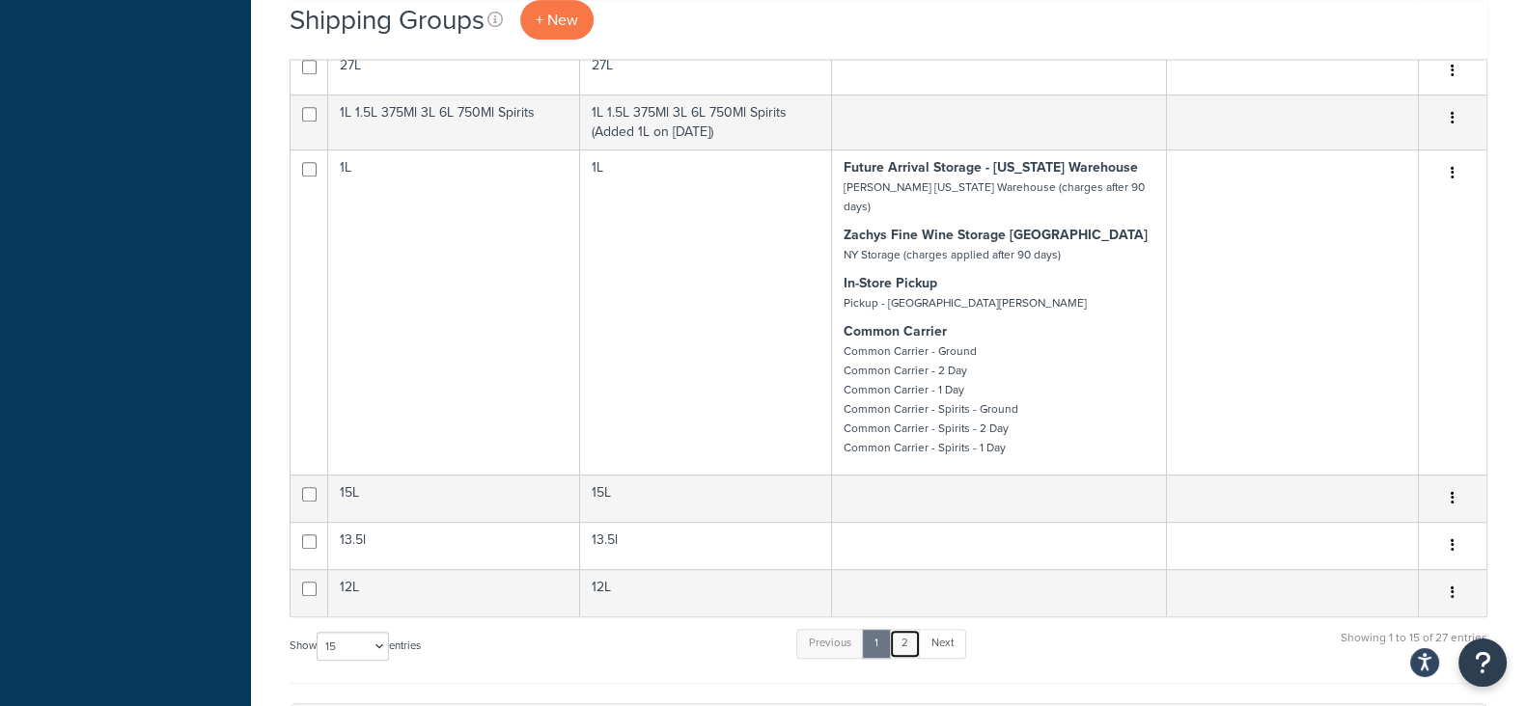
click at [907, 629] on link "2" at bounding box center [905, 643] width 32 height 29
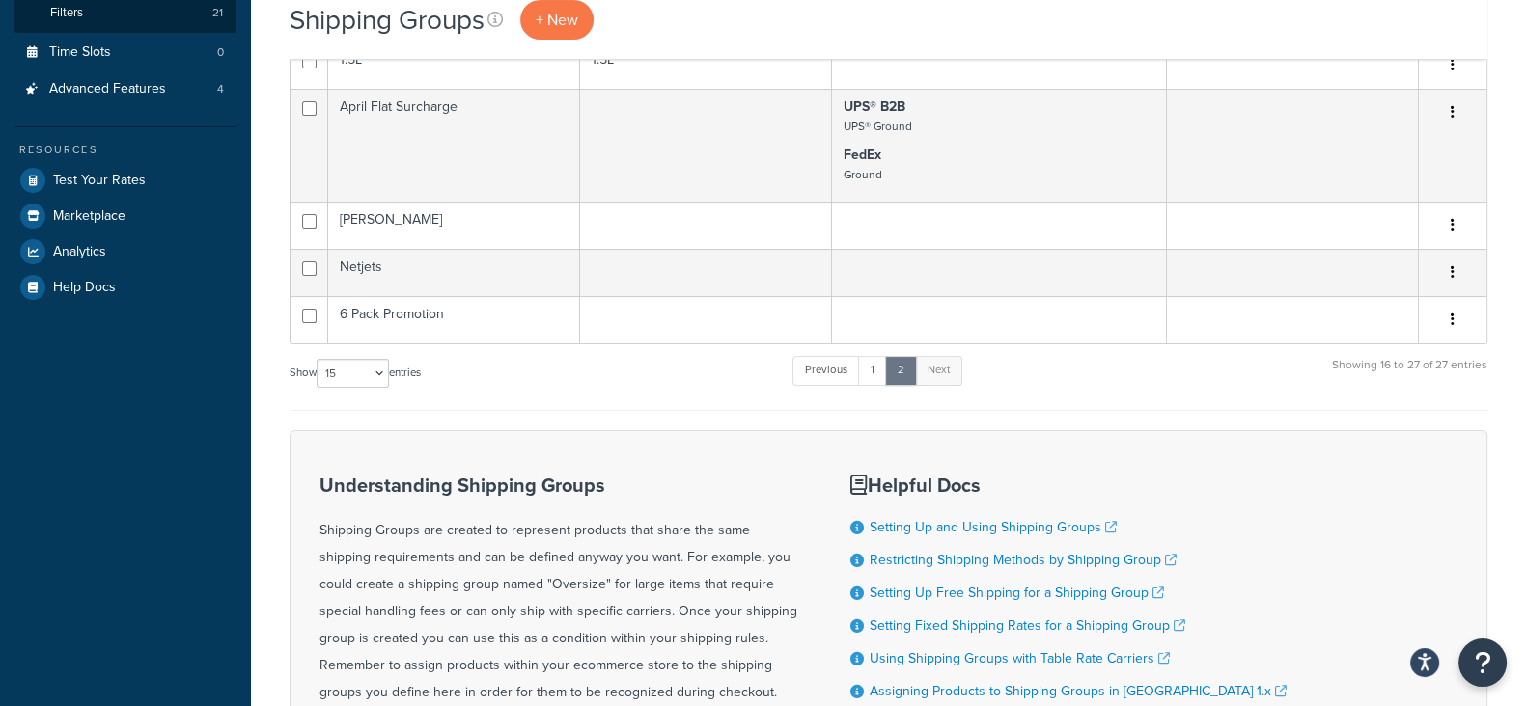
scroll to position [603, 0]
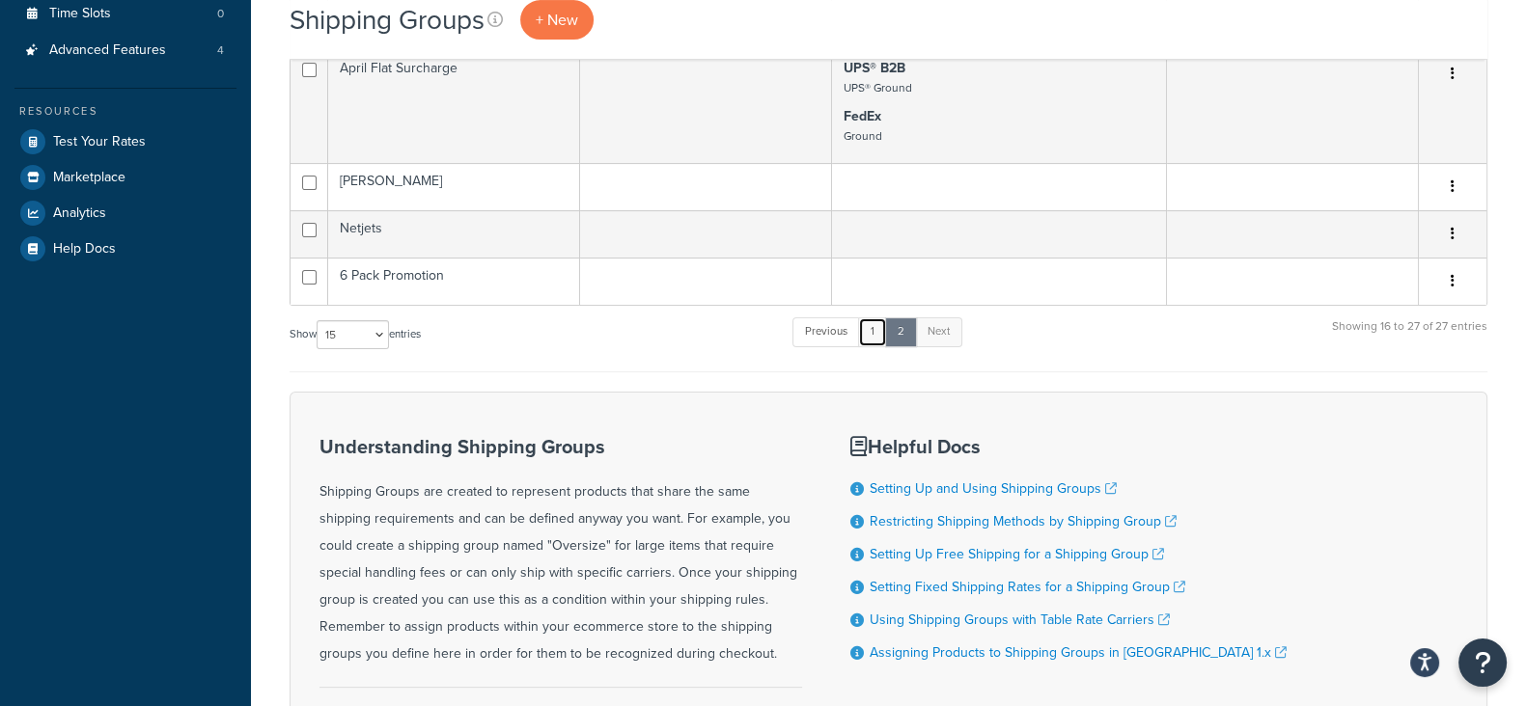
click at [872, 319] on link "1" at bounding box center [872, 331] width 29 height 29
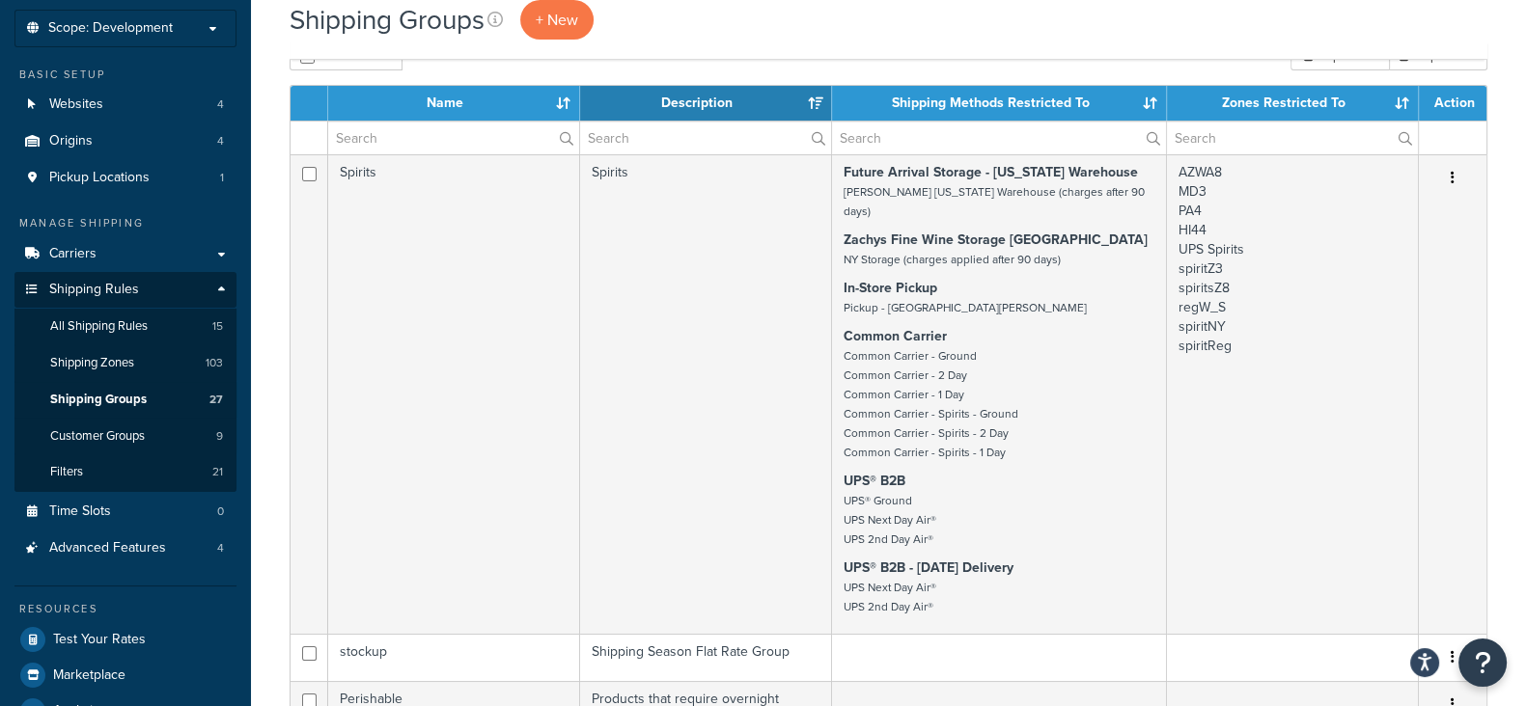
scroll to position [240, 0]
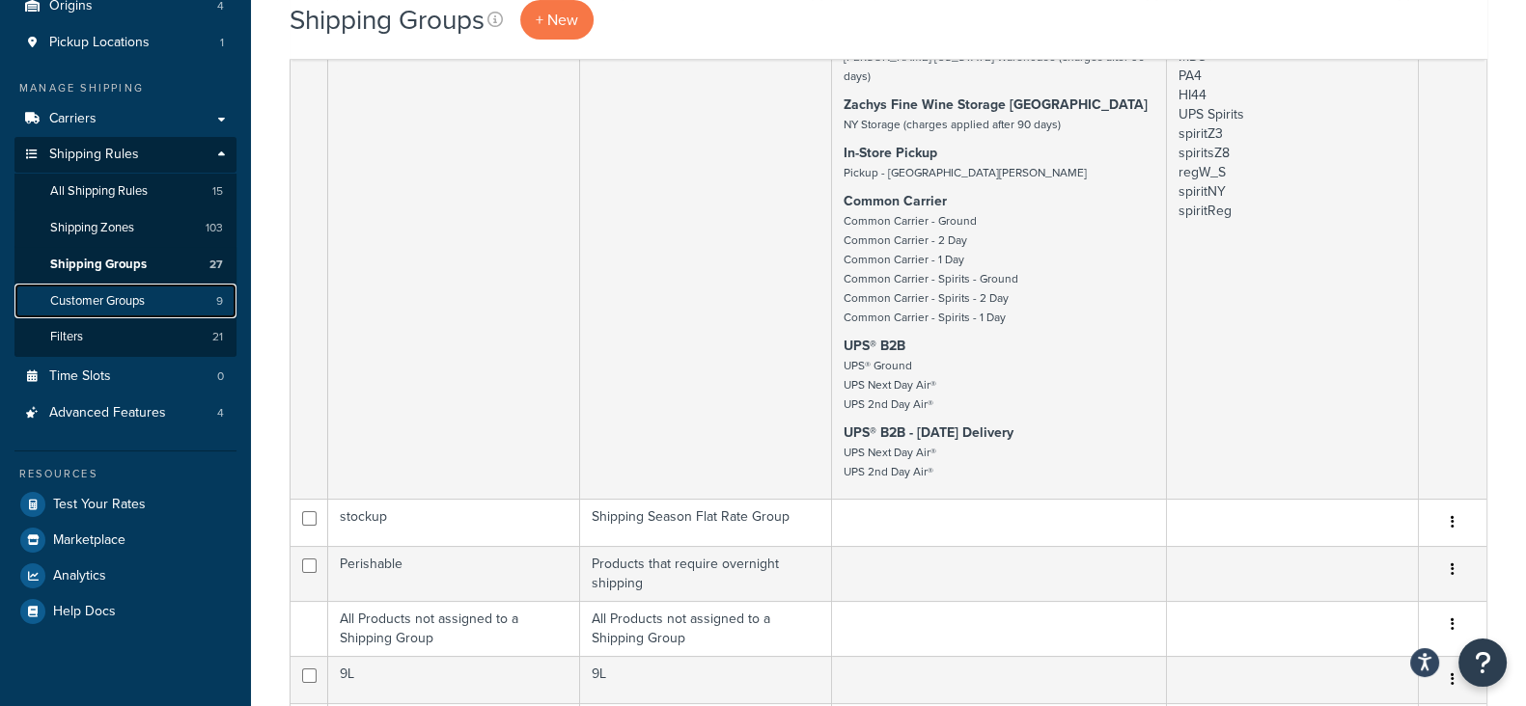
click at [90, 305] on span "Customer Groups" at bounding box center [97, 301] width 95 height 16
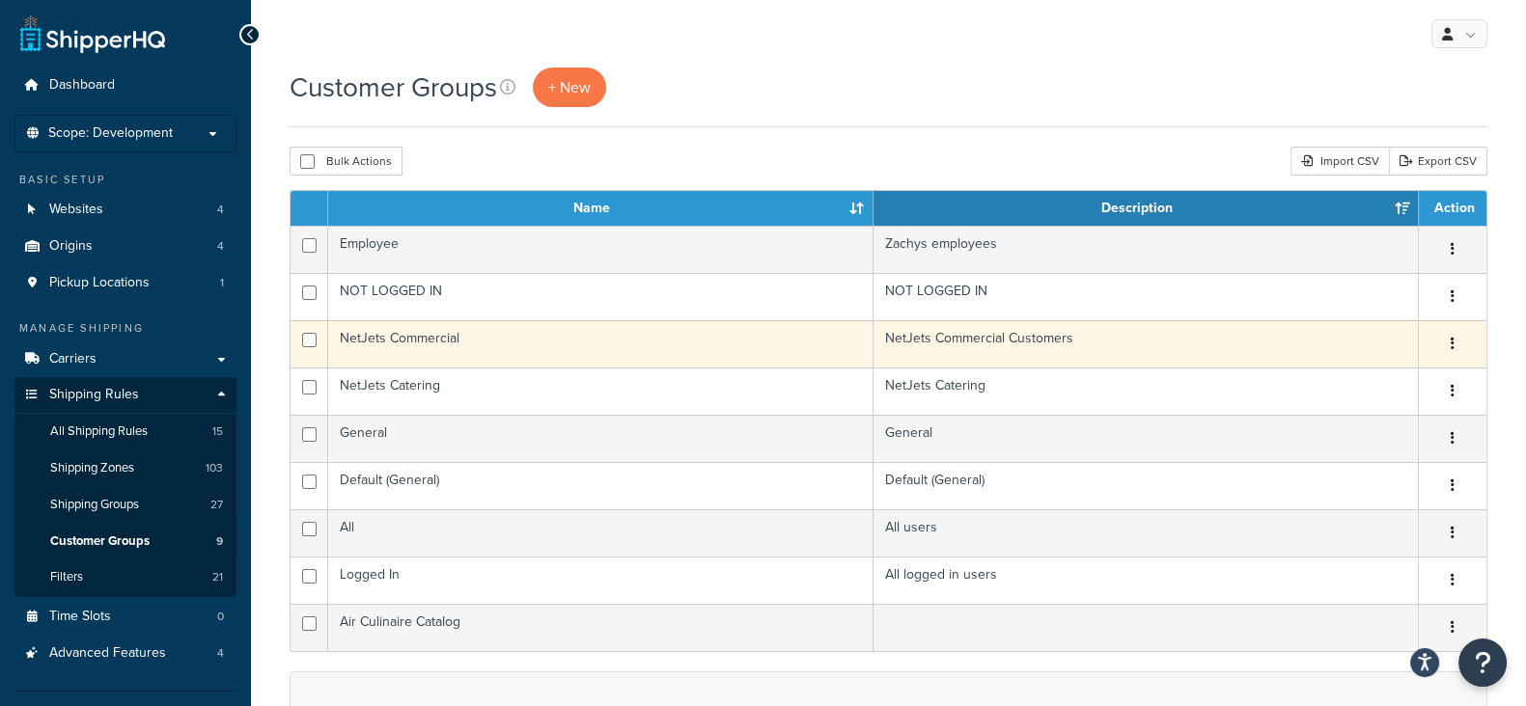
click at [1448, 345] on button "button" at bounding box center [1452, 344] width 27 height 31
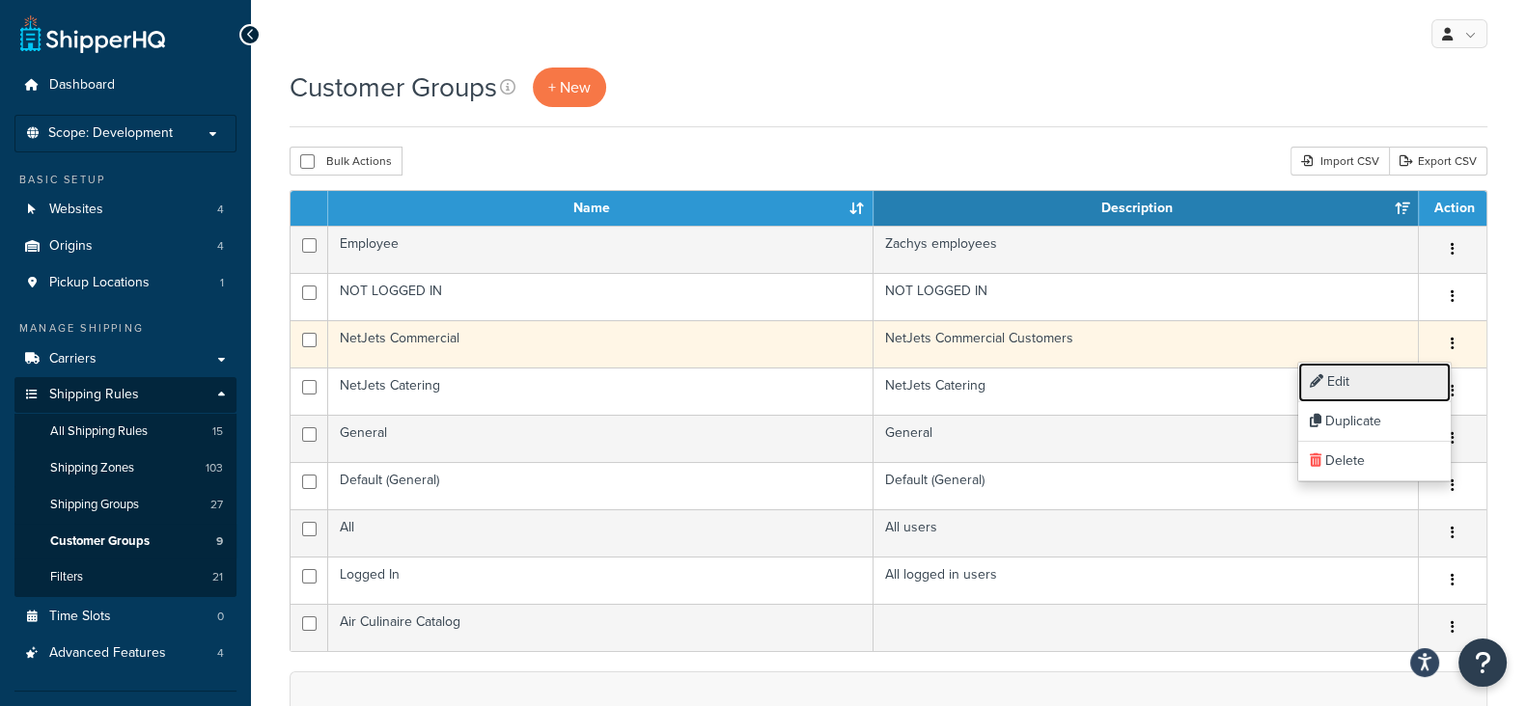
click at [1364, 379] on link "Edit" at bounding box center [1374, 383] width 152 height 40
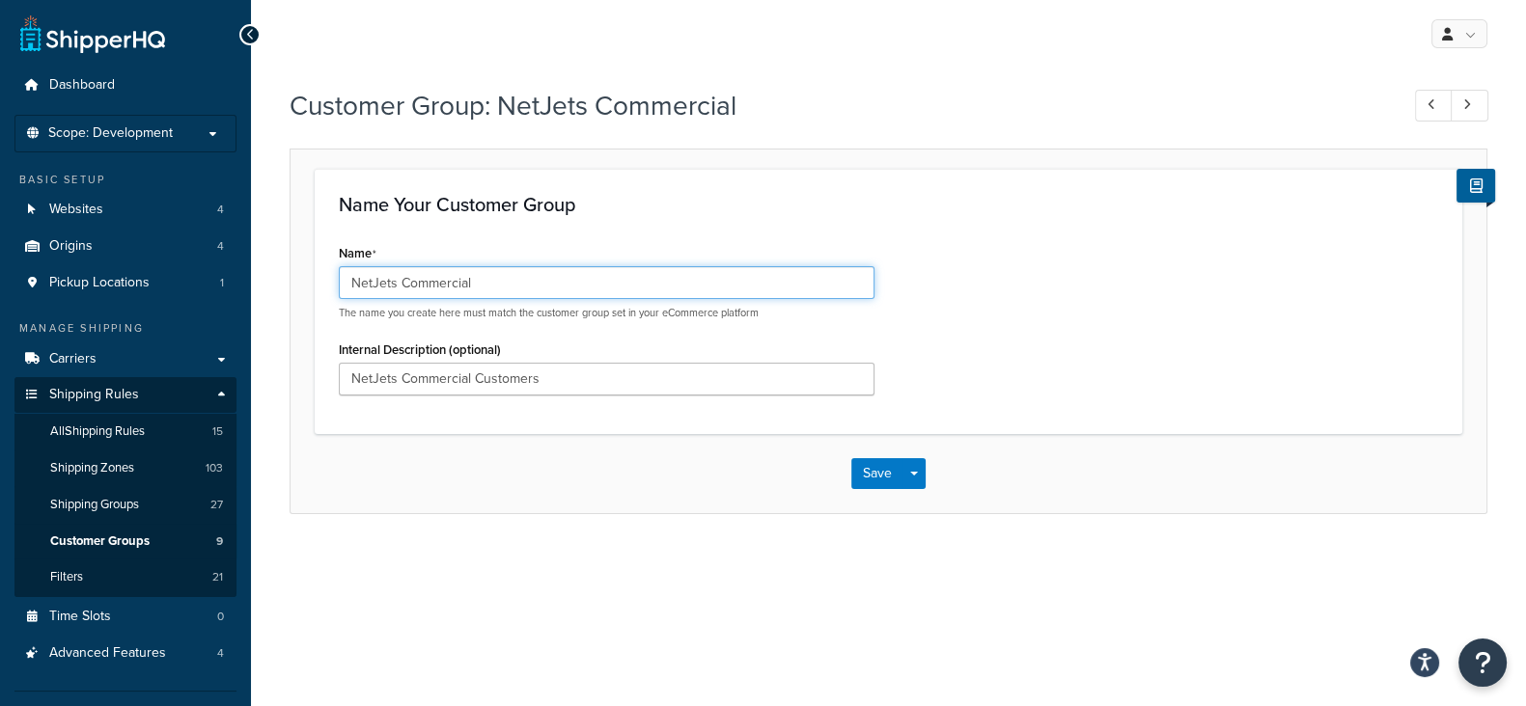
drag, startPoint x: 510, startPoint y: 289, endPoint x: 313, endPoint y: 290, distance: 197.8
click at [313, 290] on form "Name Your Customer Group Name NetJets Commercial The name you create here must …" at bounding box center [888, 341] width 1196 height 344
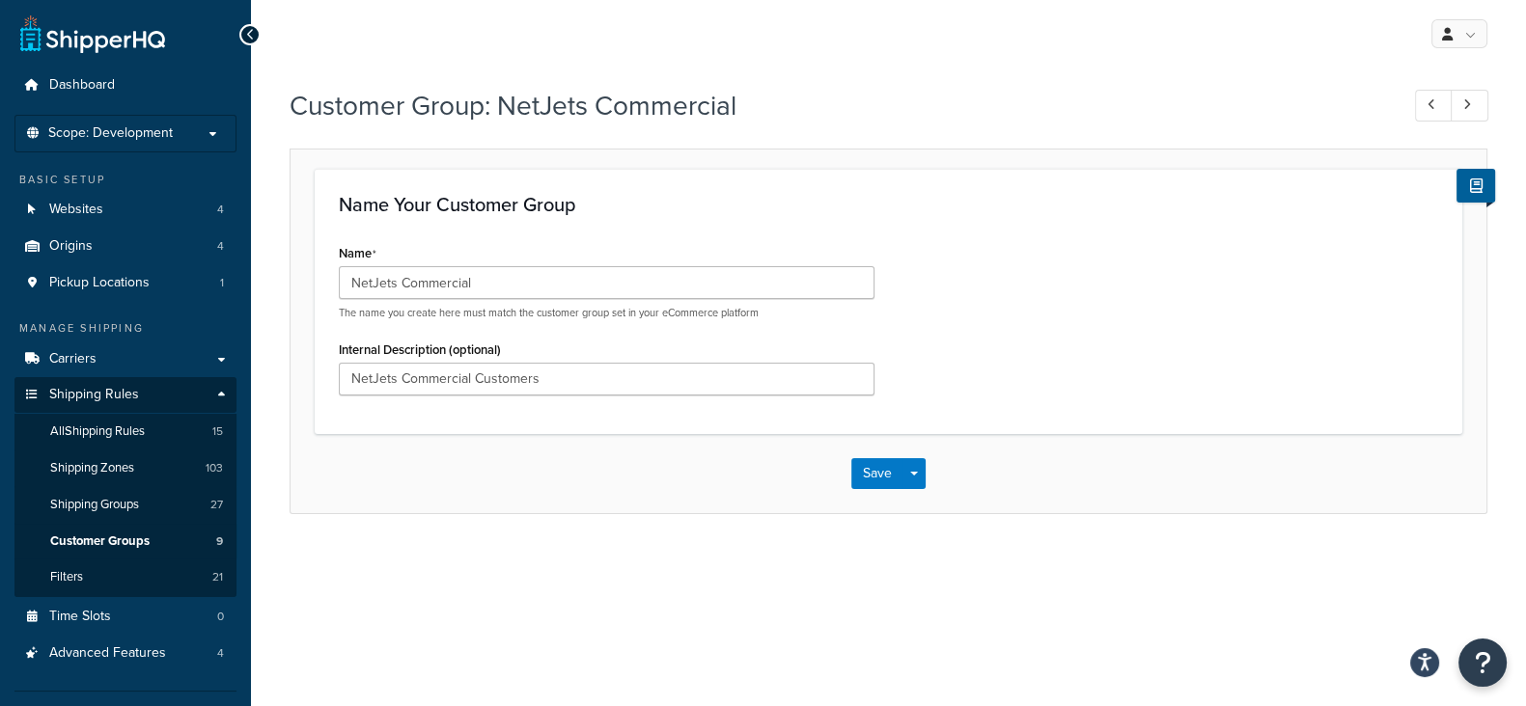
click at [435, 587] on div "My Profile Billing Global Settings Contact Us Logout Customer Group: NetJets Co…" at bounding box center [888, 447] width 1275 height 894
click at [89, 431] on span "All Shipping Rules" at bounding box center [97, 432] width 95 height 16
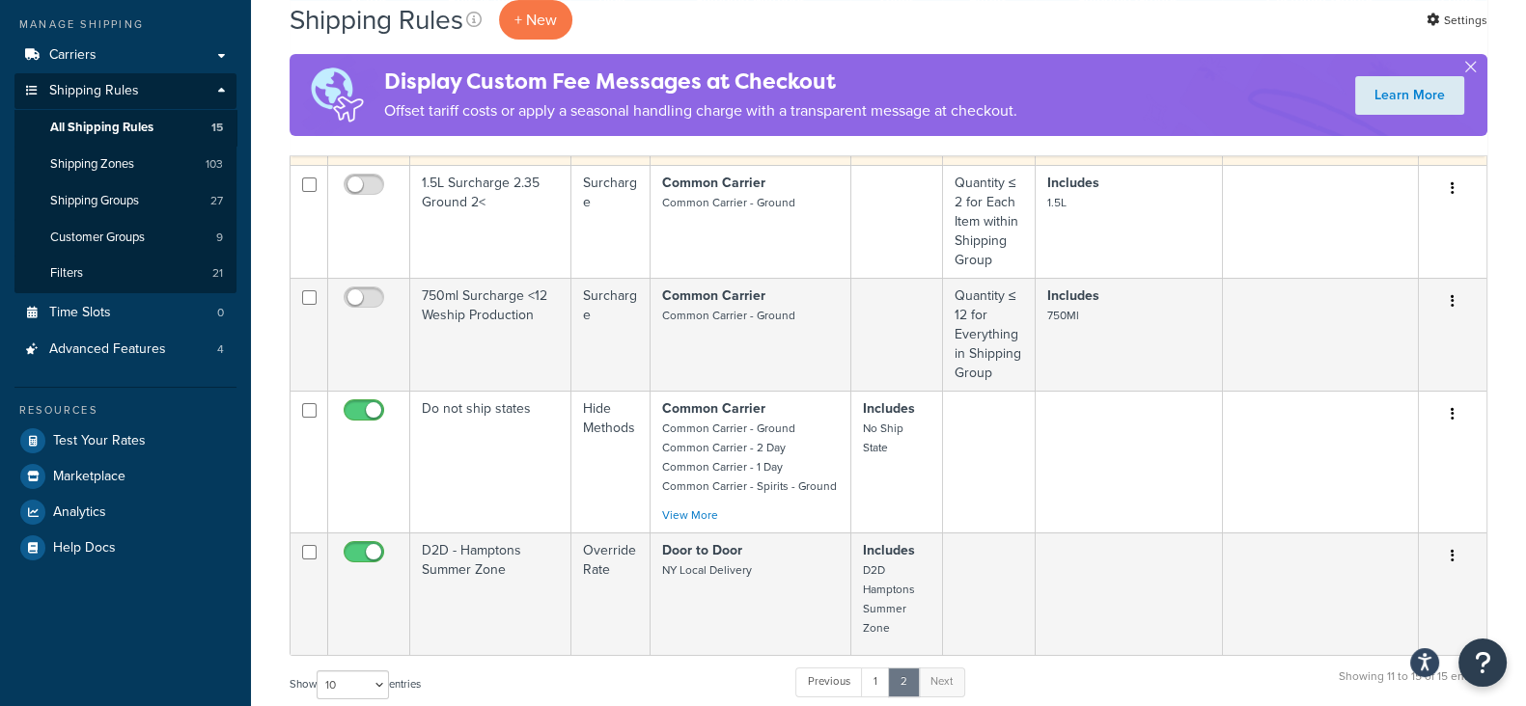
scroll to position [362, 0]
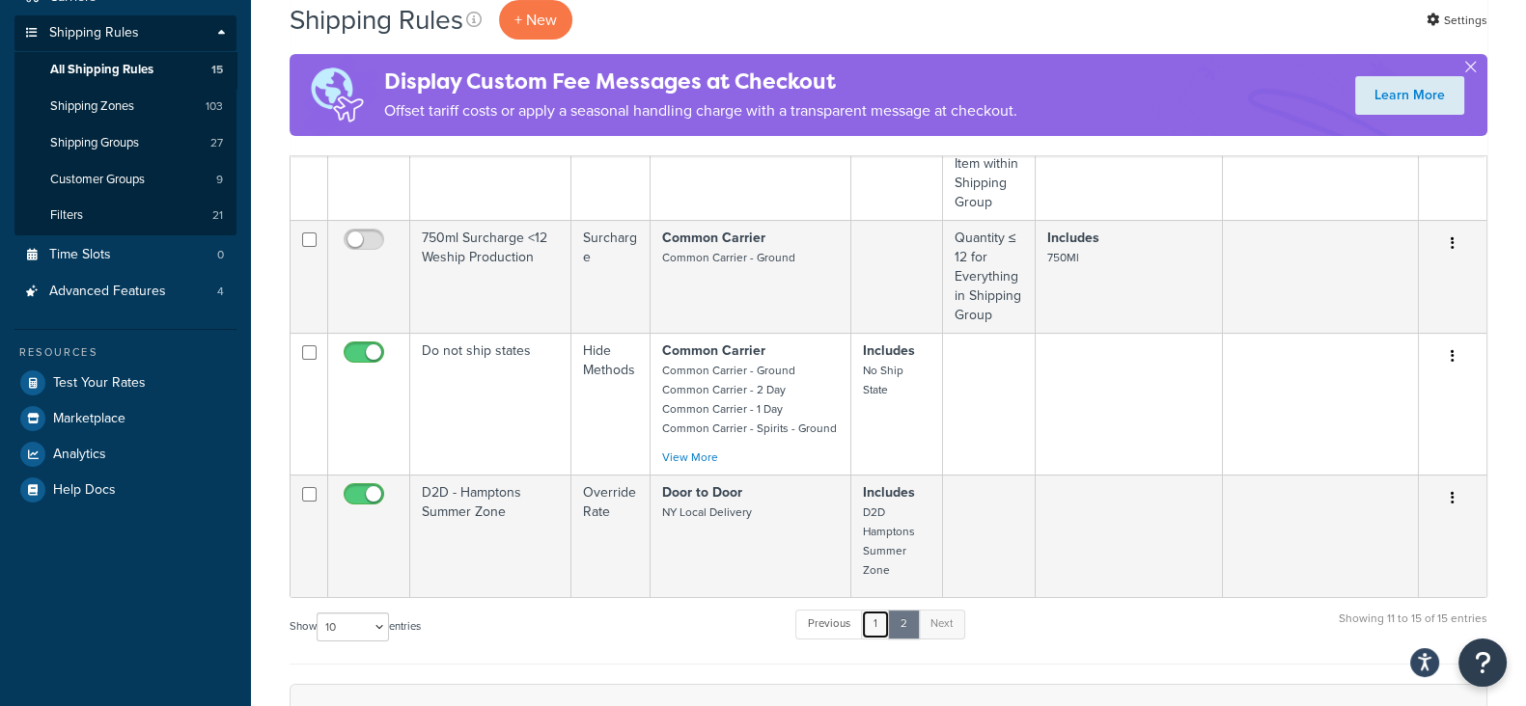
click at [873, 625] on link "1" at bounding box center [875, 624] width 29 height 29
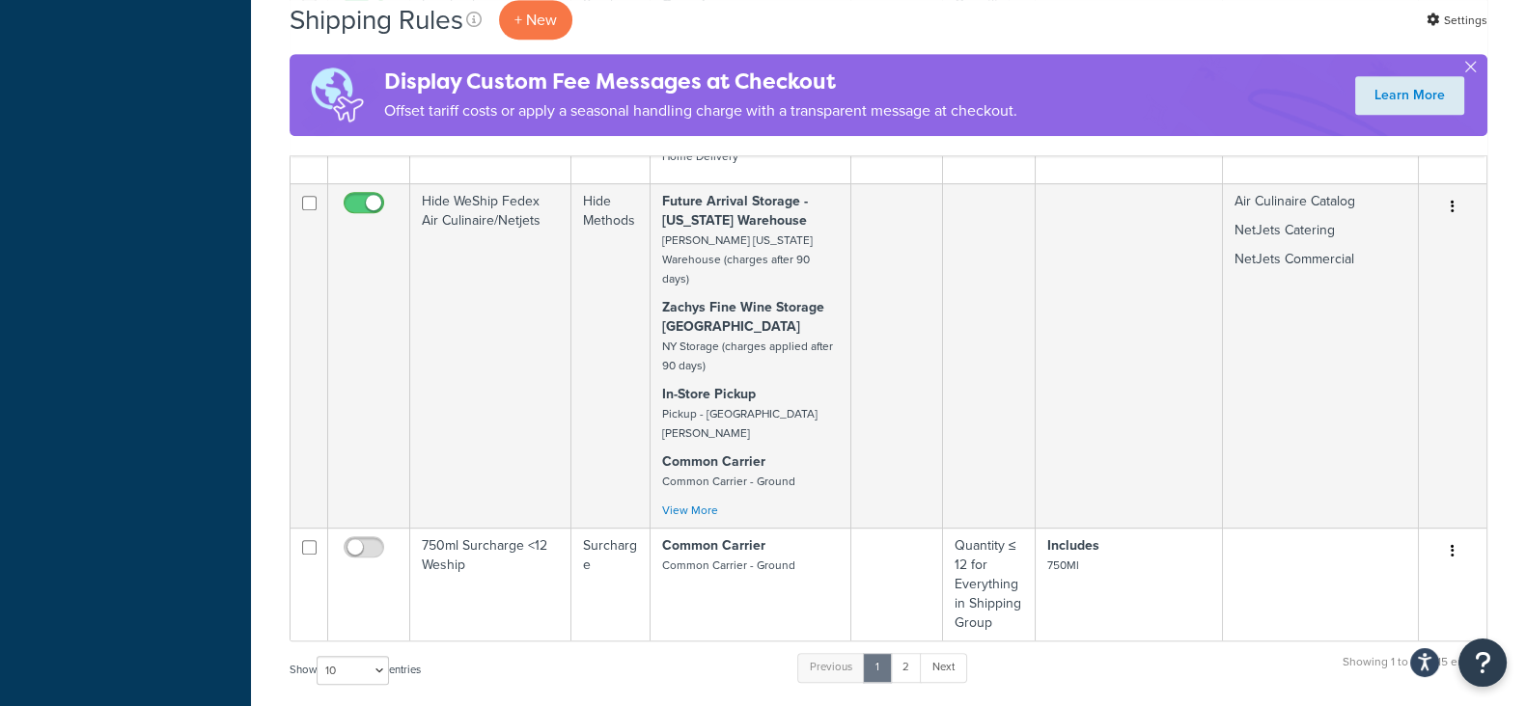
scroll to position [1206, 0]
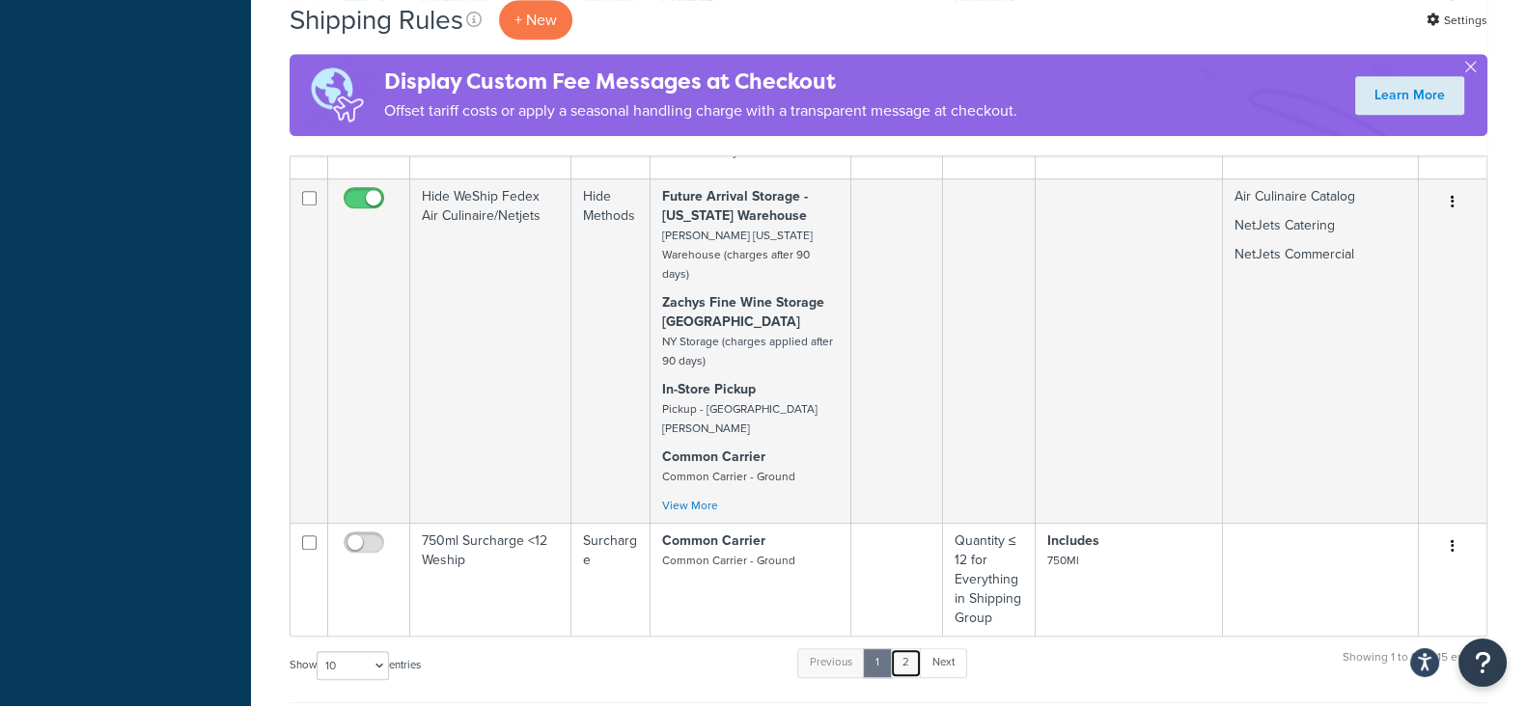
click at [909, 648] on link "2" at bounding box center [906, 662] width 32 height 29
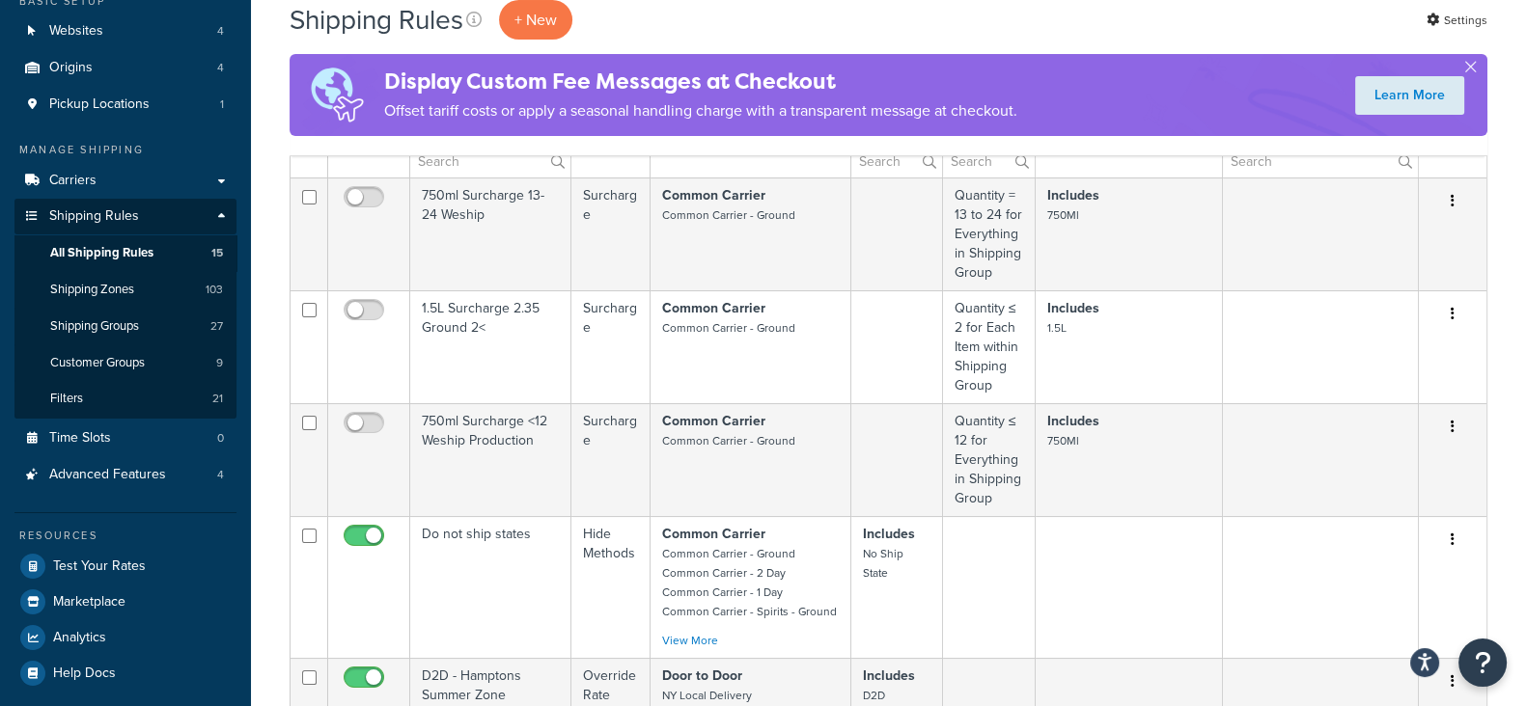
scroll to position [82, 0]
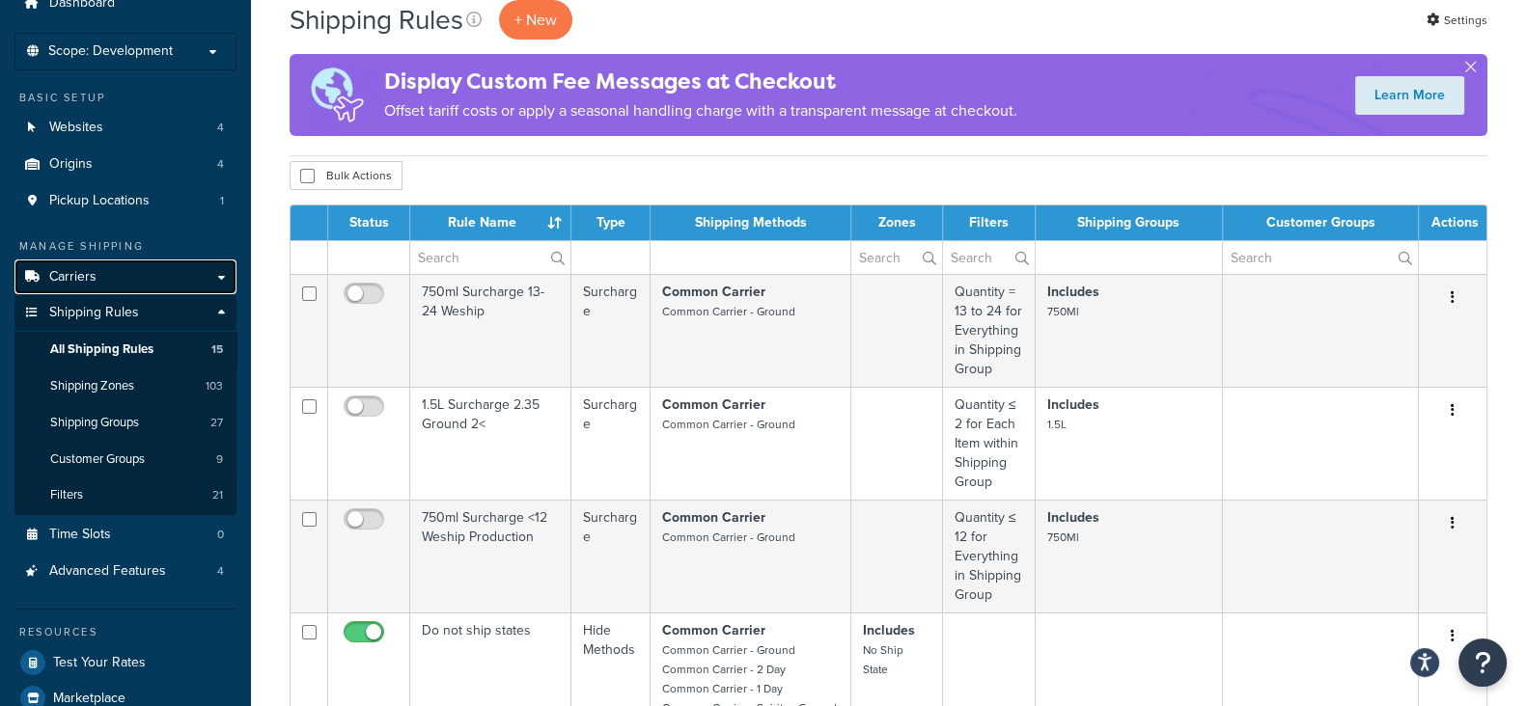
click at [96, 274] on link "Carriers" at bounding box center [125, 278] width 222 height 36
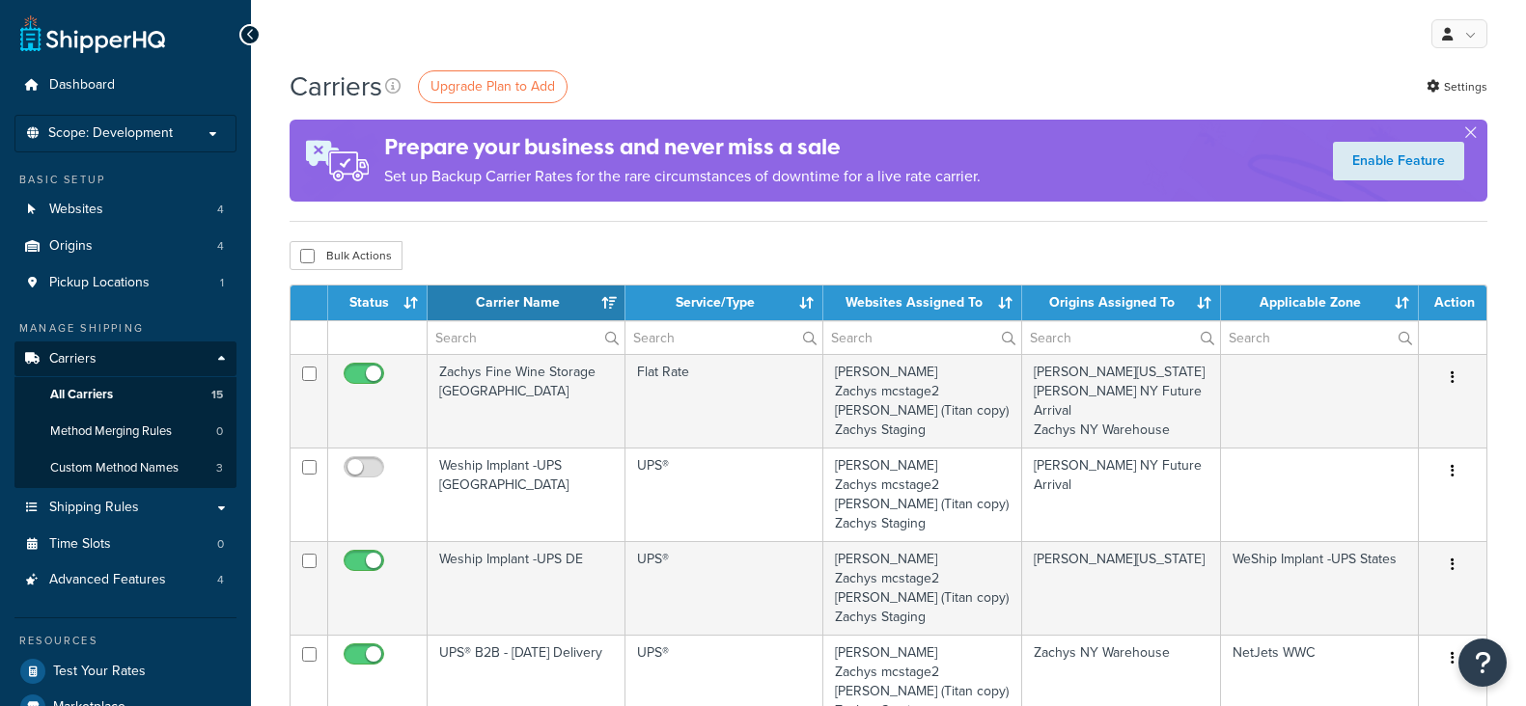
select select "15"
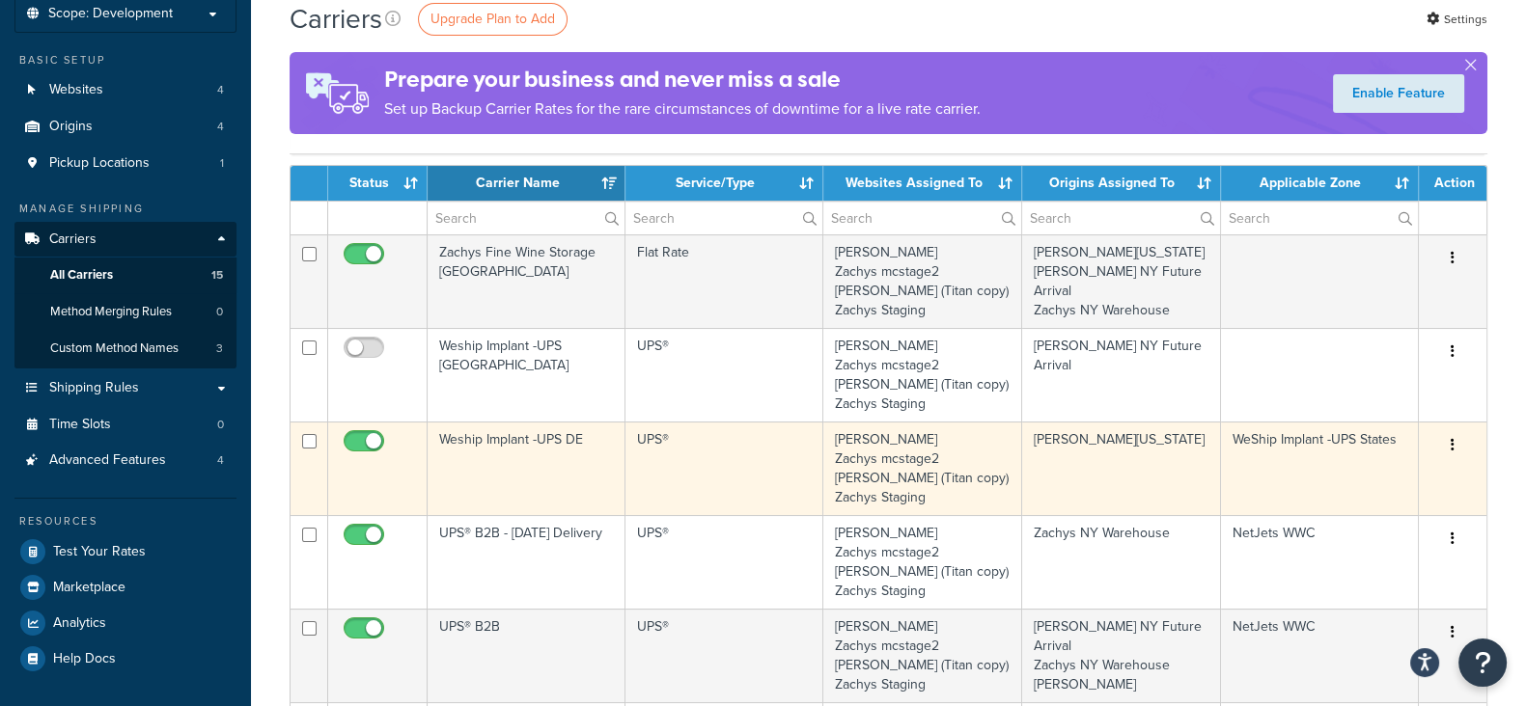
scroll to position [240, 0]
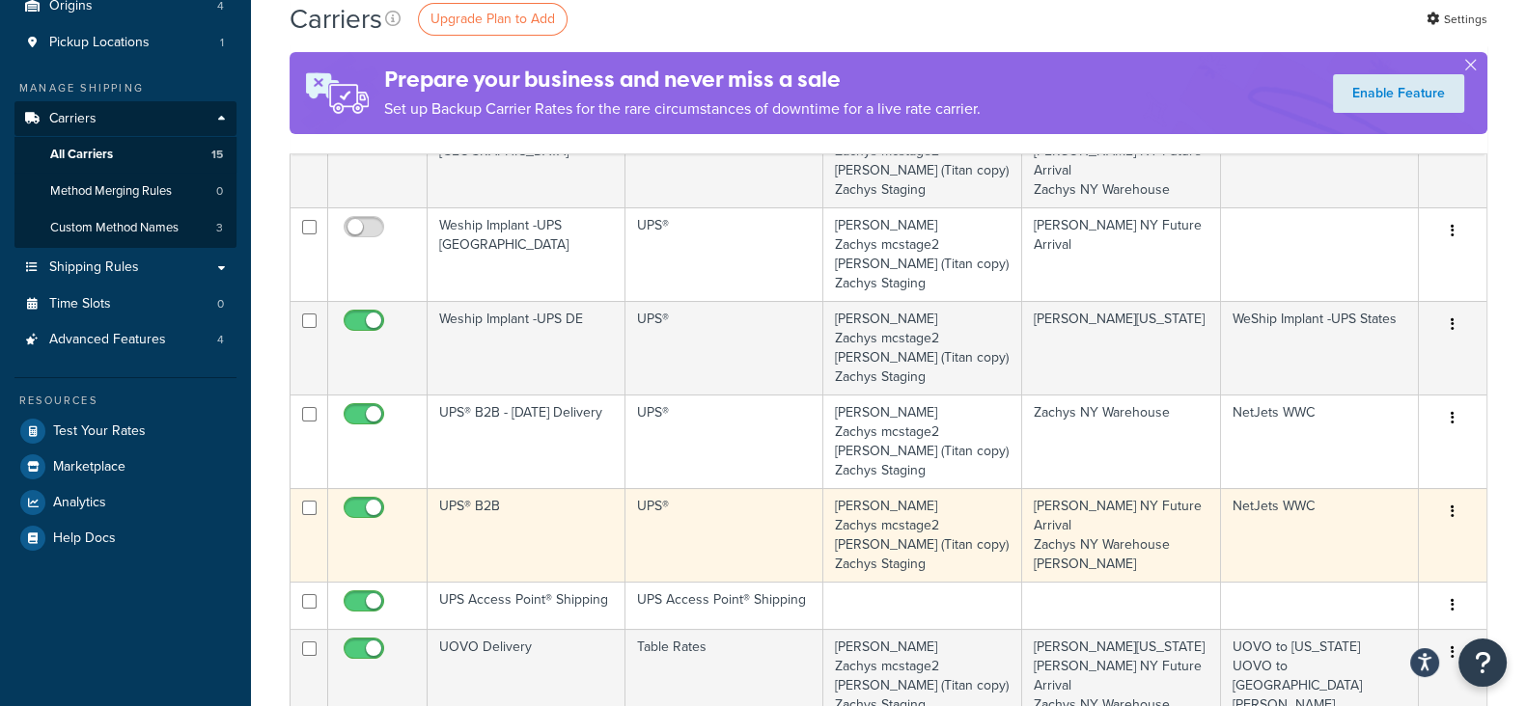
click at [1452, 509] on icon "button" at bounding box center [1452, 512] width 4 height 14
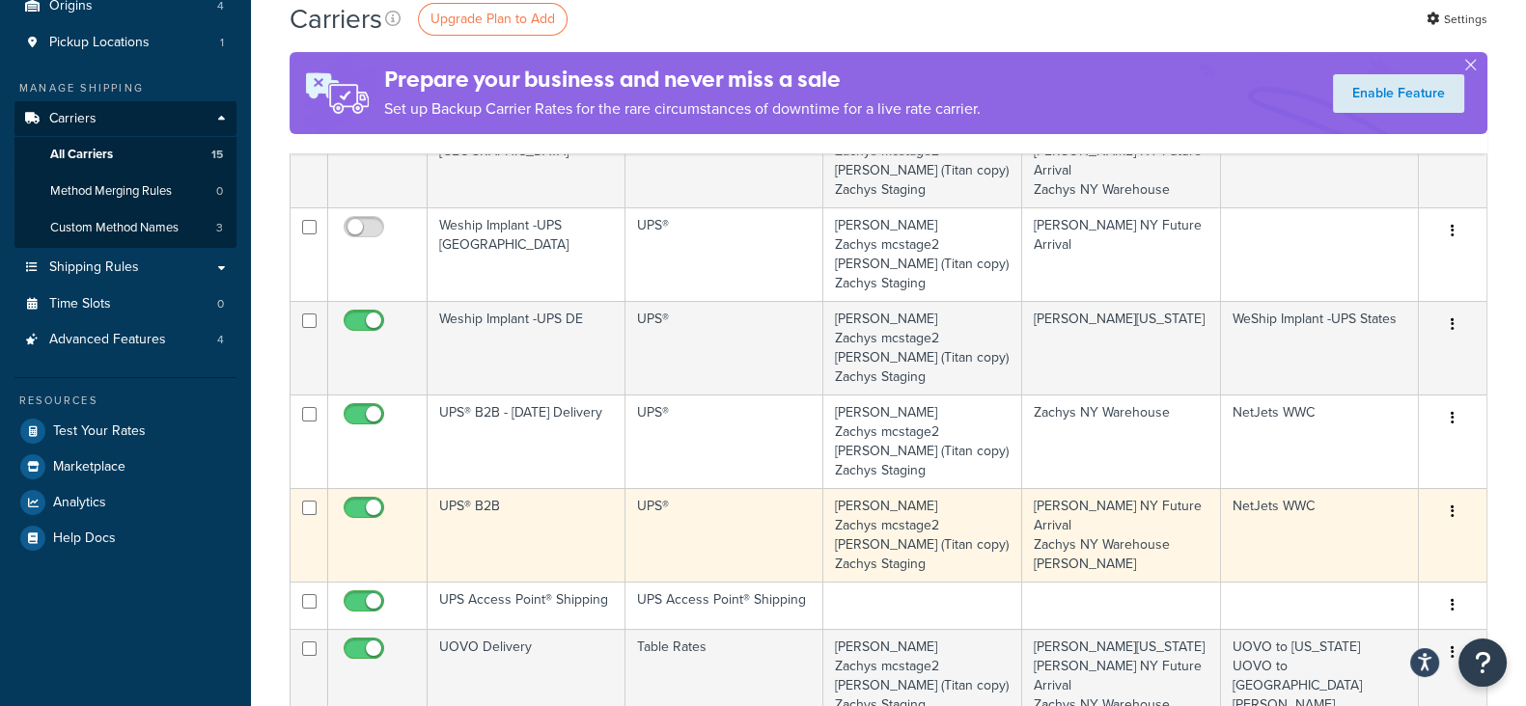
drag, startPoint x: 1324, startPoint y: 504, endPoint x: 1235, endPoint y: 518, distance: 90.0
click at [1235, 518] on td "NetJets WWC" at bounding box center [1320, 535] width 198 height 94
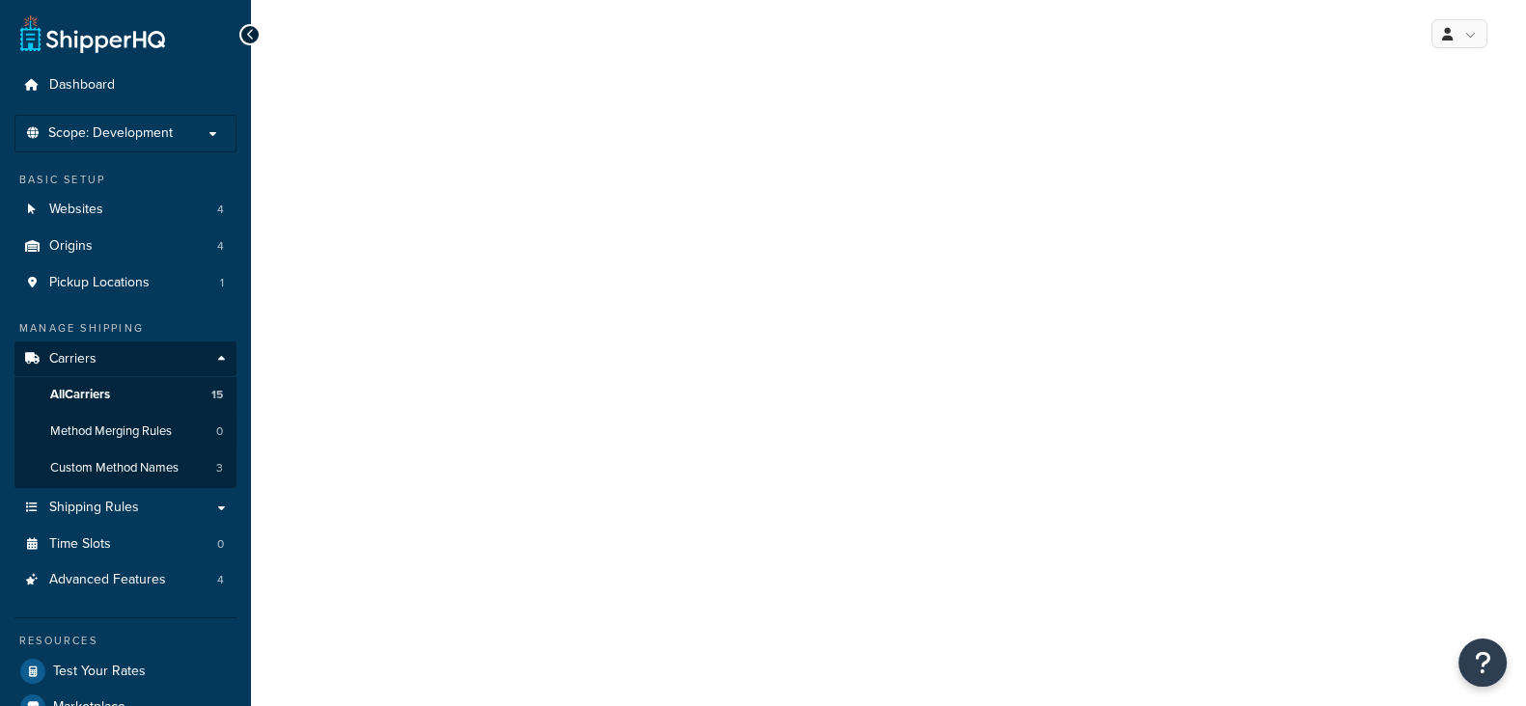
select select "ups"
select select "3"
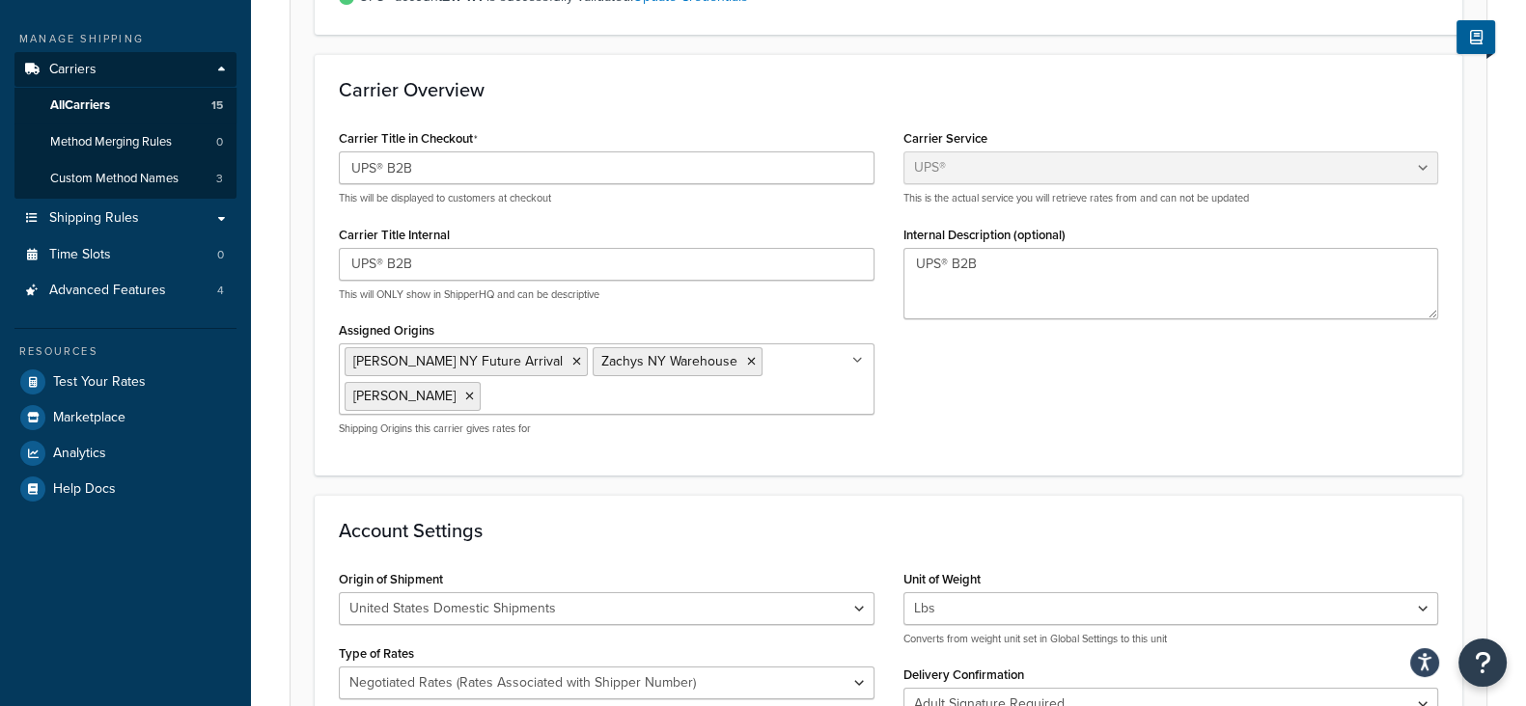
scroll to position [240, 0]
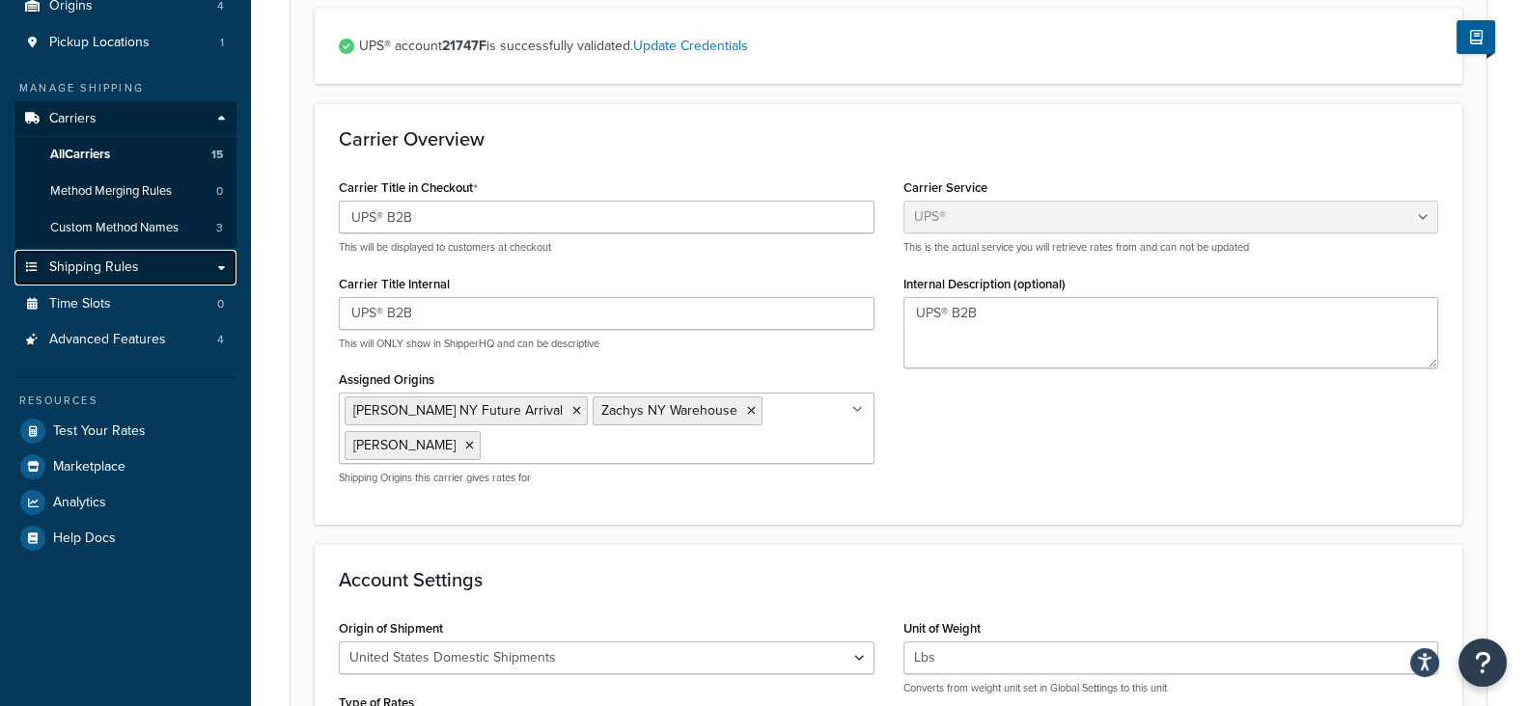
click at [151, 269] on link "Shipping Rules" at bounding box center [125, 268] width 222 height 36
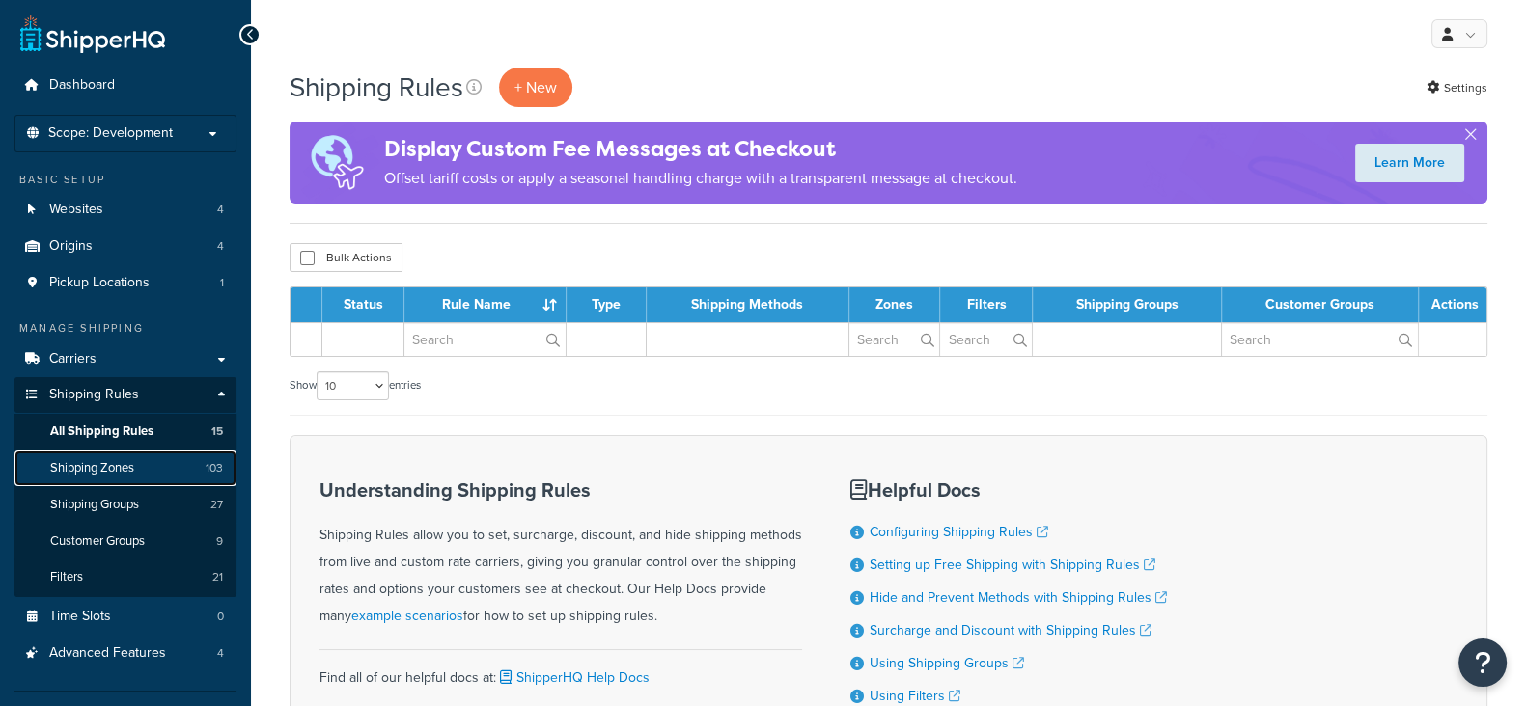
click at [106, 467] on span "Shipping Zones" at bounding box center [92, 468] width 84 height 16
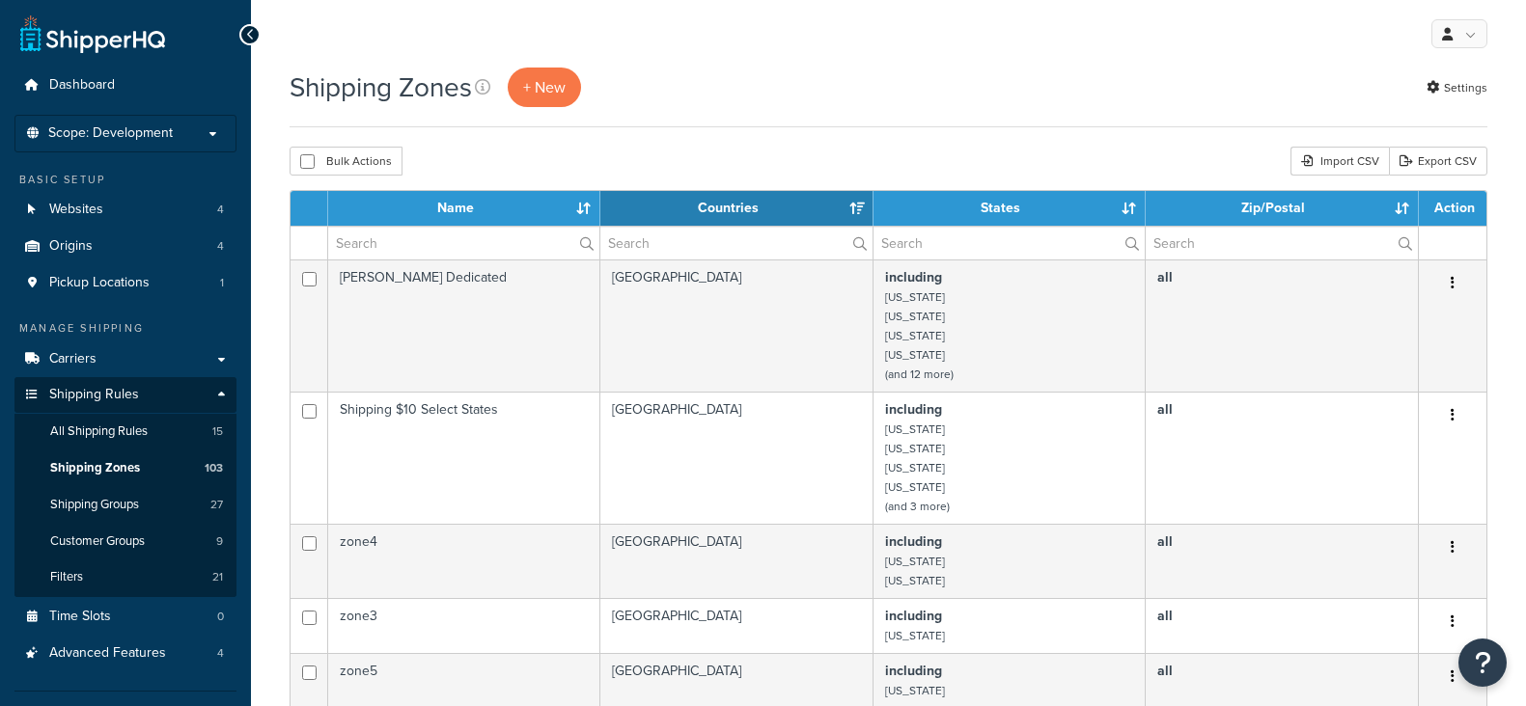
select select "15"
click at [421, 243] on input "text" at bounding box center [463, 243] width 271 height 33
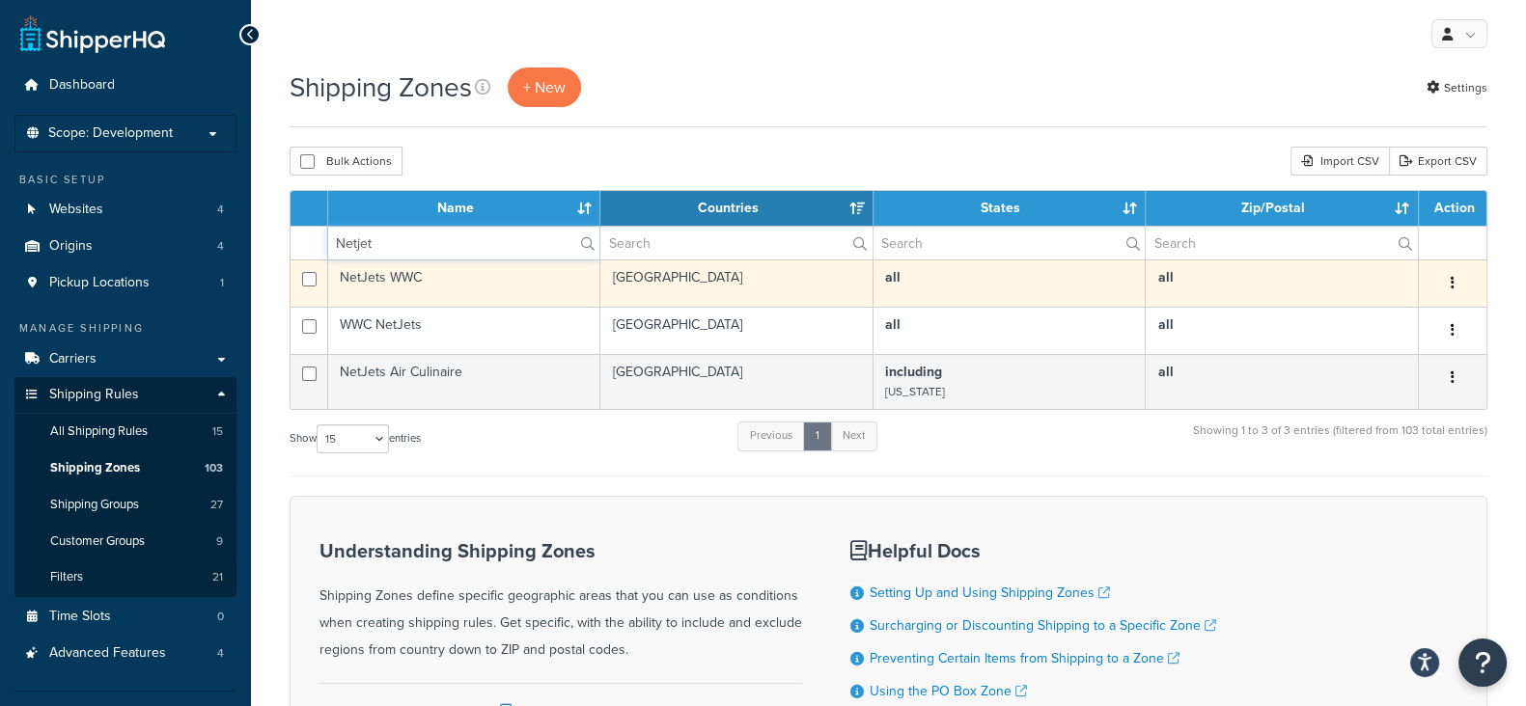
type input "Netjet"
click at [1452, 282] on icon "button" at bounding box center [1452, 283] width 4 height 14
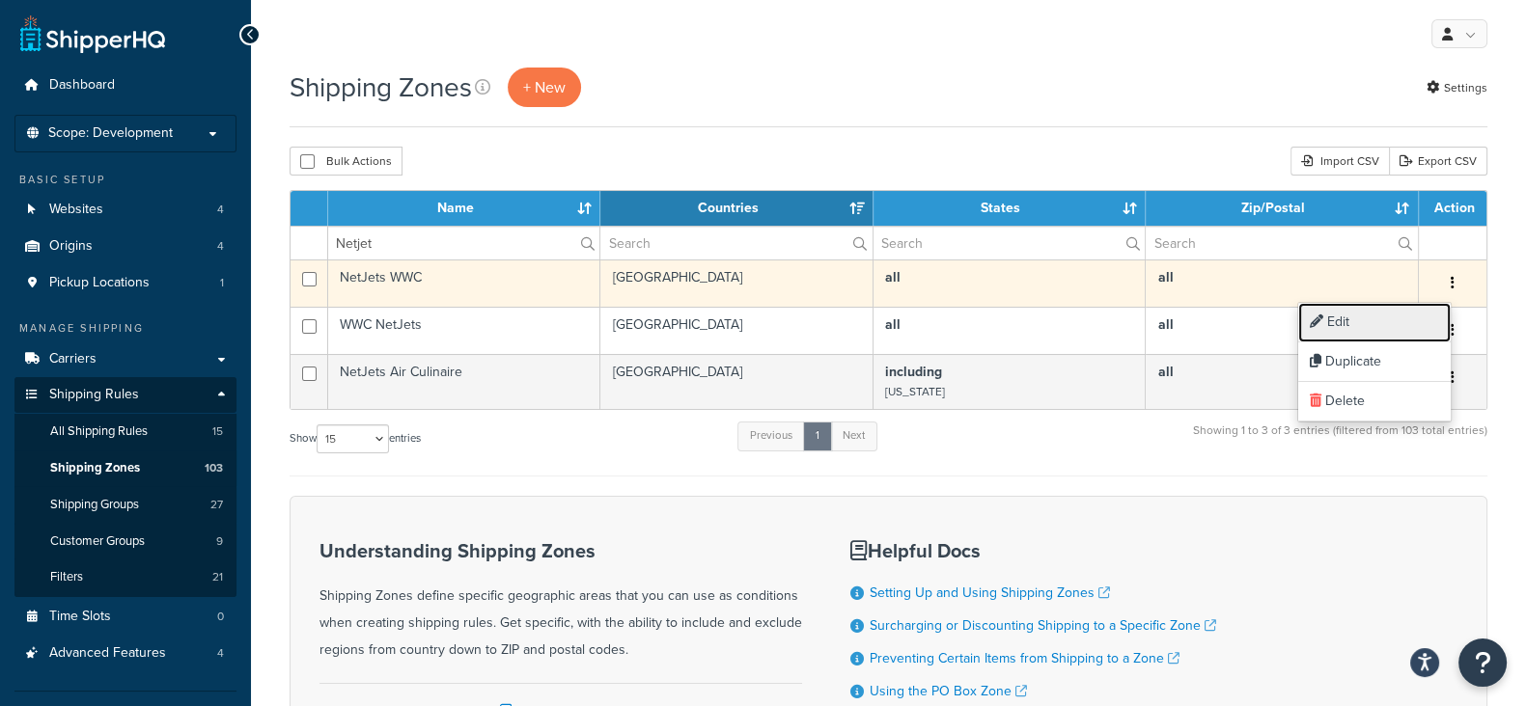
click at [1342, 318] on link "Edit" at bounding box center [1374, 323] width 152 height 40
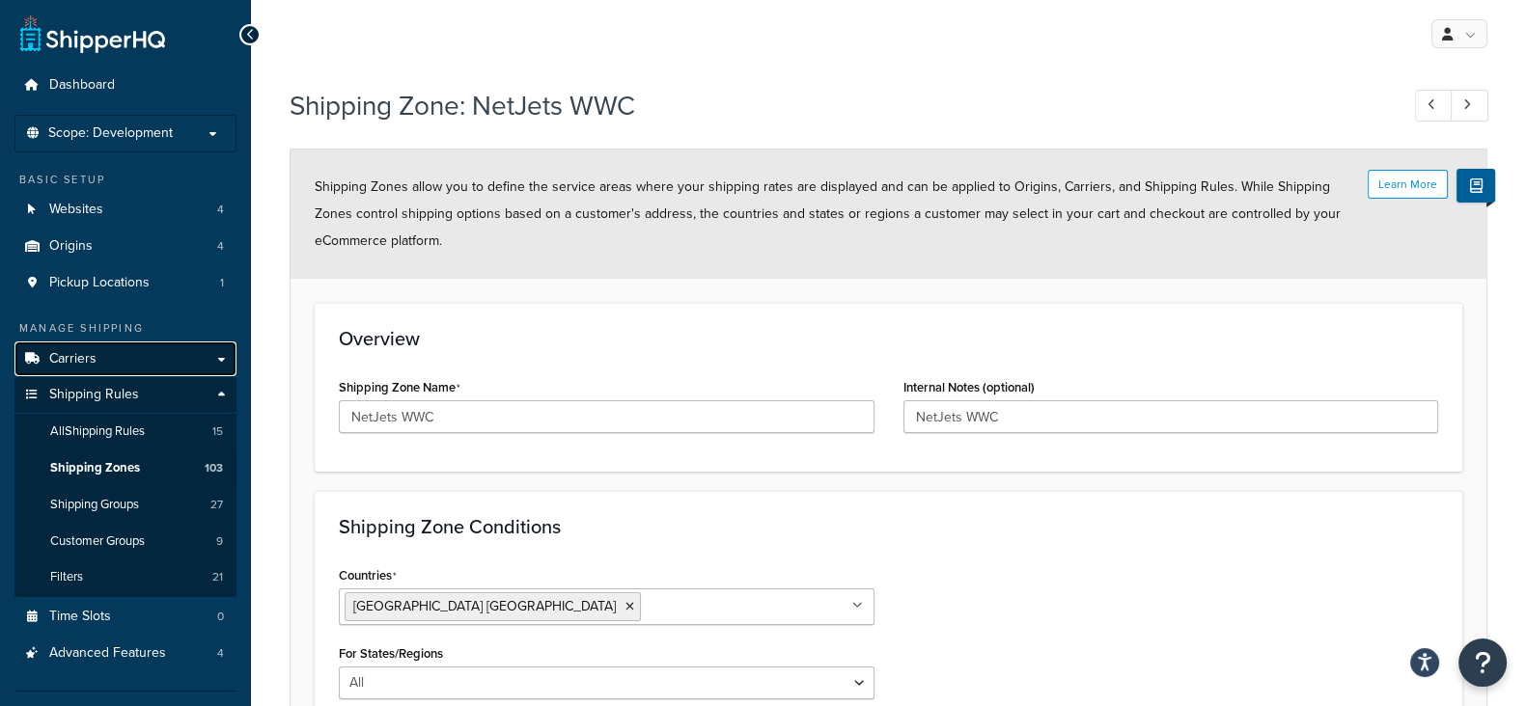
click at [78, 352] on span "Carriers" at bounding box center [72, 359] width 47 height 16
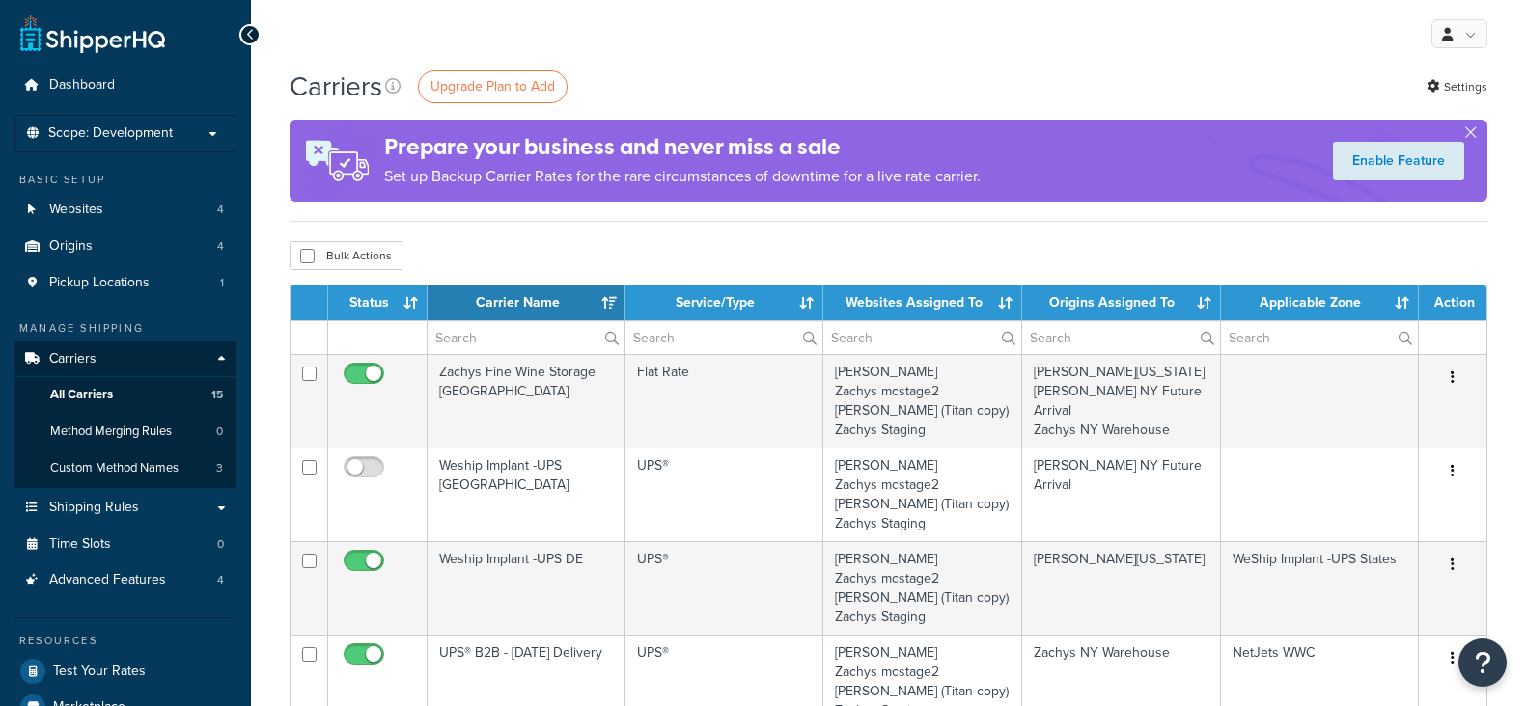
select select "15"
click at [103, 513] on span "Shipping Rules" at bounding box center [94, 508] width 90 height 16
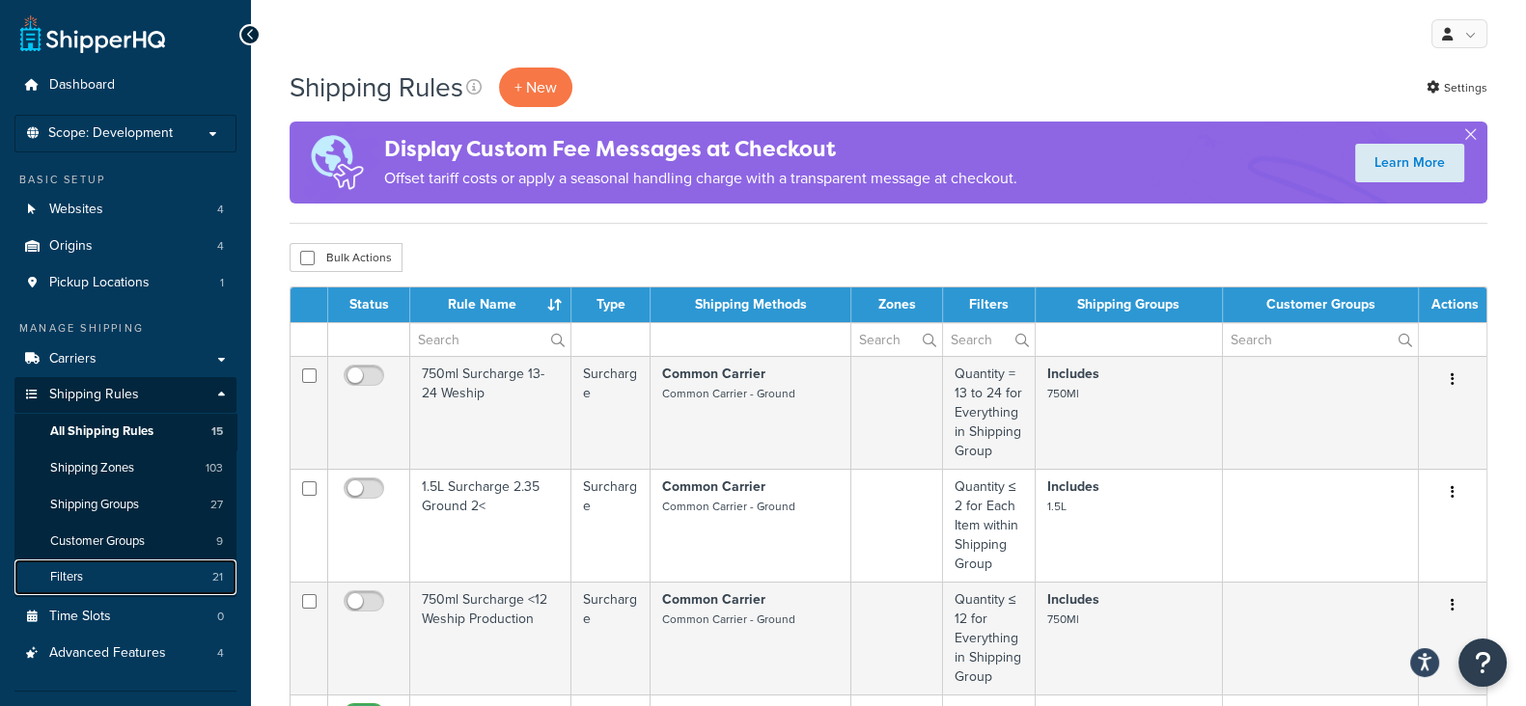
click at [70, 575] on span "Filters" at bounding box center [66, 577] width 33 height 16
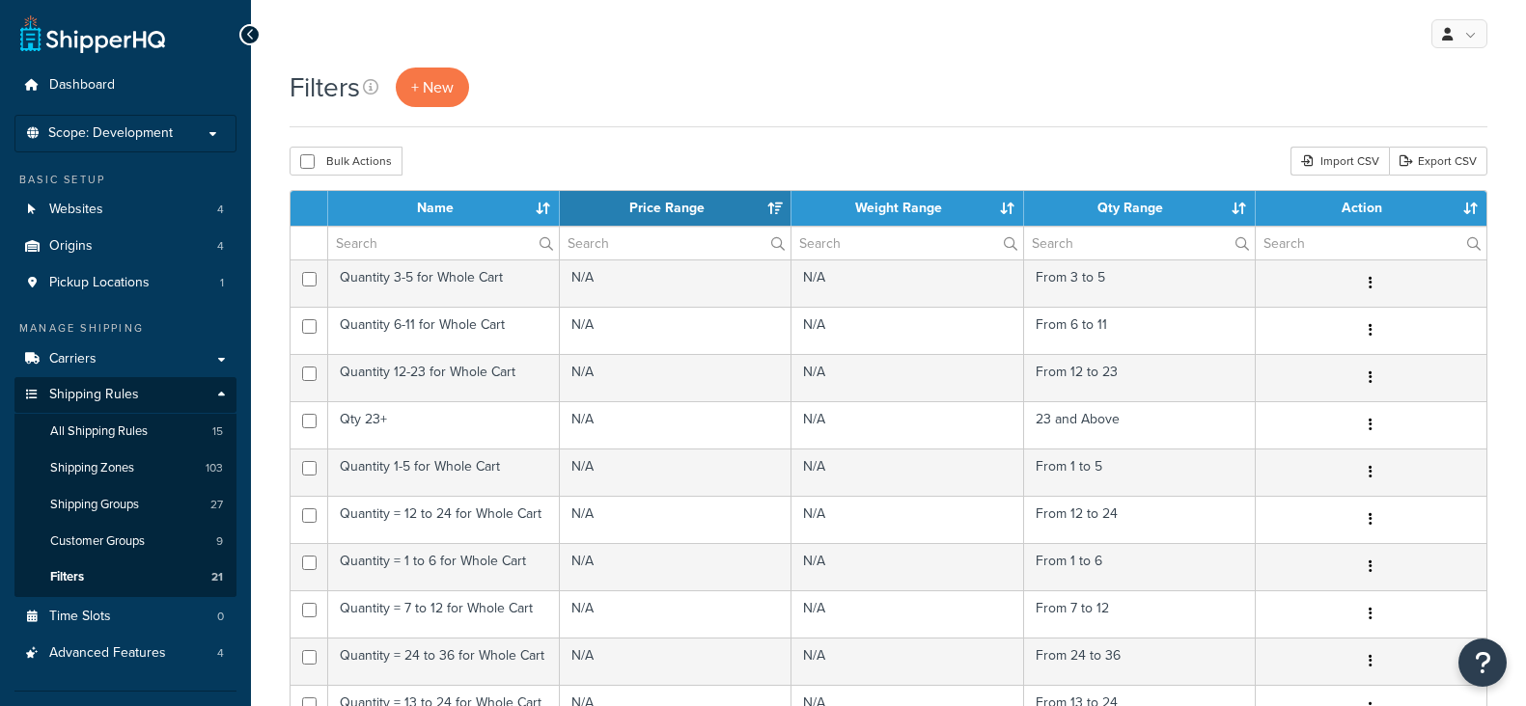
select select "15"
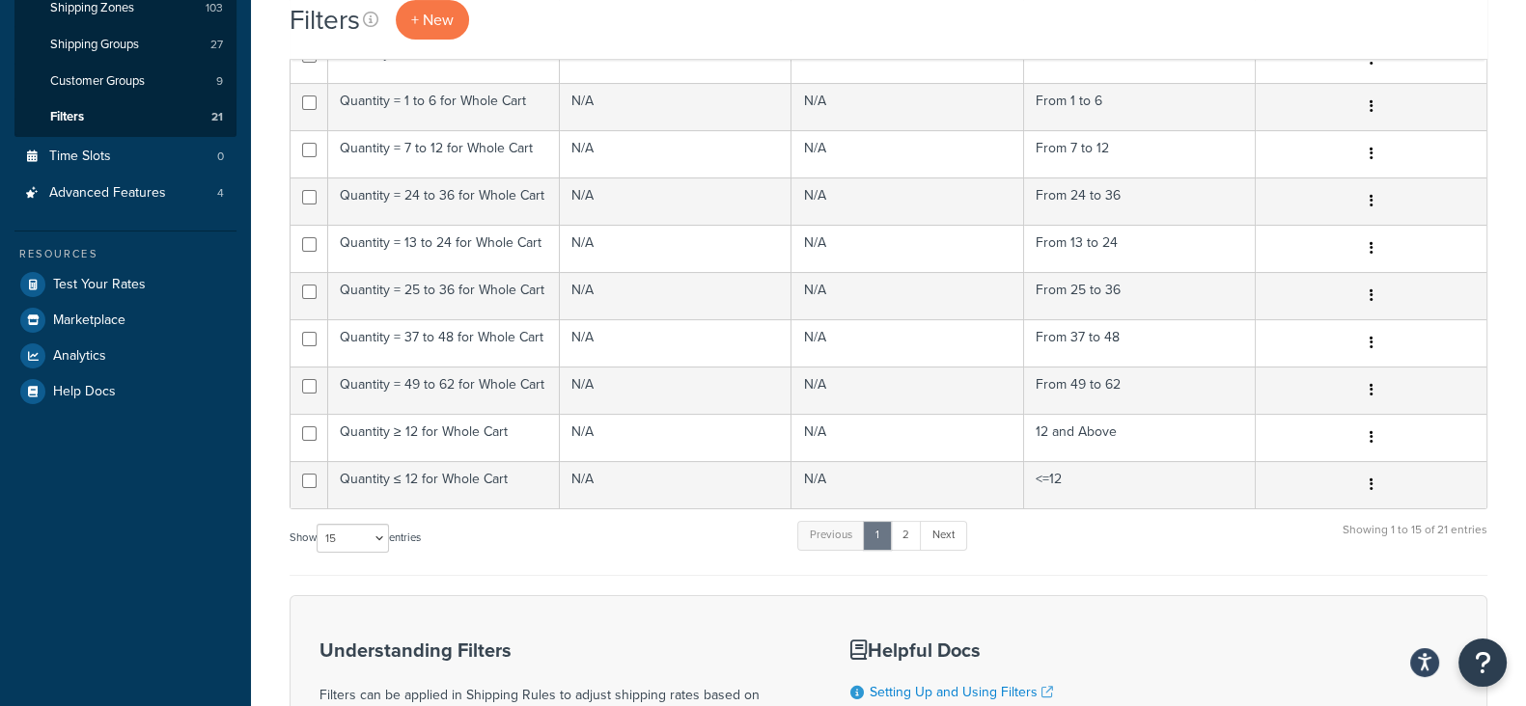
scroll to position [482, 0]
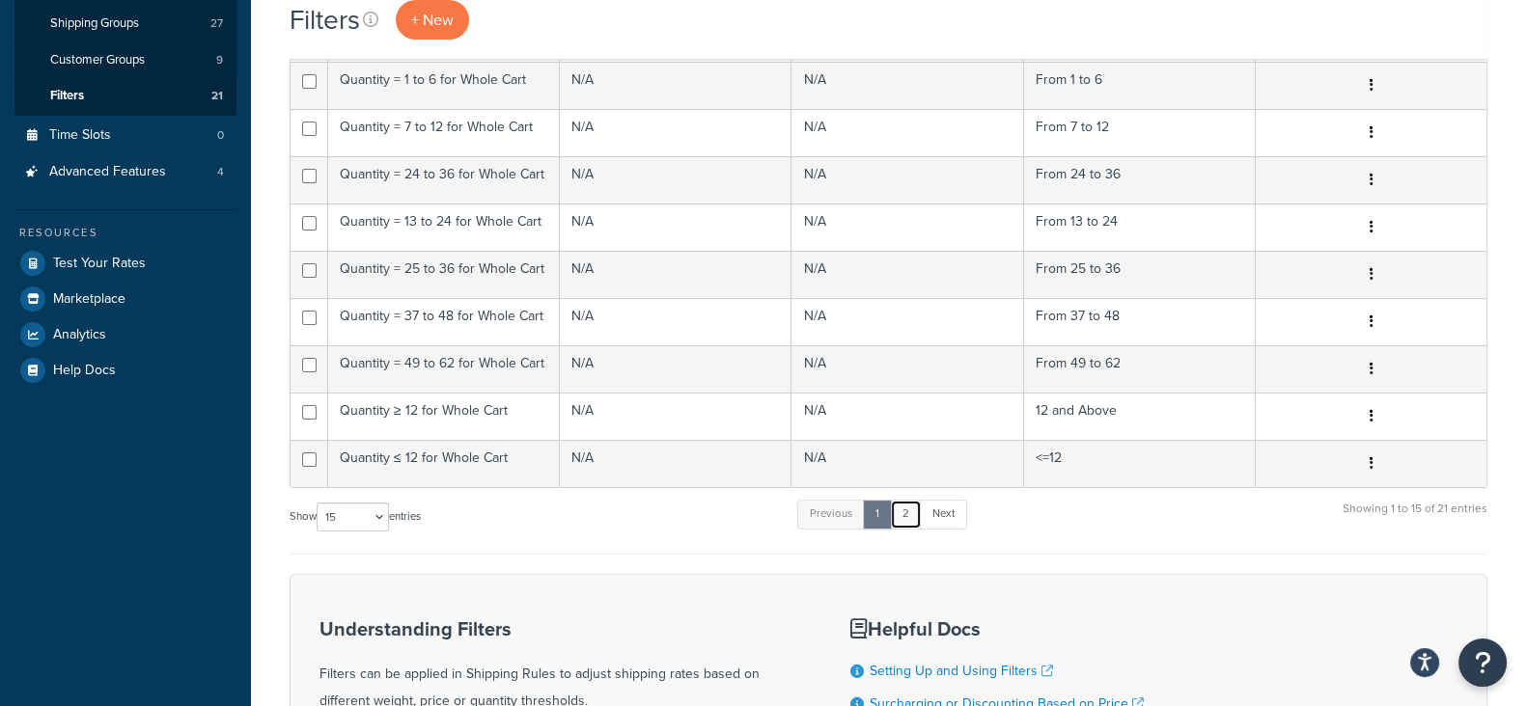
click at [909, 511] on link "2" at bounding box center [906, 514] width 32 height 29
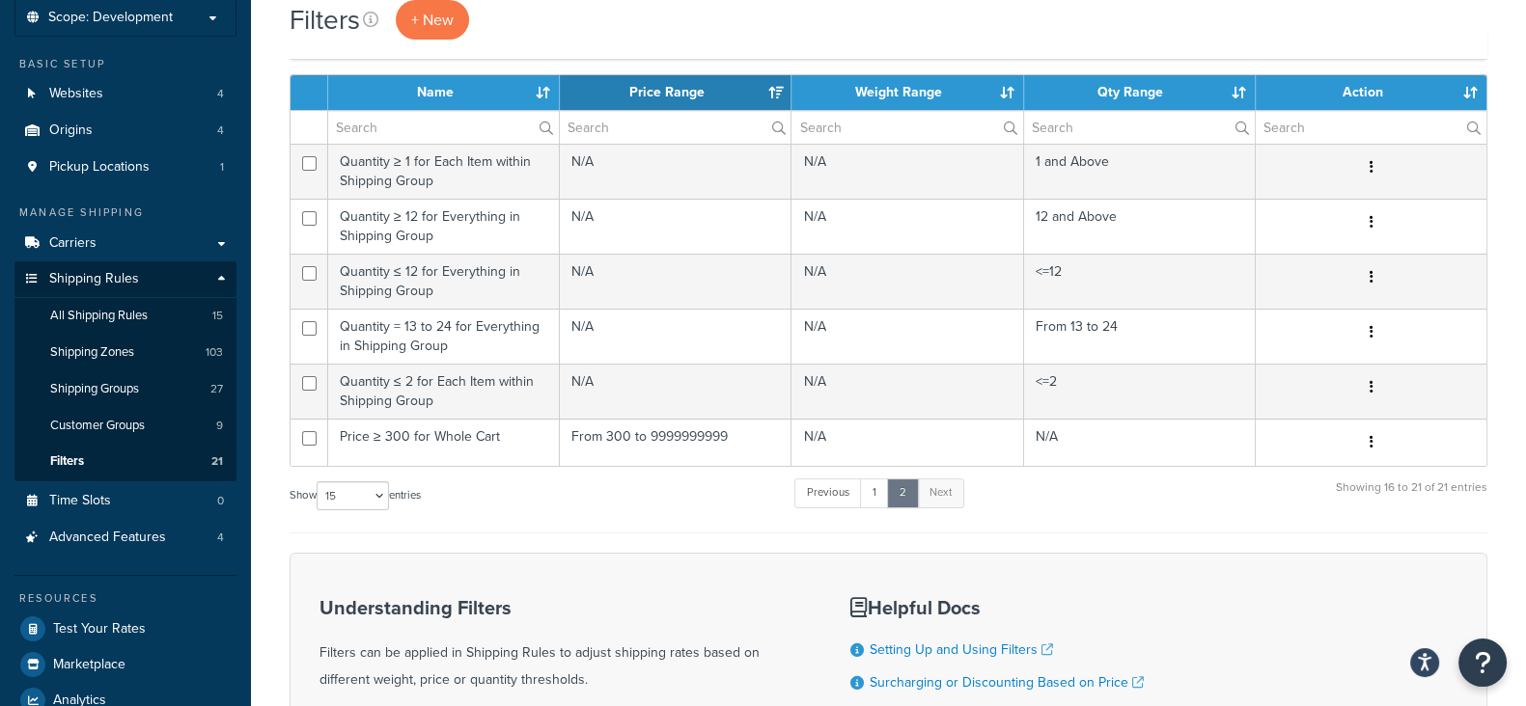
scroll to position [0, 0]
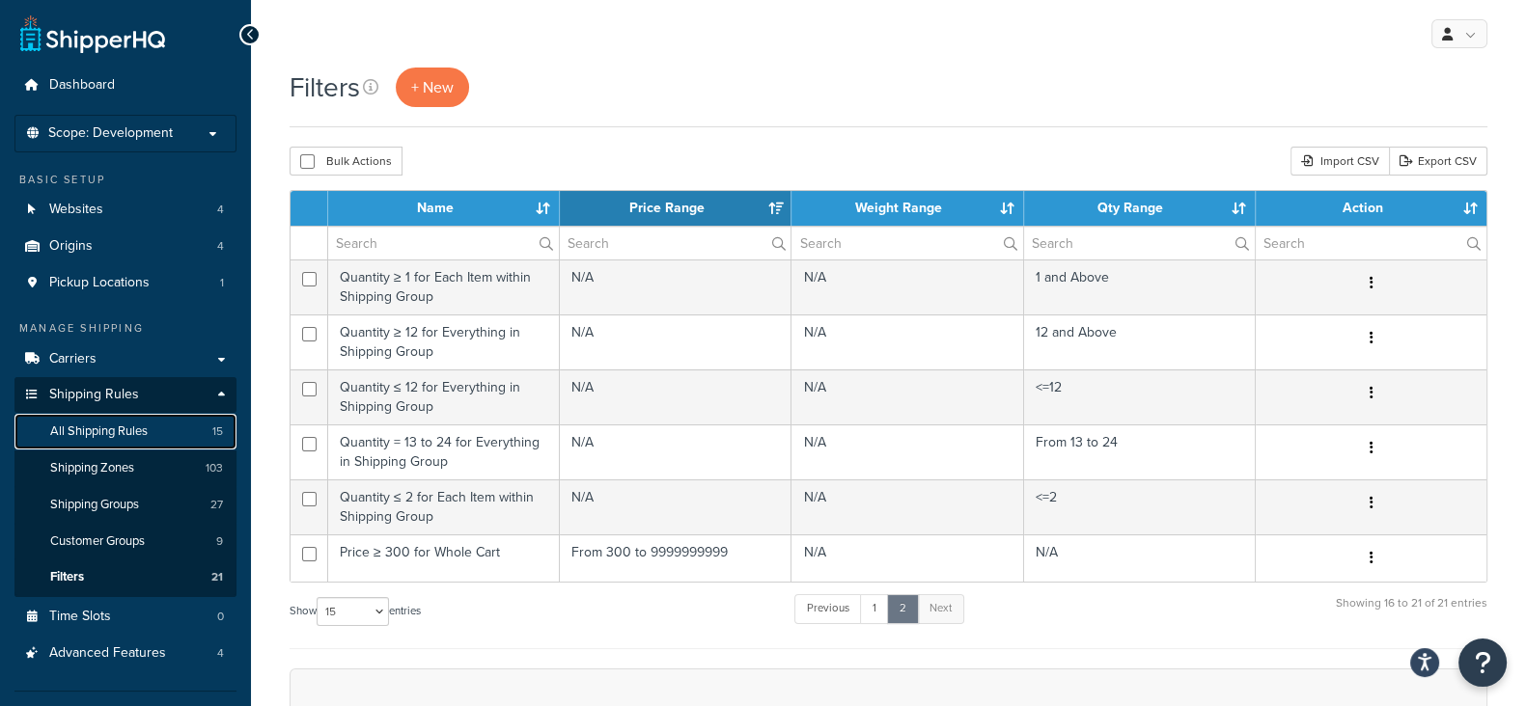
click at [115, 436] on span "All Shipping Rules" at bounding box center [98, 432] width 97 height 16
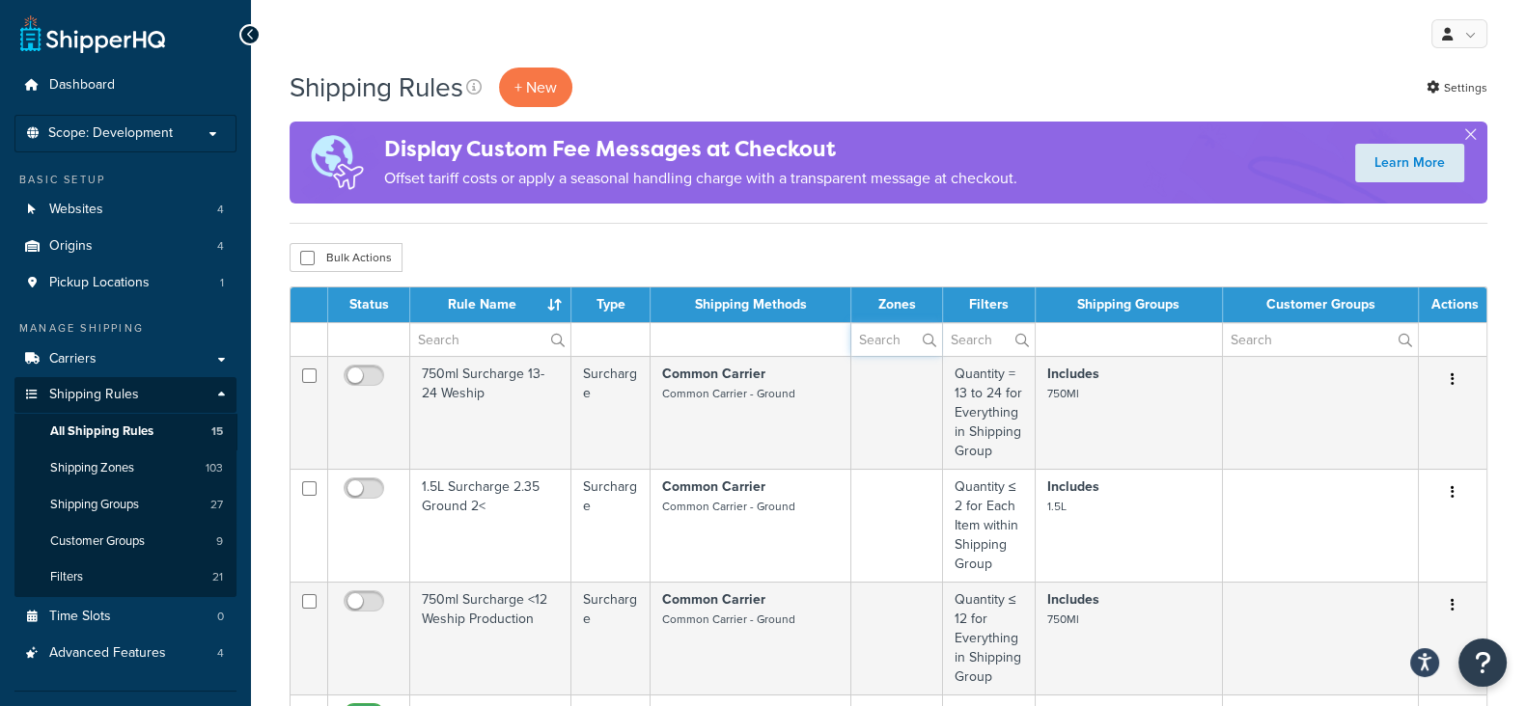
click at [893, 347] on input "text" at bounding box center [896, 339] width 91 height 33
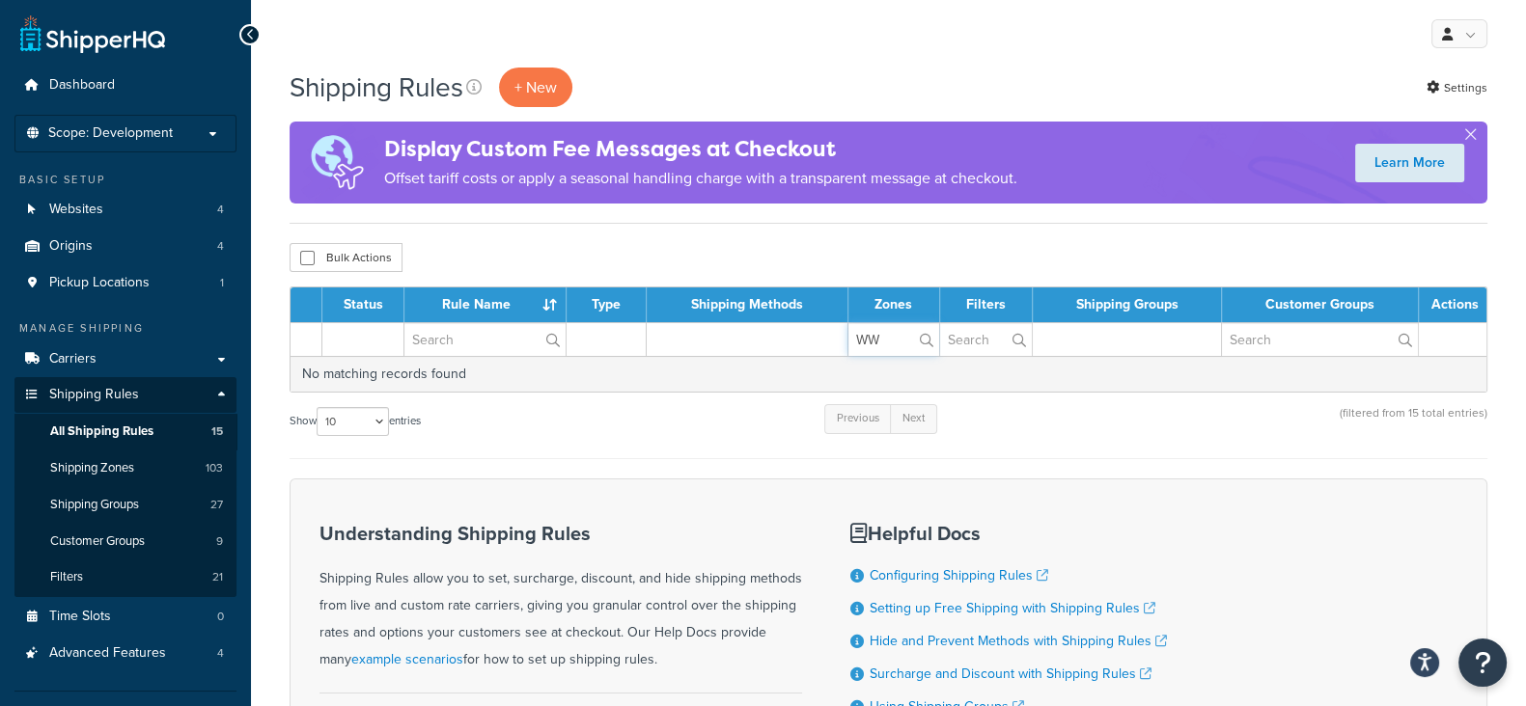
type input "W"
type input "n"
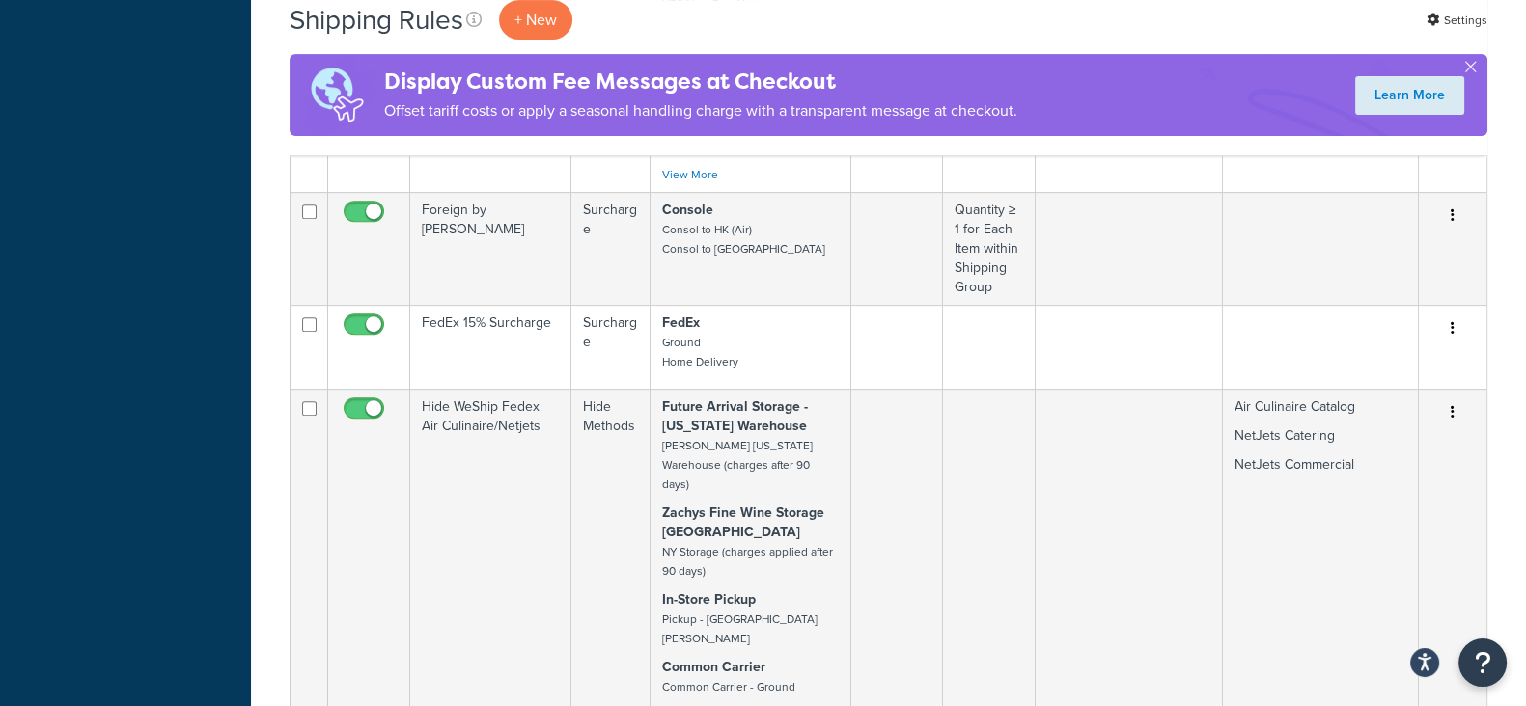
scroll to position [1086, 0]
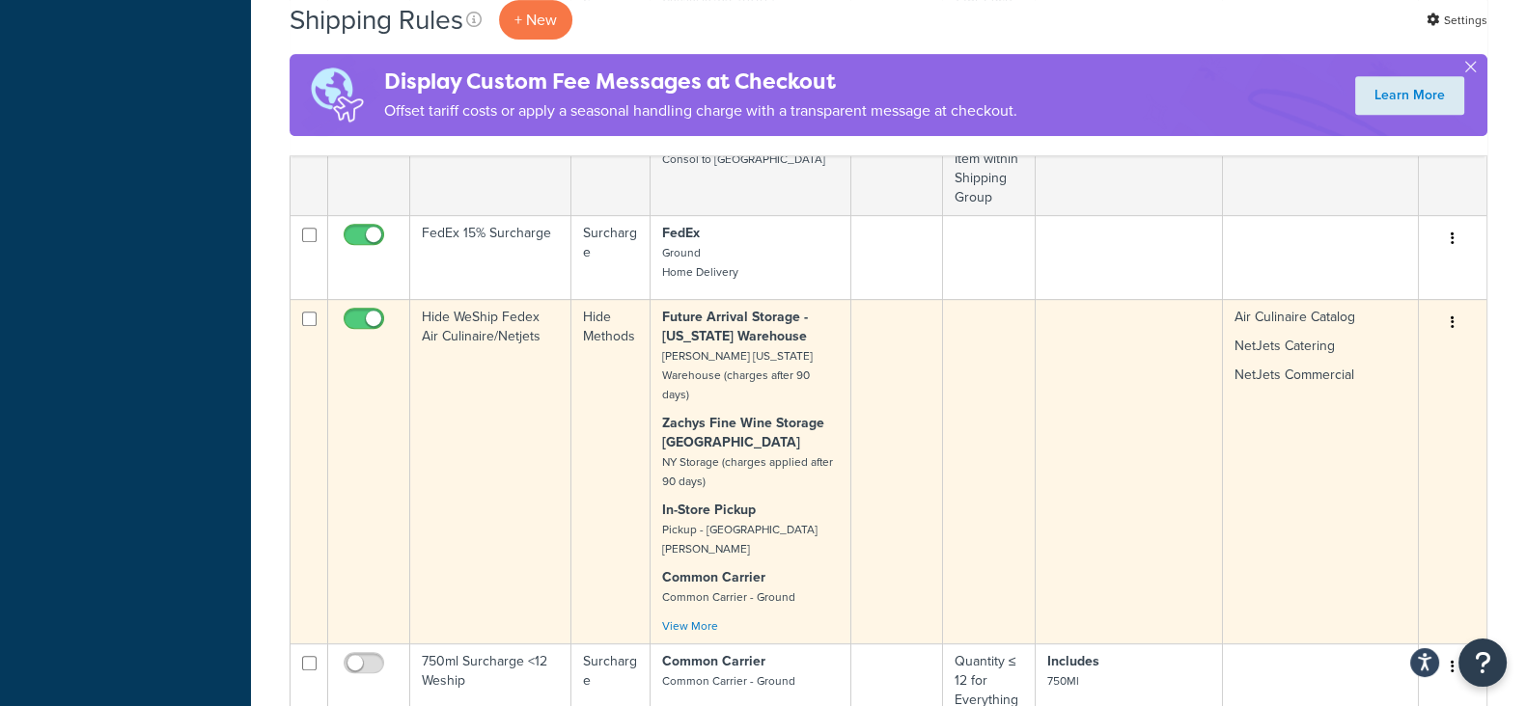
click at [1459, 308] on button "button" at bounding box center [1452, 323] width 27 height 31
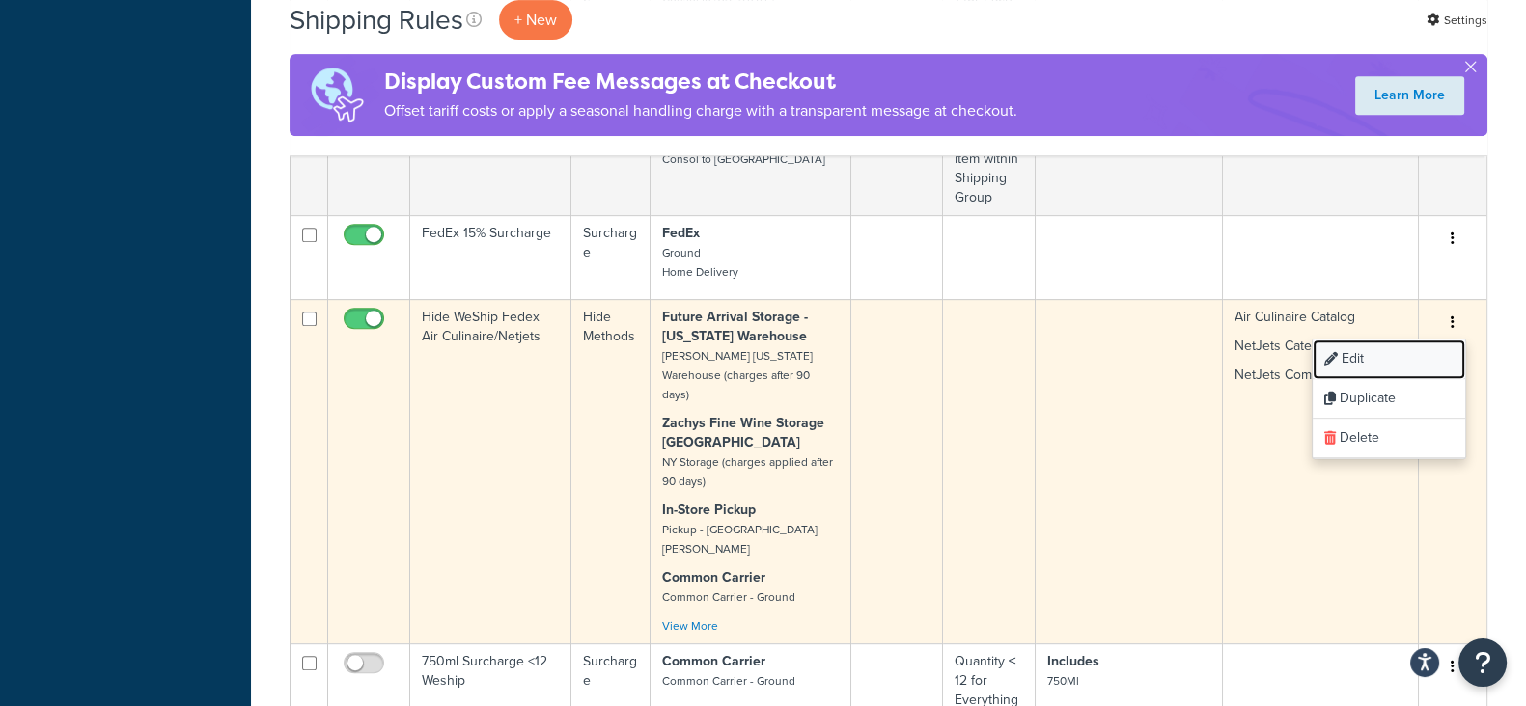
click at [1370, 340] on link "Edit" at bounding box center [1388, 360] width 152 height 40
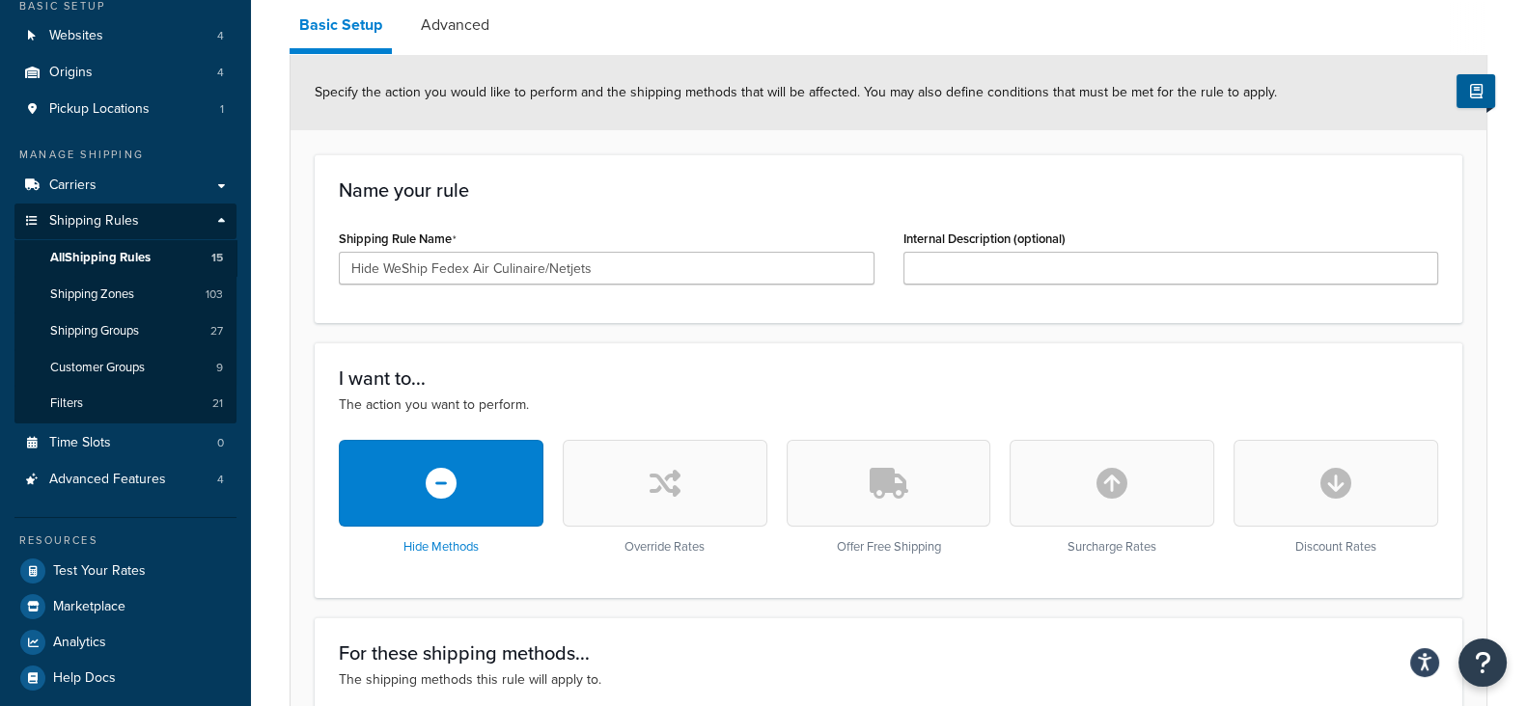
scroll to position [120, 0]
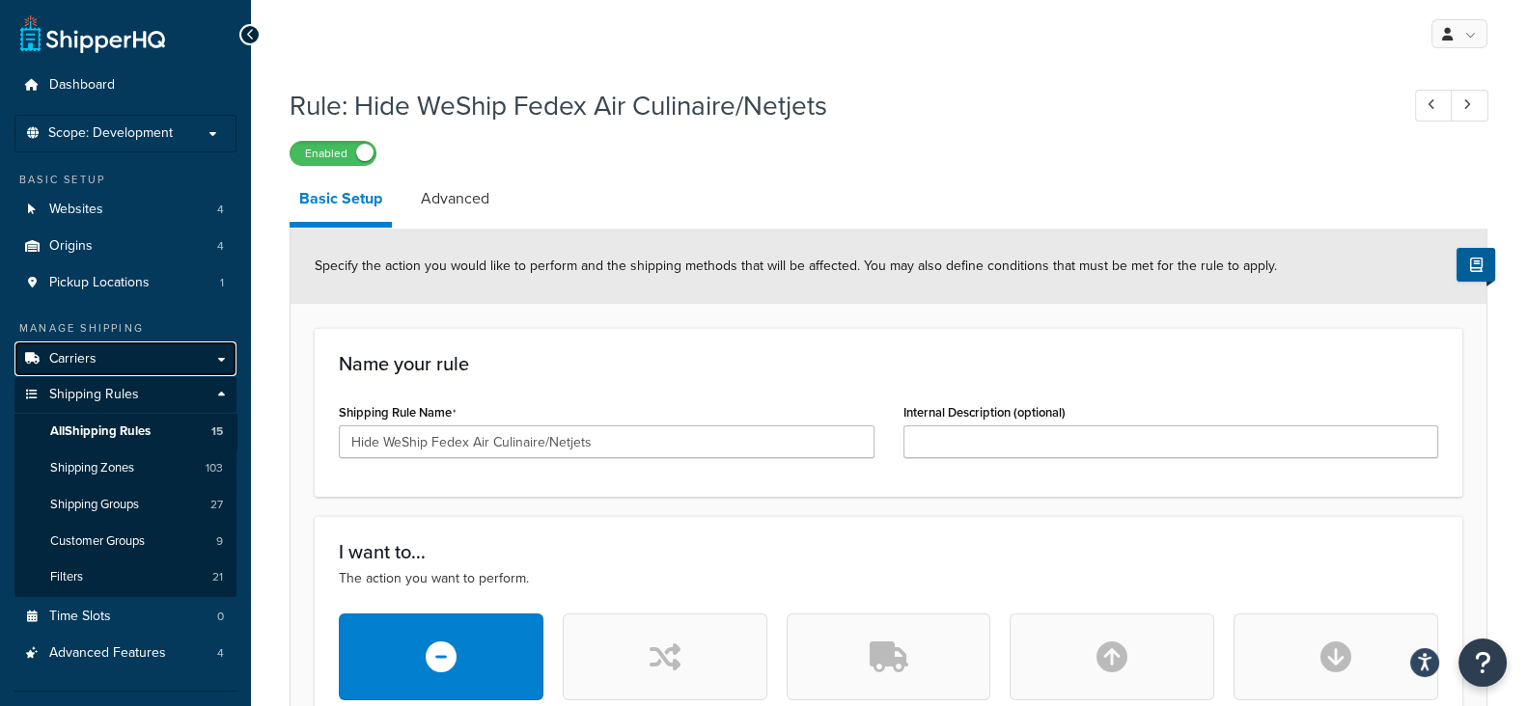
click at [72, 357] on span "Carriers" at bounding box center [72, 359] width 47 height 16
click at [80, 351] on span "Carriers" at bounding box center [72, 359] width 47 height 16
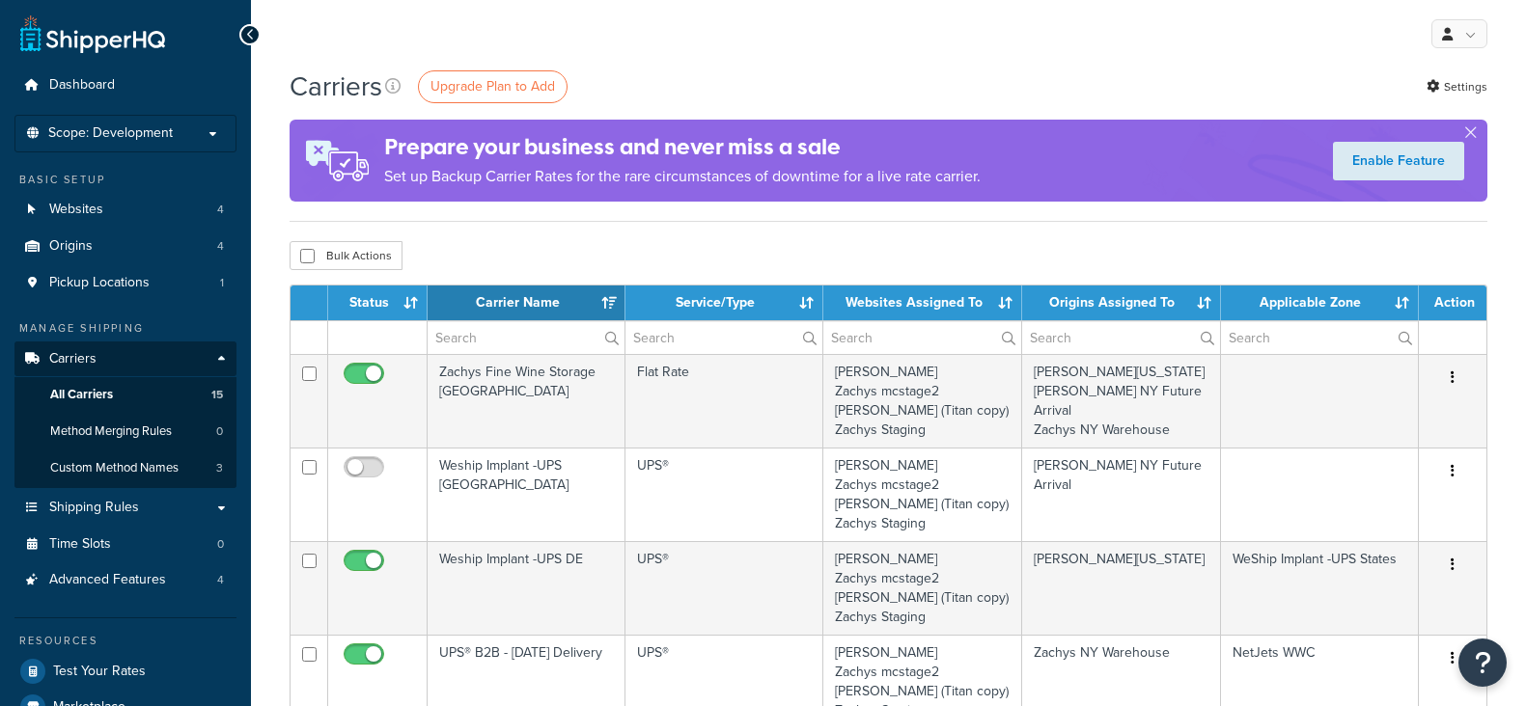
select select "15"
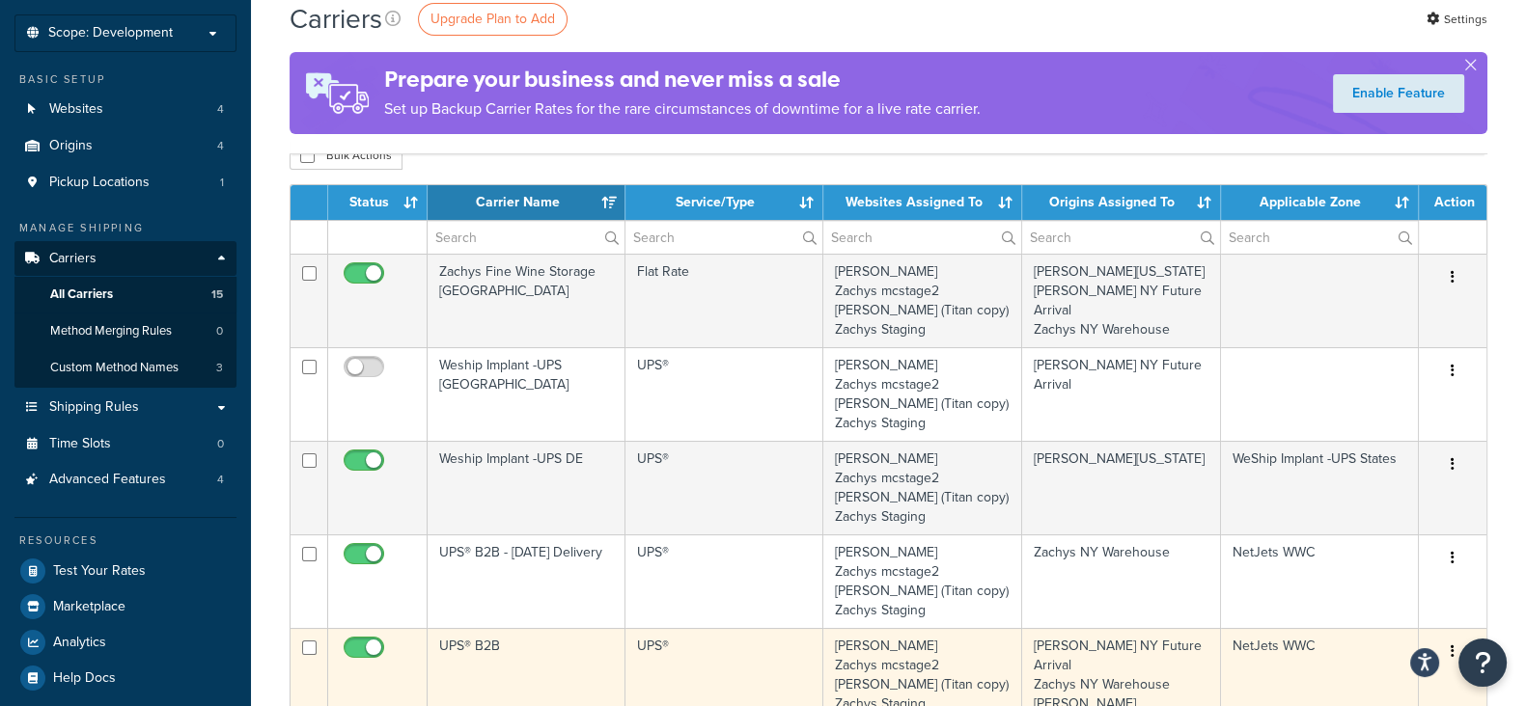
scroll to position [240, 0]
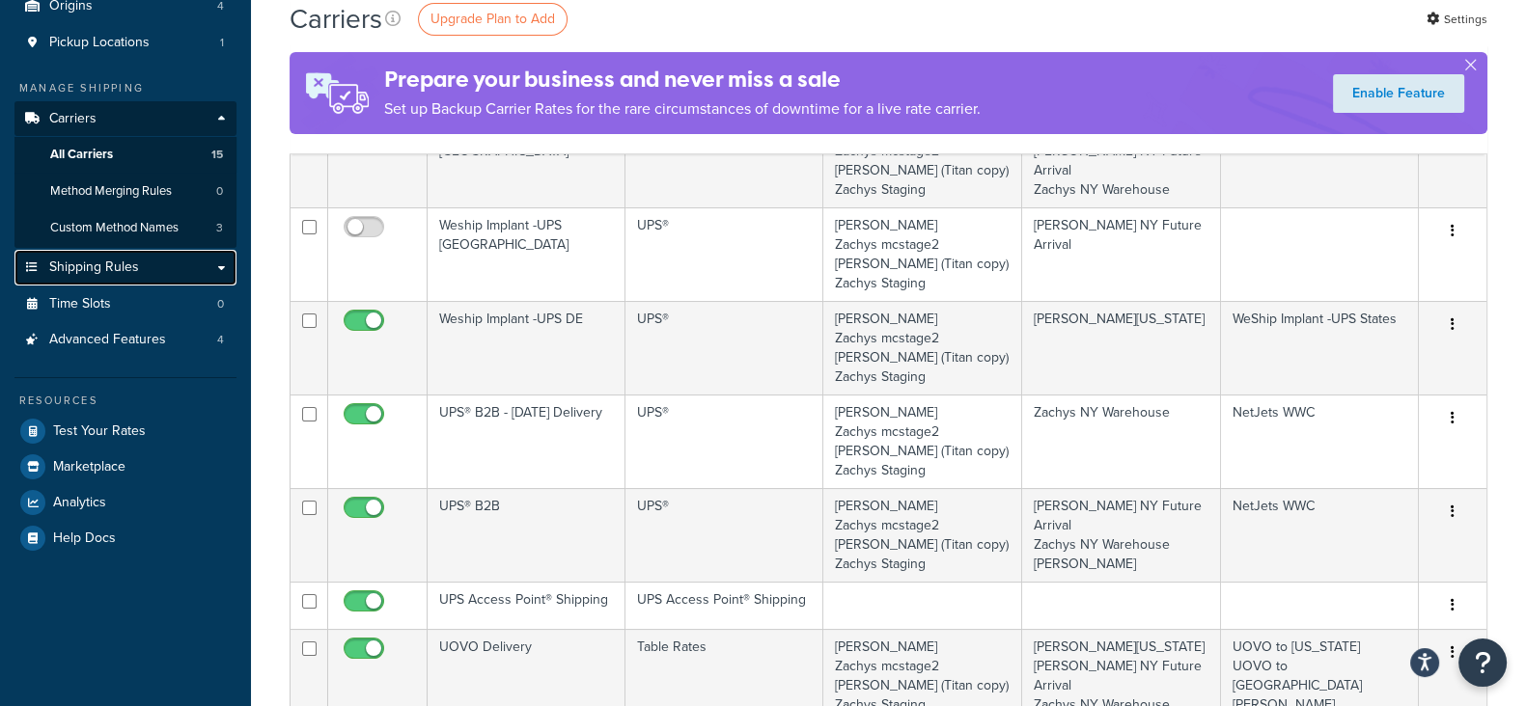
click at [134, 264] on span "Shipping Rules" at bounding box center [94, 268] width 90 height 16
